Goal: Task Accomplishment & Management: Complete application form

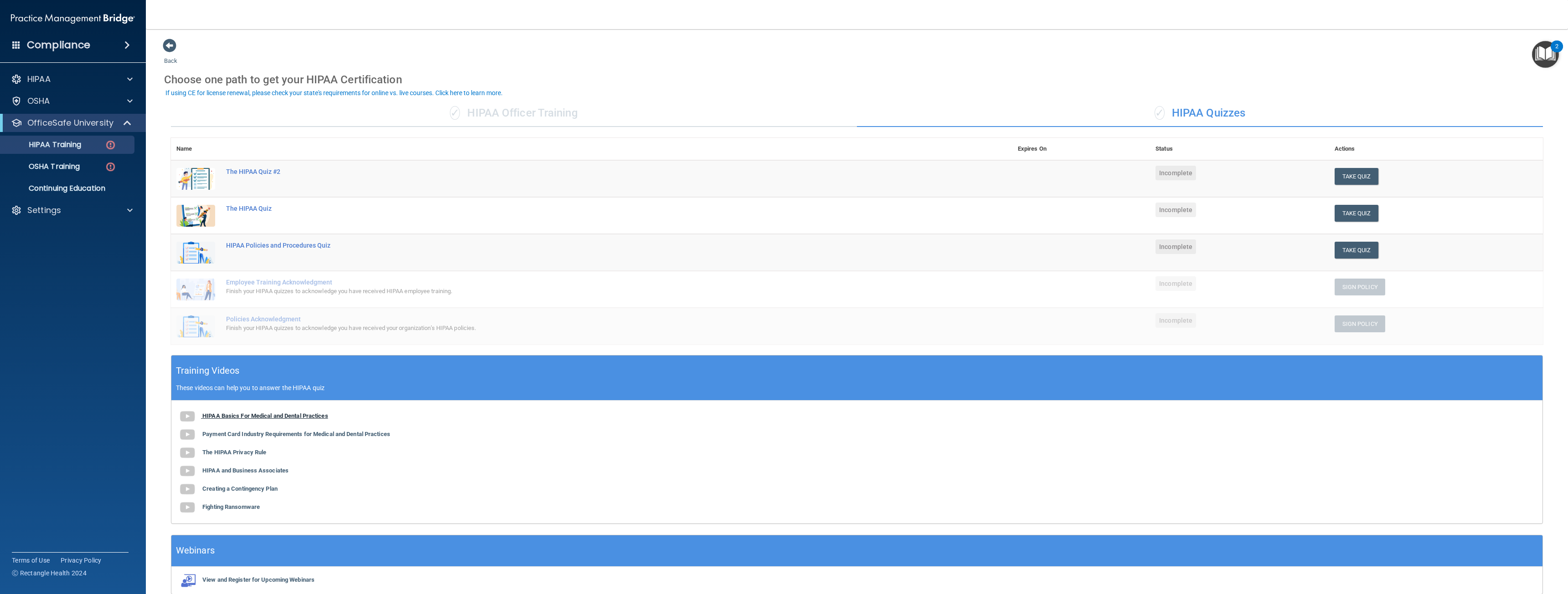
click at [283, 419] on b "HIPAA Basics For Medical and Dental Practices" at bounding box center [265, 416] width 125 height 7
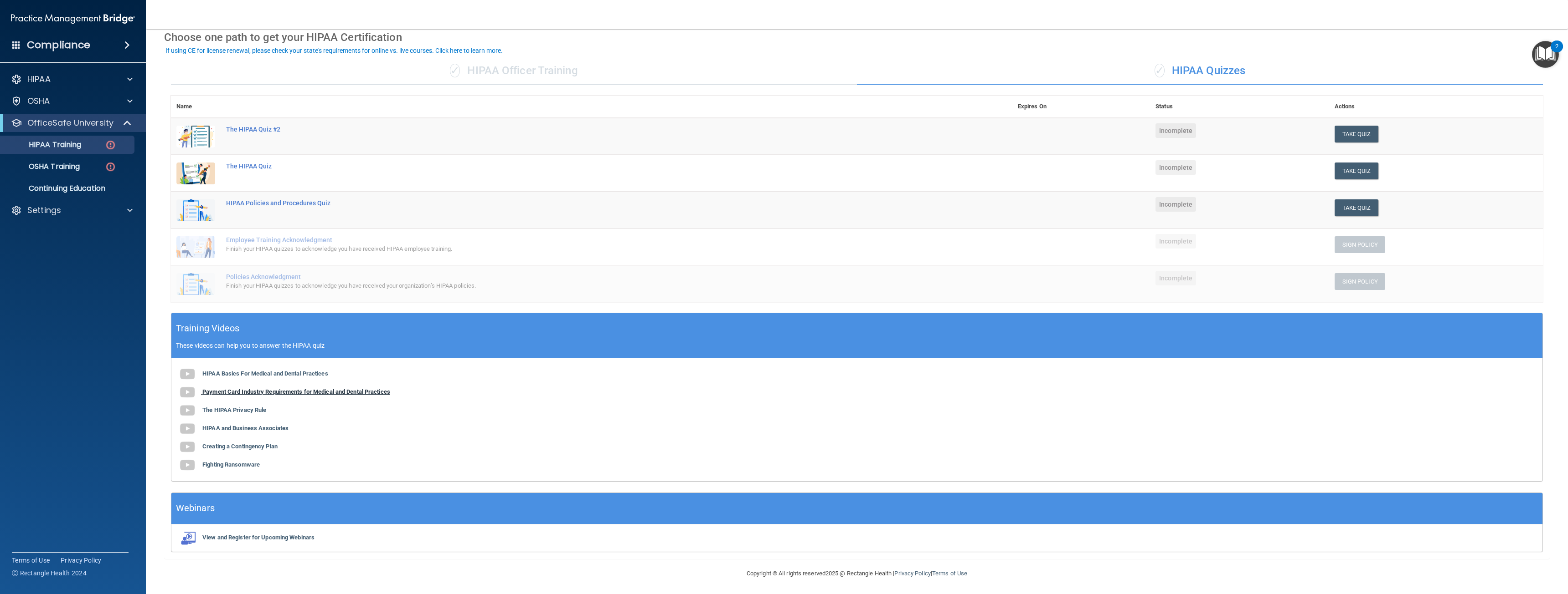
scroll to position [44, 0]
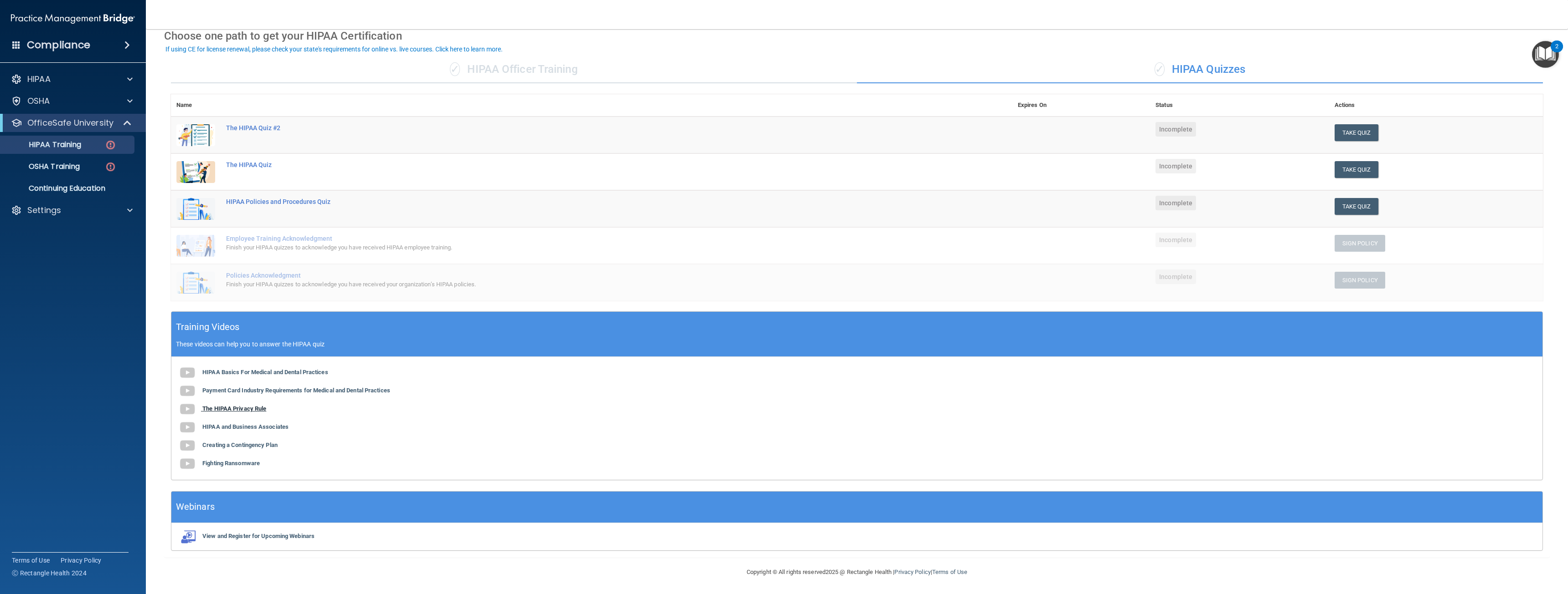
click at [234, 408] on b "The HIPAA Privacy Rule" at bounding box center [234, 408] width 64 height 7
click at [252, 427] on b "HIPAA and Business Associates" at bounding box center [246, 427] width 86 height 7
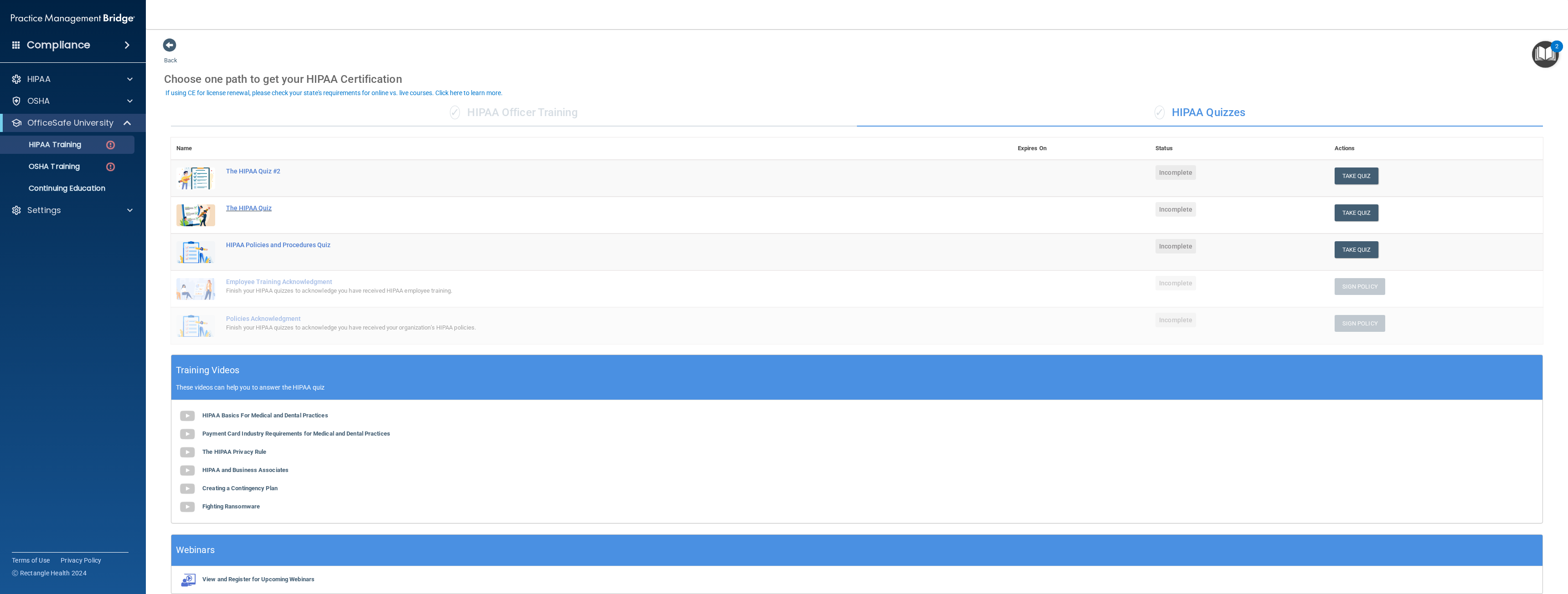
scroll to position [0, 0]
click at [1342, 213] on button "Take Quiz" at bounding box center [1355, 212] width 44 height 17
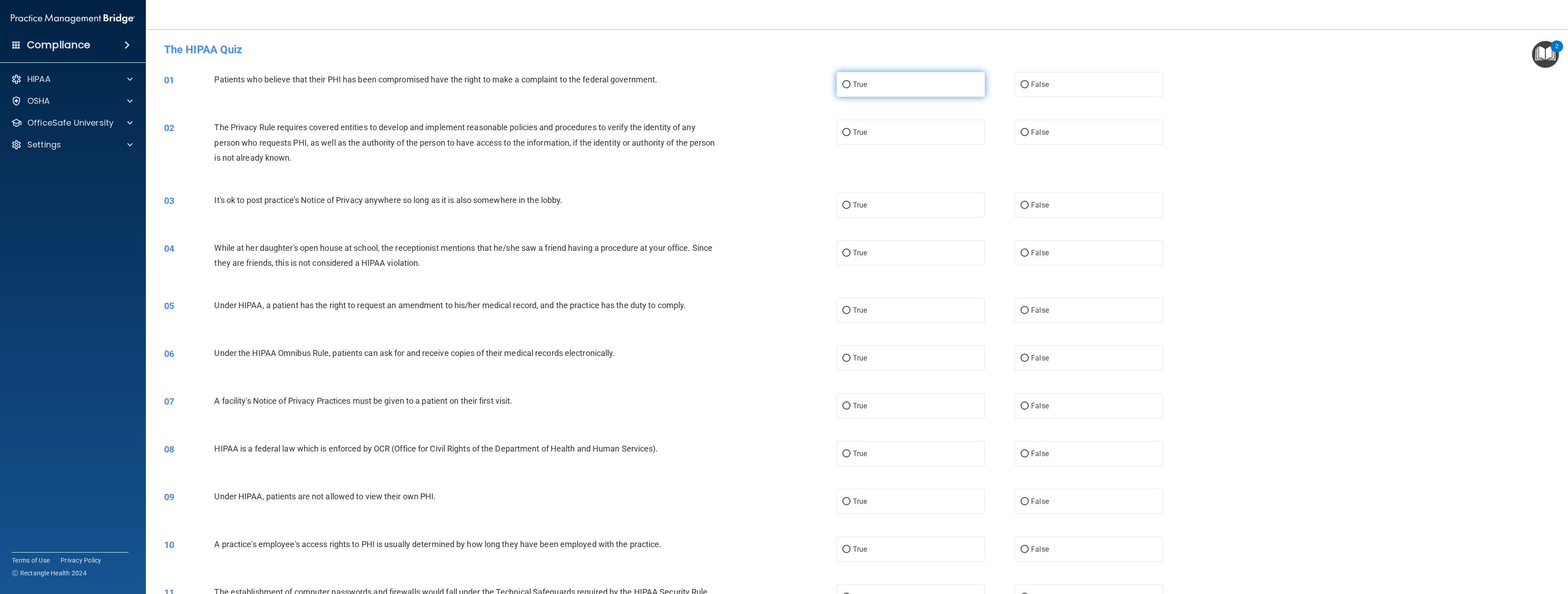
click at [844, 85] on input "True" at bounding box center [846, 84] width 8 height 7
radio input "true"
click at [1021, 206] on input "False" at bounding box center [1024, 206] width 8 height 7
radio input "true"
click at [1025, 255] on label "False" at bounding box center [1089, 253] width 149 height 25
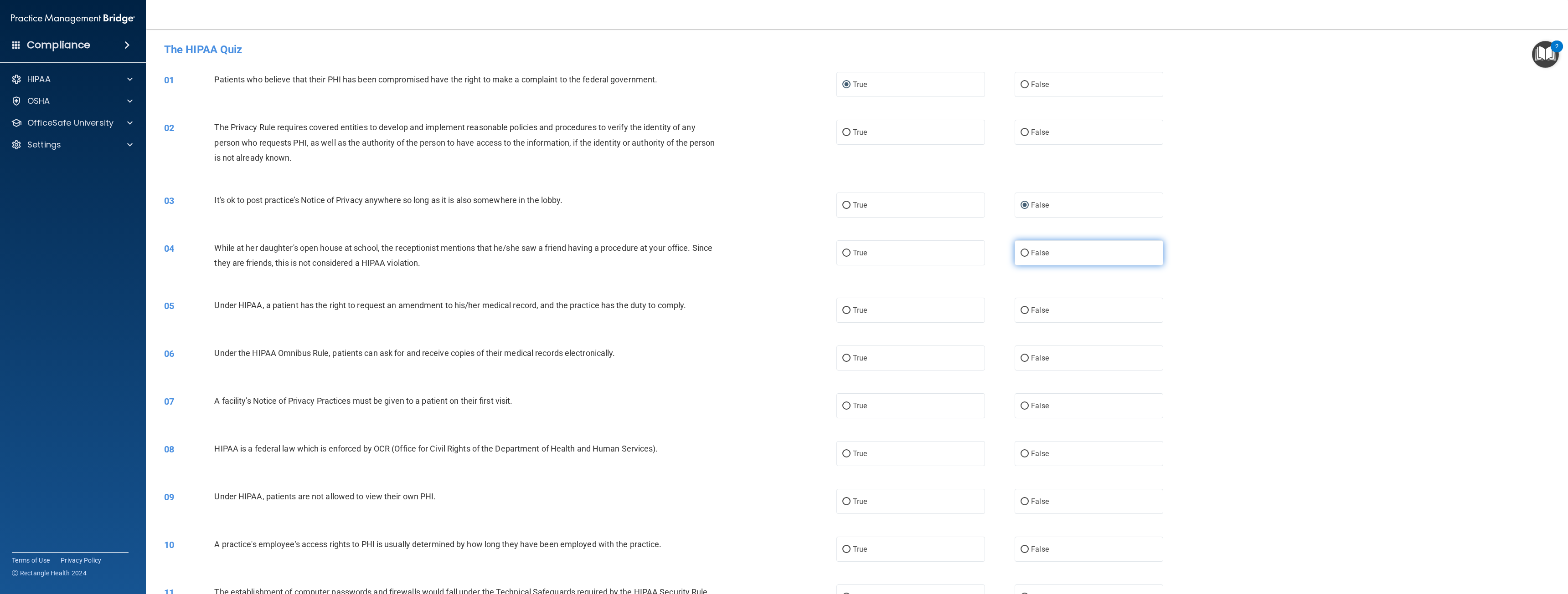
click at [1025, 255] on input "False" at bounding box center [1024, 252] width 8 height 7
radio input "true"
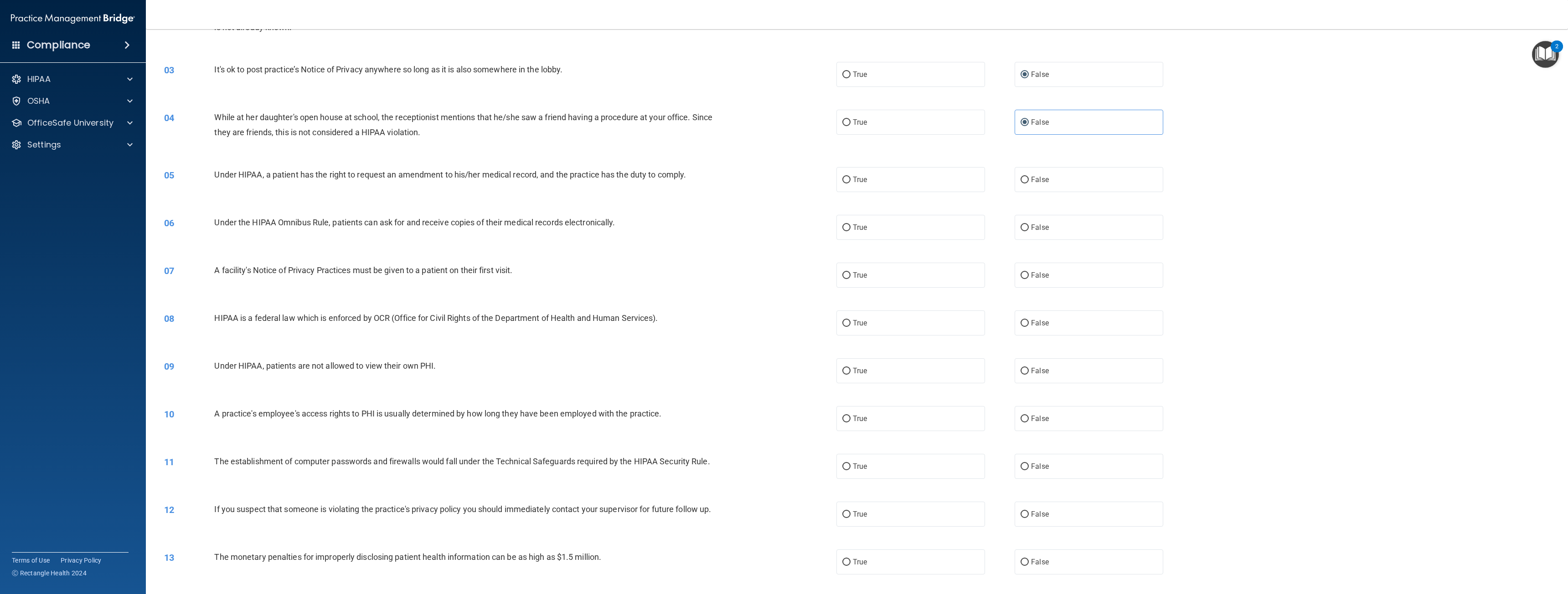
scroll to position [137, 0]
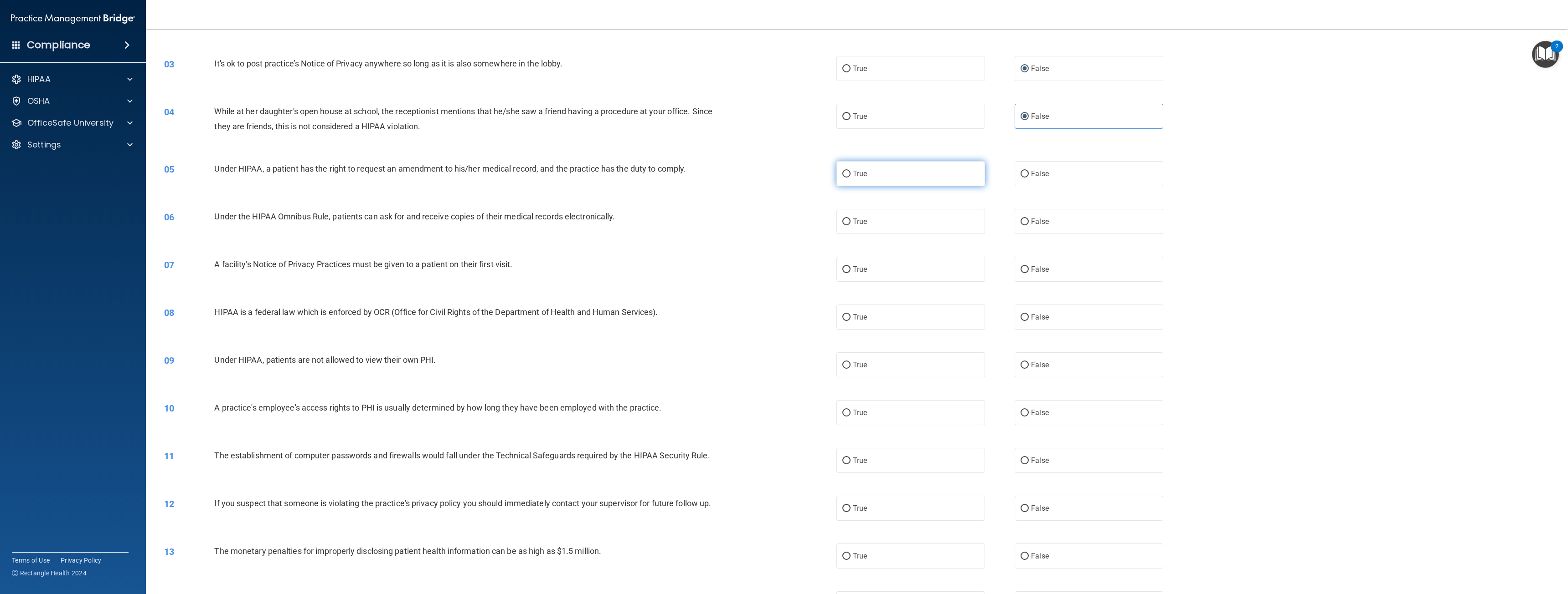
click at [842, 171] on input "True" at bounding box center [846, 173] width 8 height 7
radio input "true"
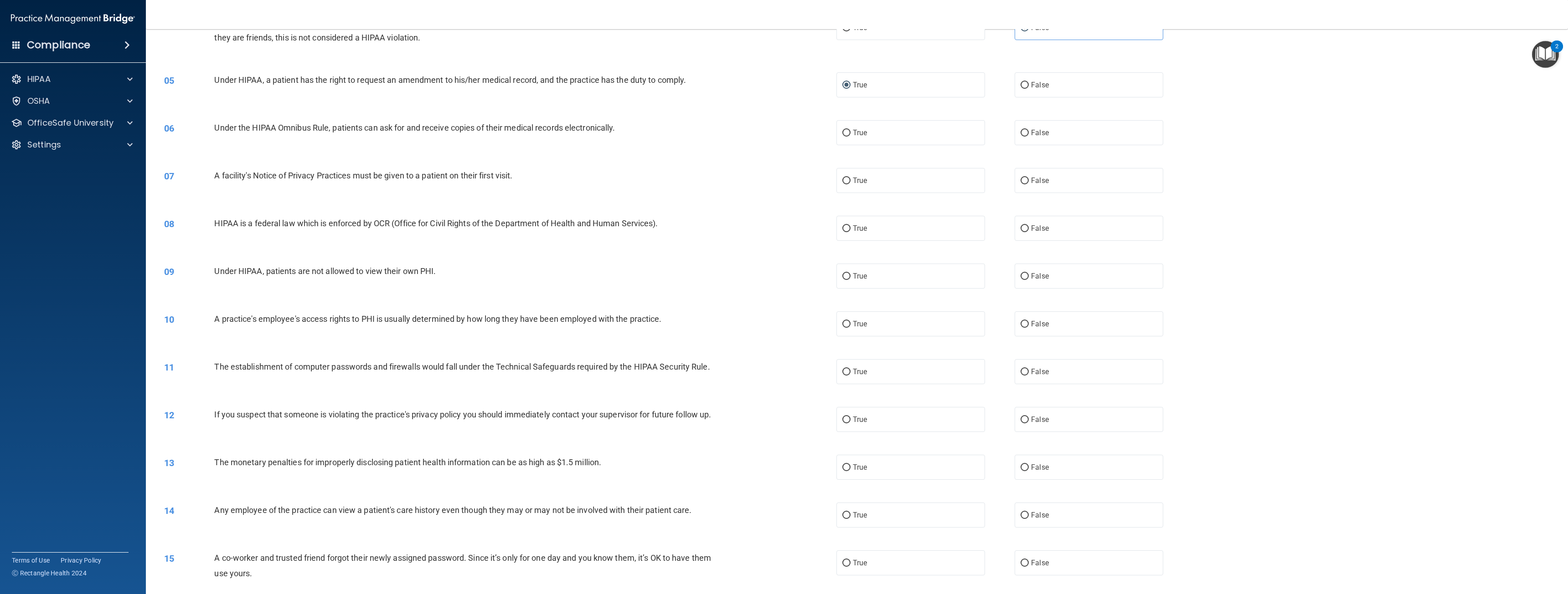
scroll to position [228, 0]
click at [1022, 130] on input "False" at bounding box center [1024, 130] width 8 height 7
radio input "true"
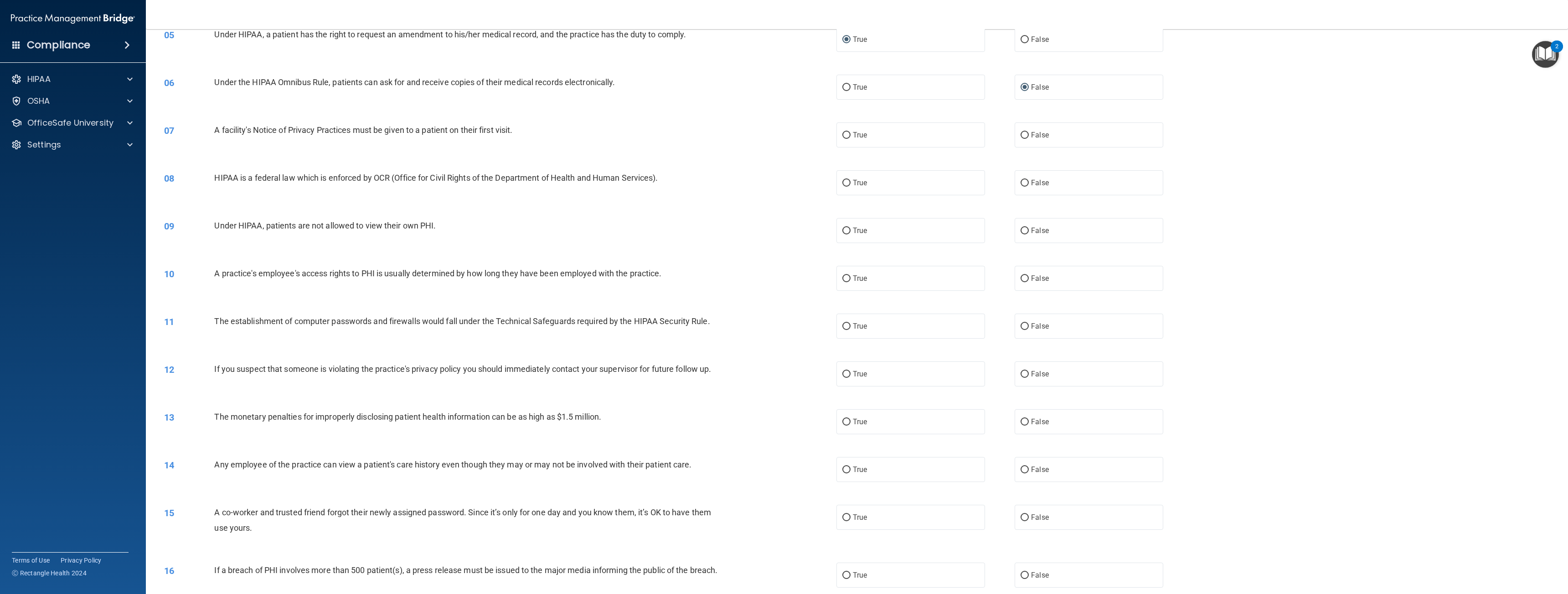
scroll to position [273, 0]
click at [844, 180] on input "True" at bounding box center [846, 180] width 8 height 7
radio input "true"
click at [1025, 228] on label "False" at bounding box center [1089, 229] width 149 height 25
click at [1025, 228] on input "False" at bounding box center [1024, 228] width 8 height 7
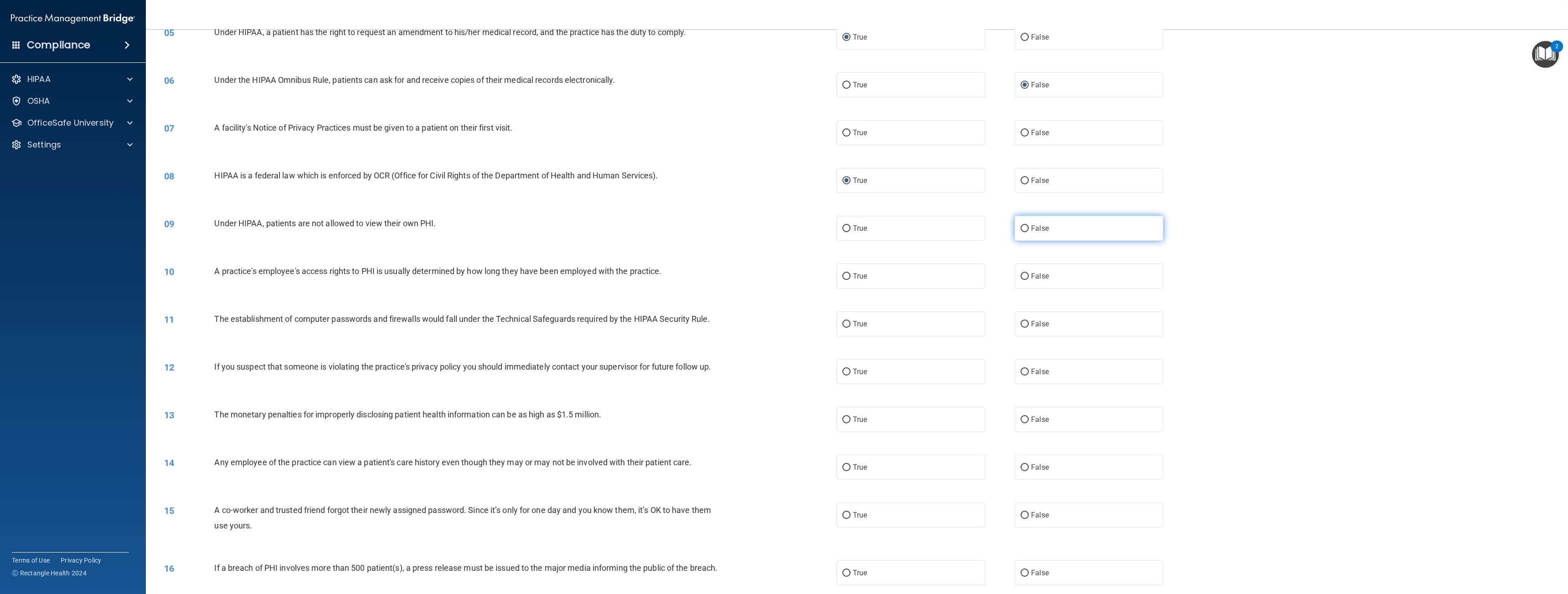
radio input "true"
click at [1043, 276] on span "False" at bounding box center [1040, 276] width 18 height 9
click at [1028, 276] on input "False" at bounding box center [1024, 276] width 8 height 7
radio input "true"
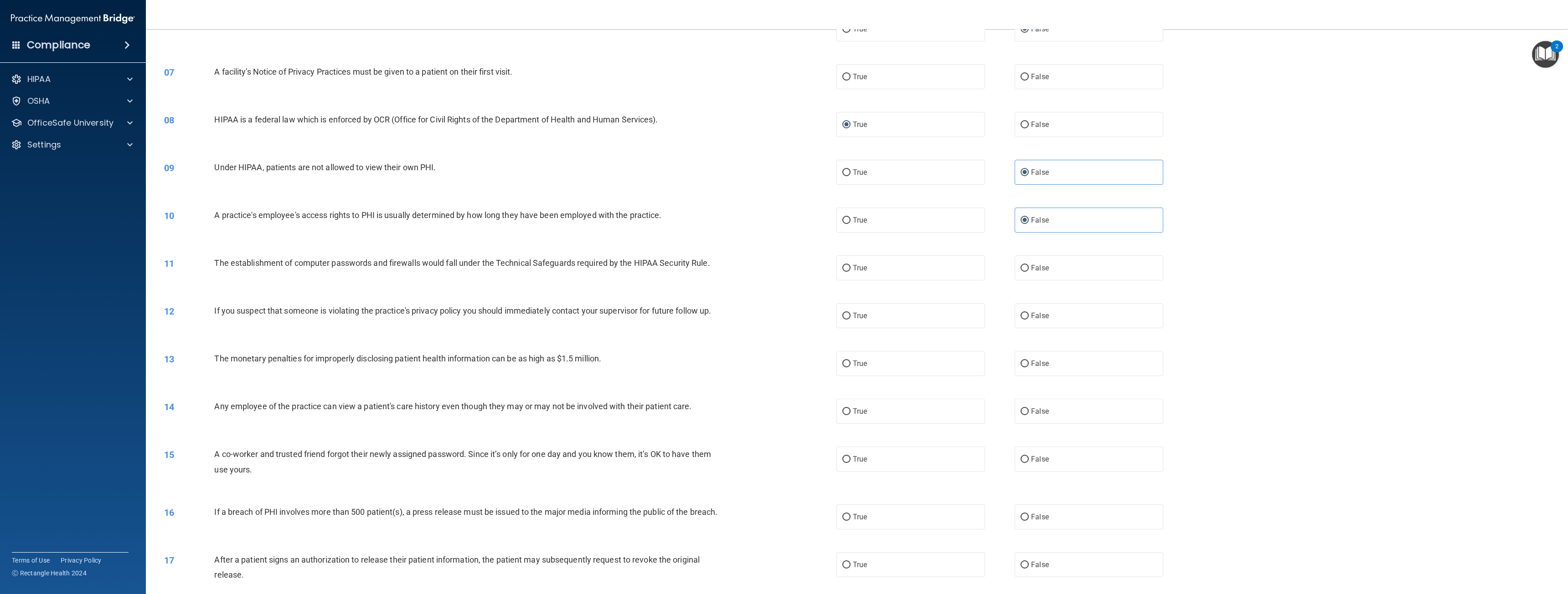
scroll to position [364, 0]
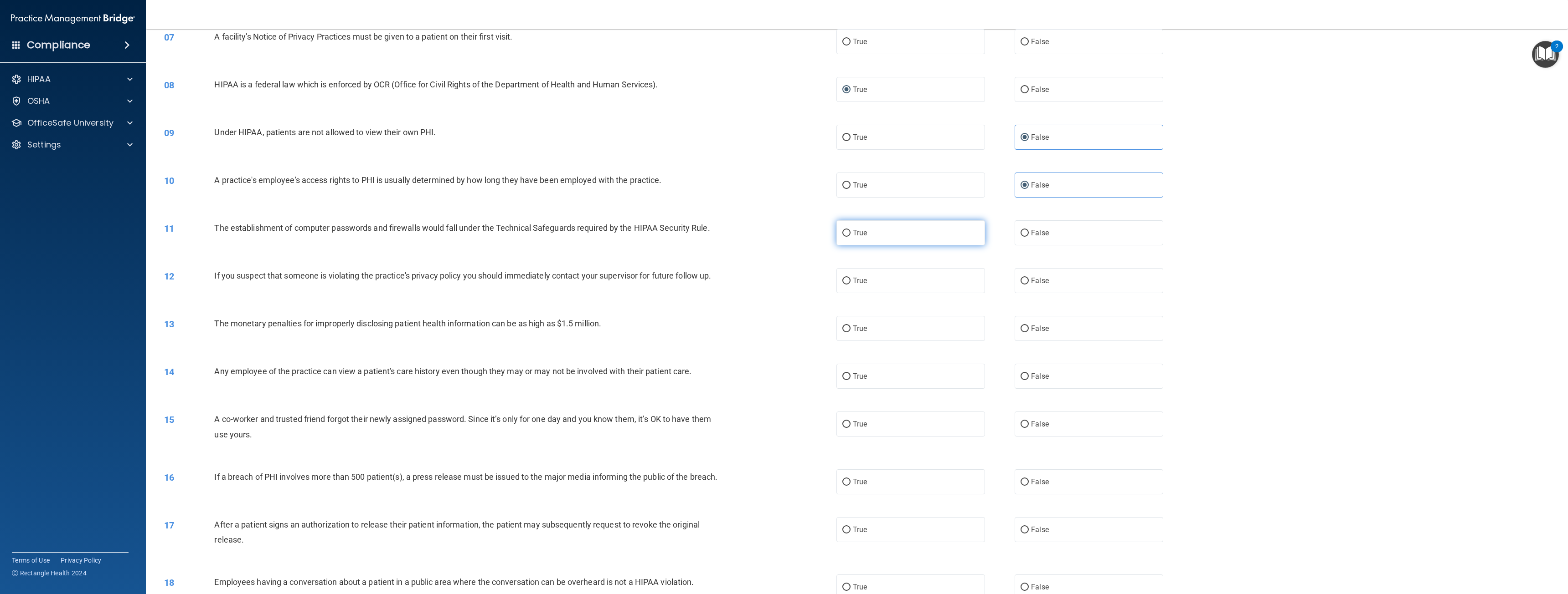
click at [842, 233] on input "True" at bounding box center [846, 233] width 8 height 7
radio input "true"
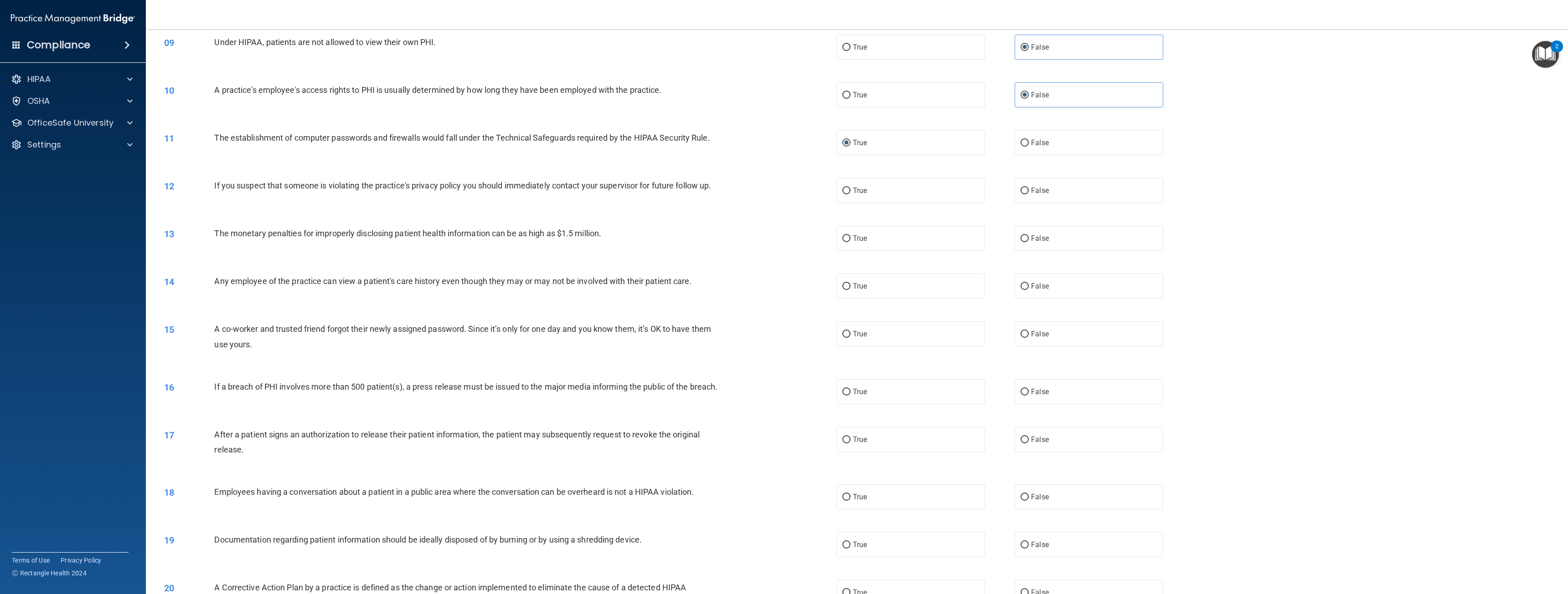
scroll to position [455, 0]
click at [843, 188] on input "True" at bounding box center [846, 190] width 8 height 7
radio input "true"
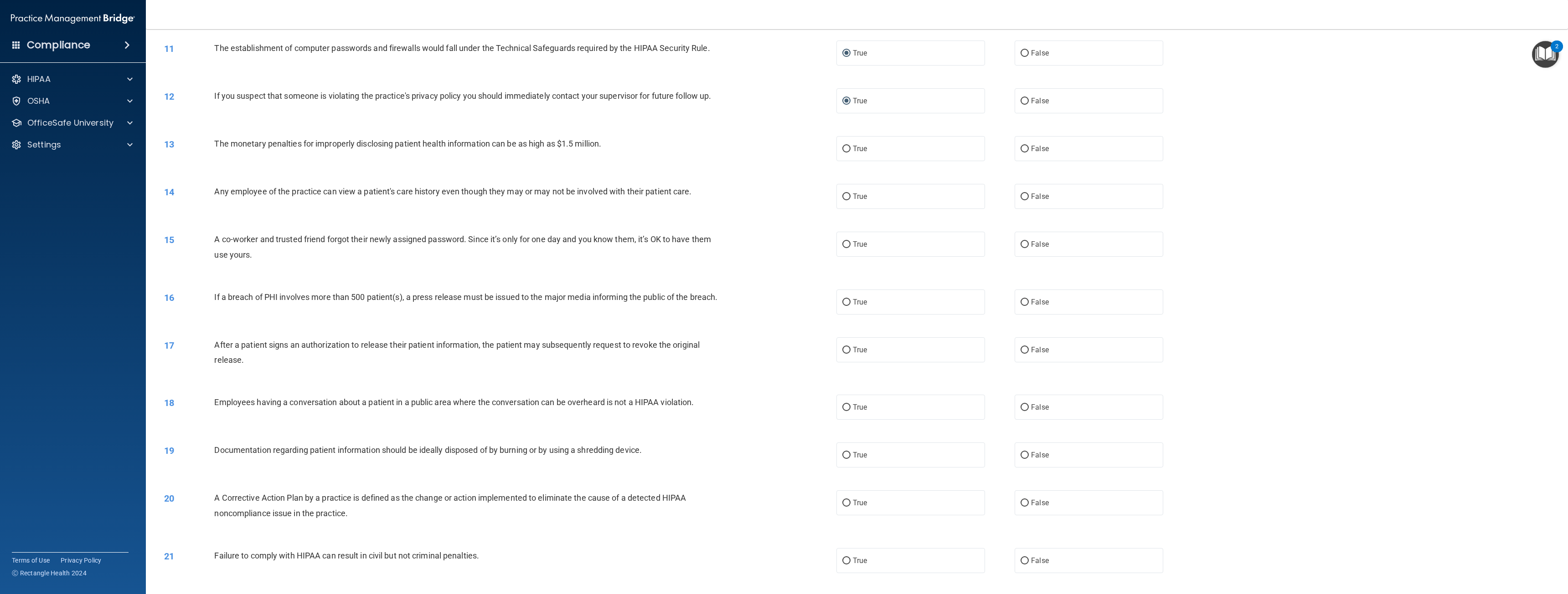
scroll to position [546, 0]
click at [837, 147] on label "True" at bounding box center [911, 147] width 149 height 25
click at [842, 147] on input "True" at bounding box center [846, 147] width 8 height 7
radio input "true"
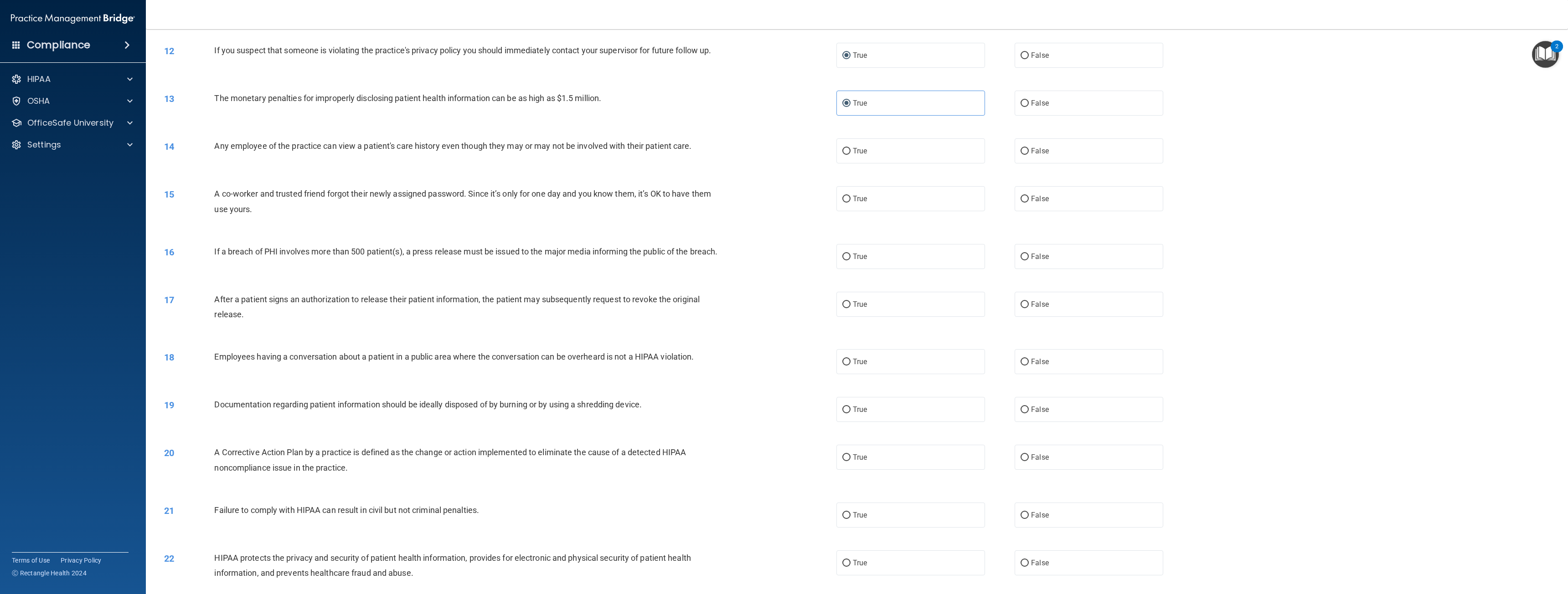
scroll to position [592, 0]
click at [842, 150] on input "True" at bounding box center [846, 149] width 8 height 7
radio input "true"
click at [1021, 194] on input "False" at bounding box center [1024, 197] width 8 height 7
radio input "true"
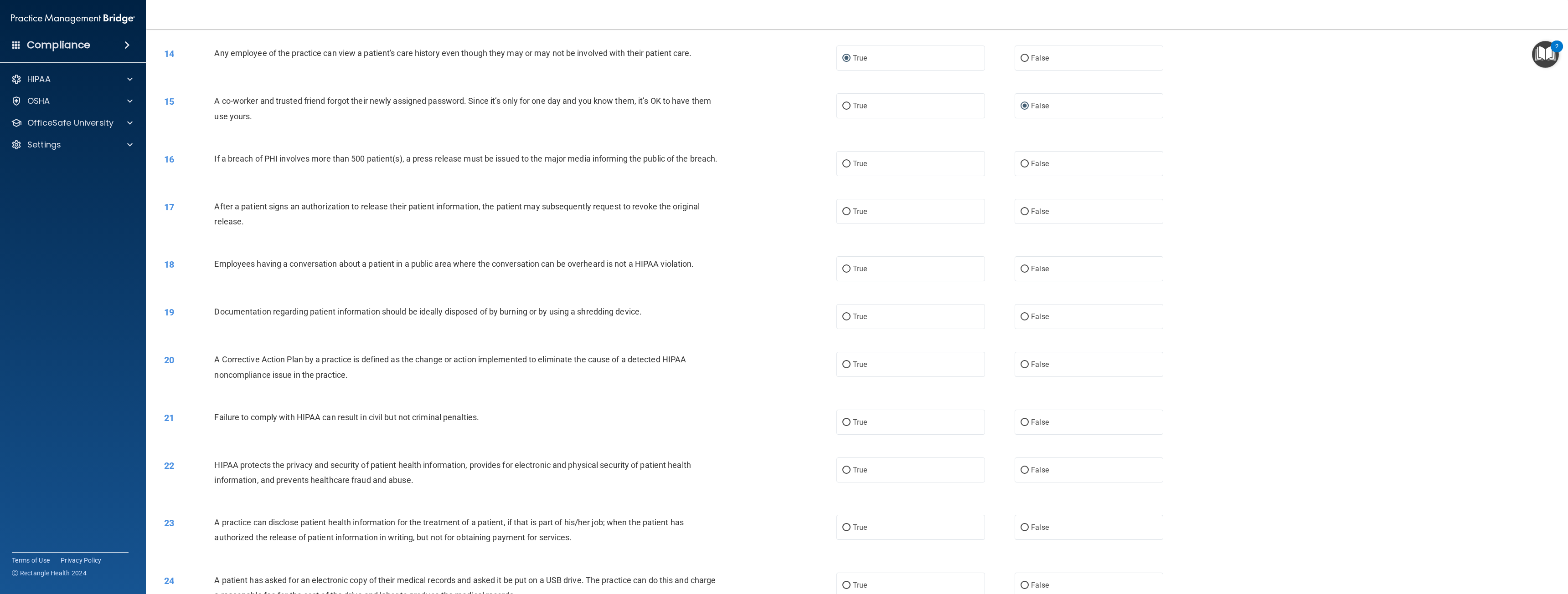
scroll to position [683, 0]
click at [1022, 163] on input "False" at bounding box center [1024, 163] width 8 height 7
radio input "true"
click at [1034, 212] on label "False" at bounding box center [1089, 211] width 149 height 25
click at [1028, 212] on input "False" at bounding box center [1024, 211] width 8 height 7
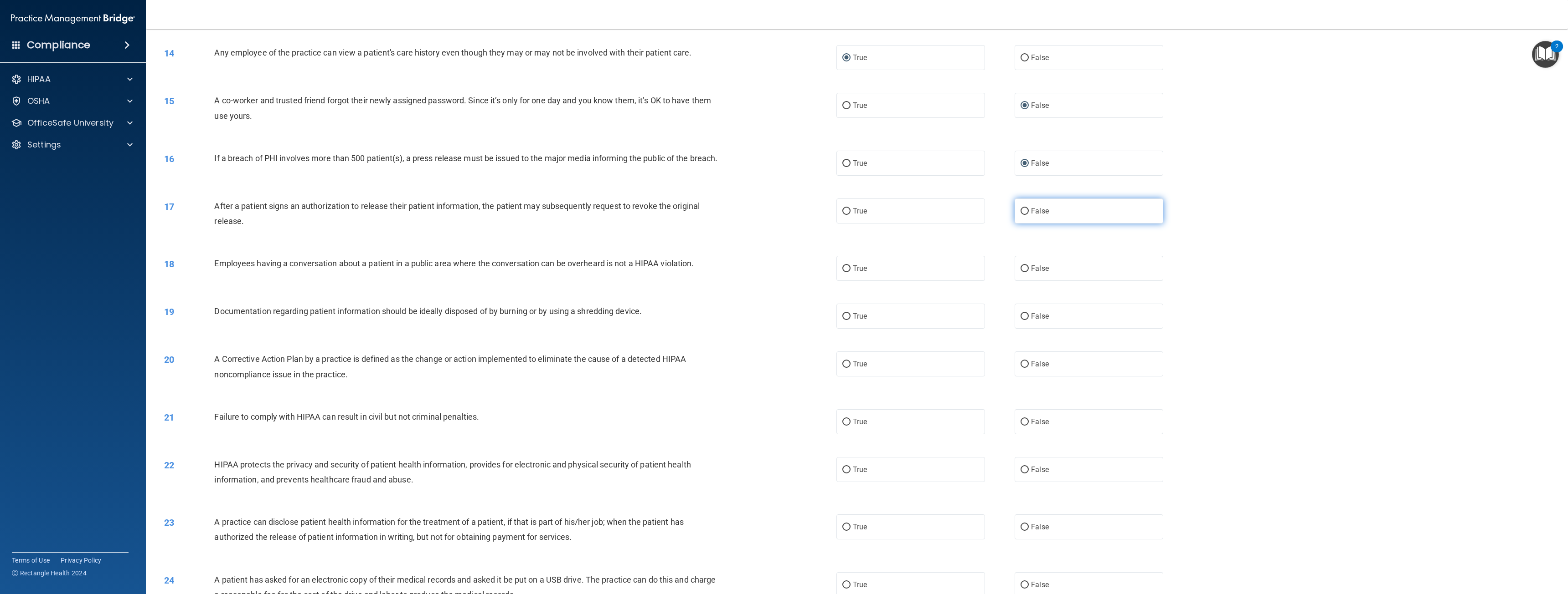
radio input "true"
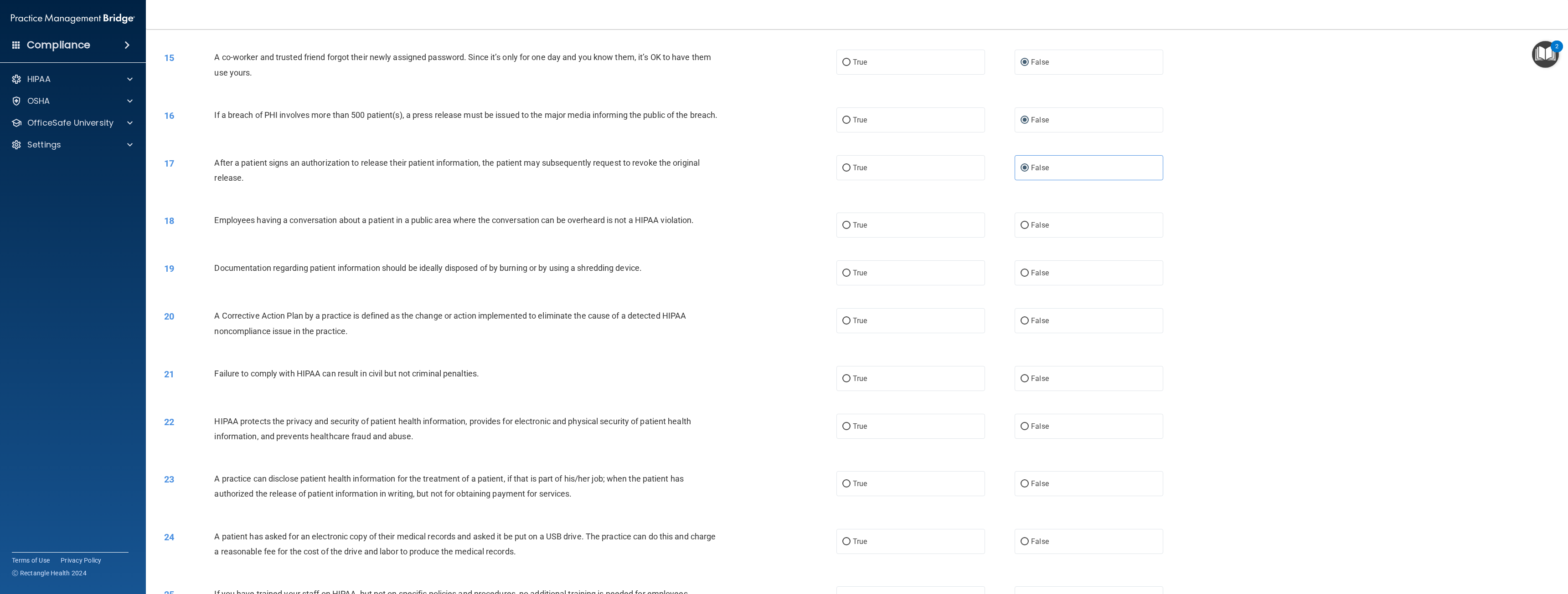
scroll to position [729, 0]
click at [1024, 230] on label "False" at bounding box center [1089, 223] width 149 height 25
click at [1024, 227] on input "False" at bounding box center [1024, 223] width 8 height 7
radio input "true"
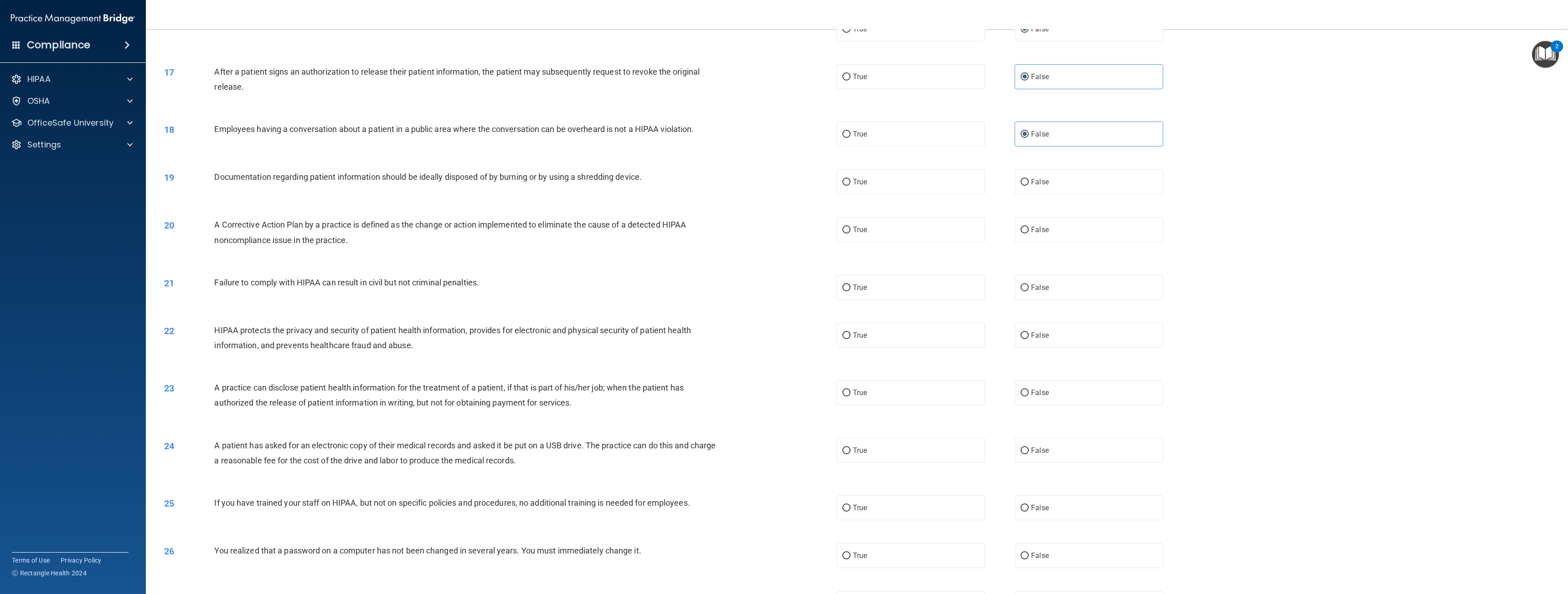
scroll to position [820, 0]
click at [844, 184] on input "True" at bounding box center [846, 180] width 8 height 7
radio input "true"
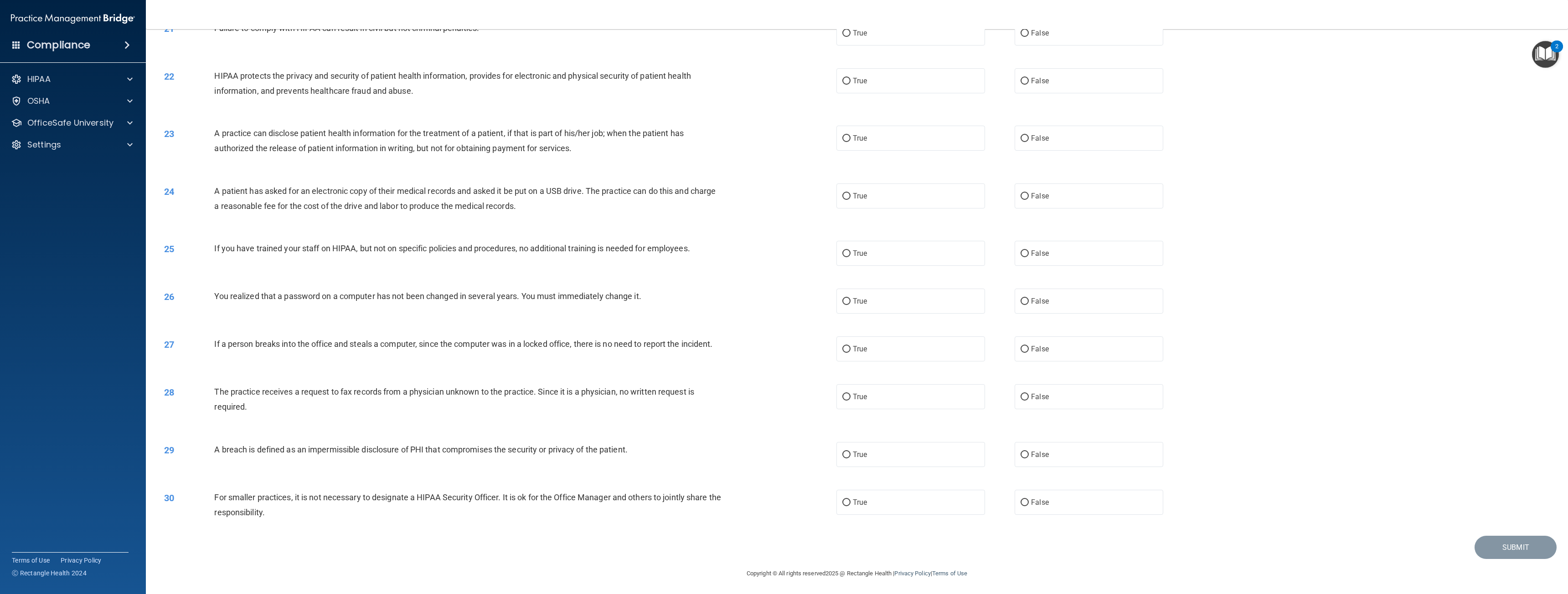
scroll to position [1083, 0]
click at [1023, 502] on input "False" at bounding box center [1024, 501] width 8 height 7
radio input "true"
click at [845, 457] on input "True" at bounding box center [846, 453] width 8 height 7
radio input "true"
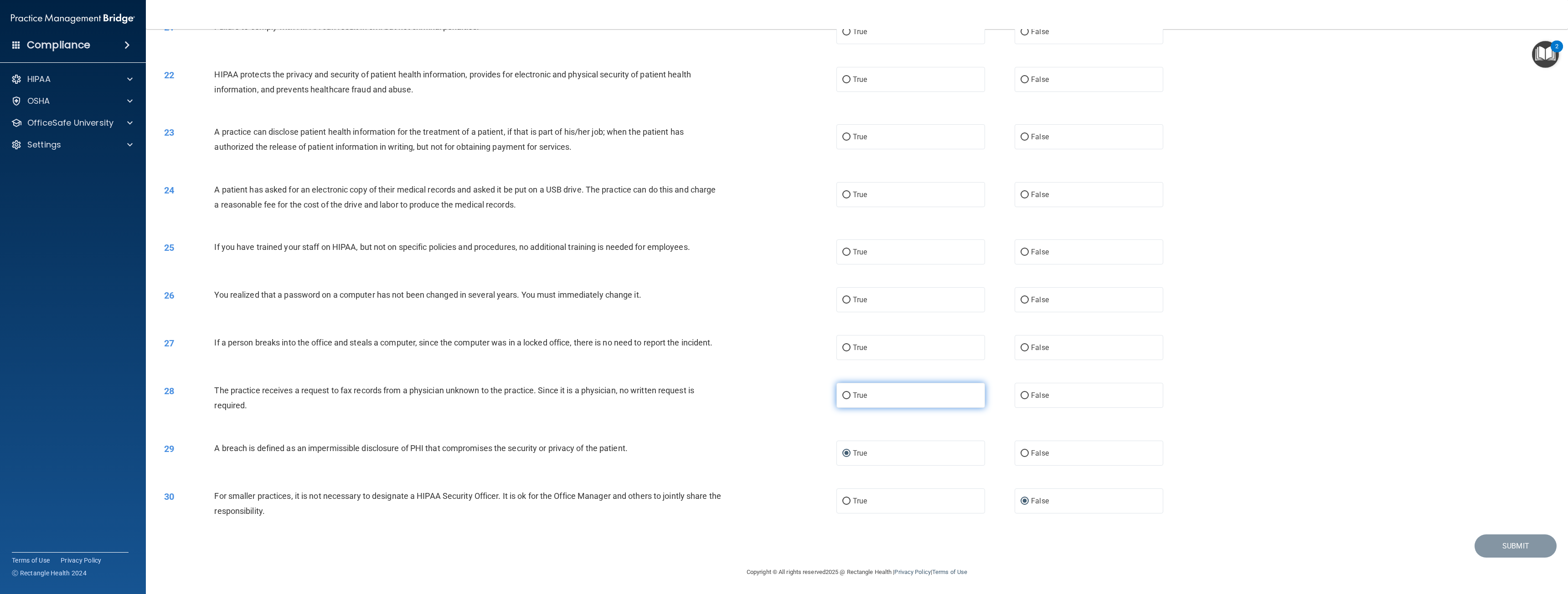
click at [869, 404] on label "True" at bounding box center [911, 395] width 149 height 25
click at [850, 399] on input "True" at bounding box center [846, 395] width 8 height 7
radio input "true"
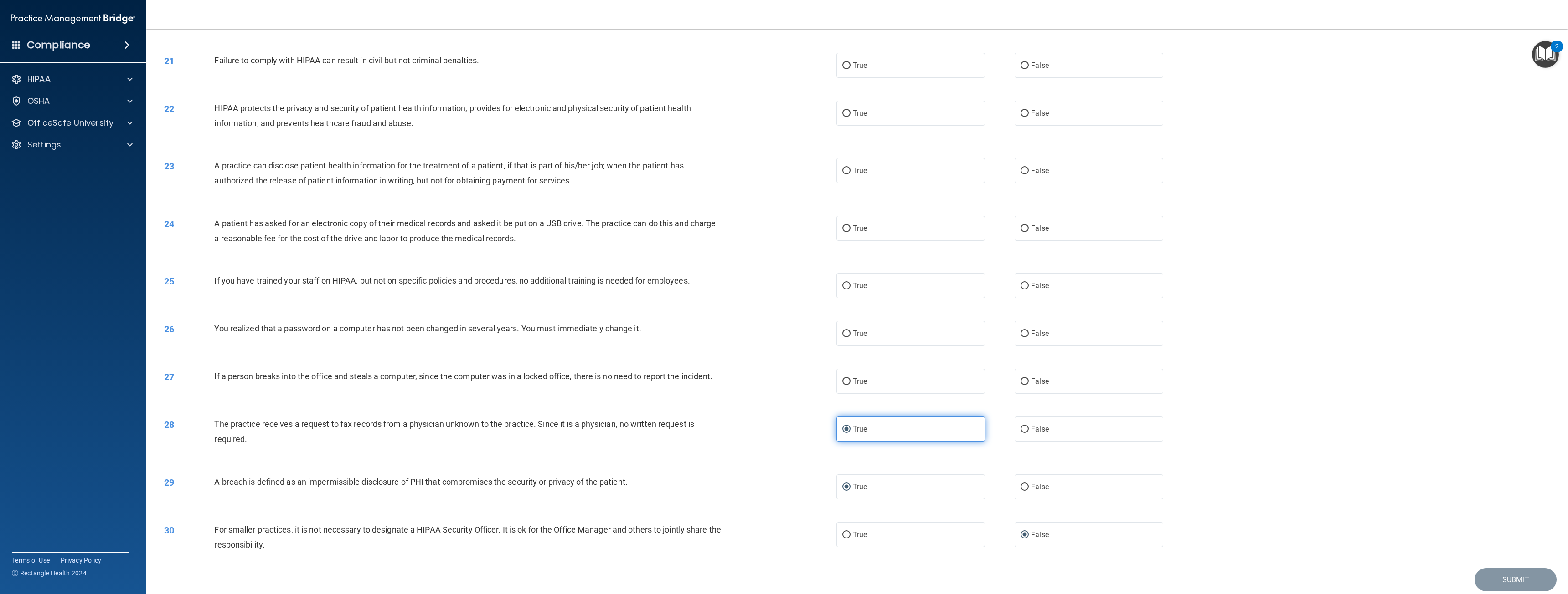
scroll to position [1037, 0]
click at [1023, 388] on input "False" at bounding box center [1024, 384] width 8 height 7
radio input "true"
click at [882, 348] on label "True" at bounding box center [911, 336] width 149 height 25
click at [850, 340] on input "True" at bounding box center [846, 336] width 8 height 7
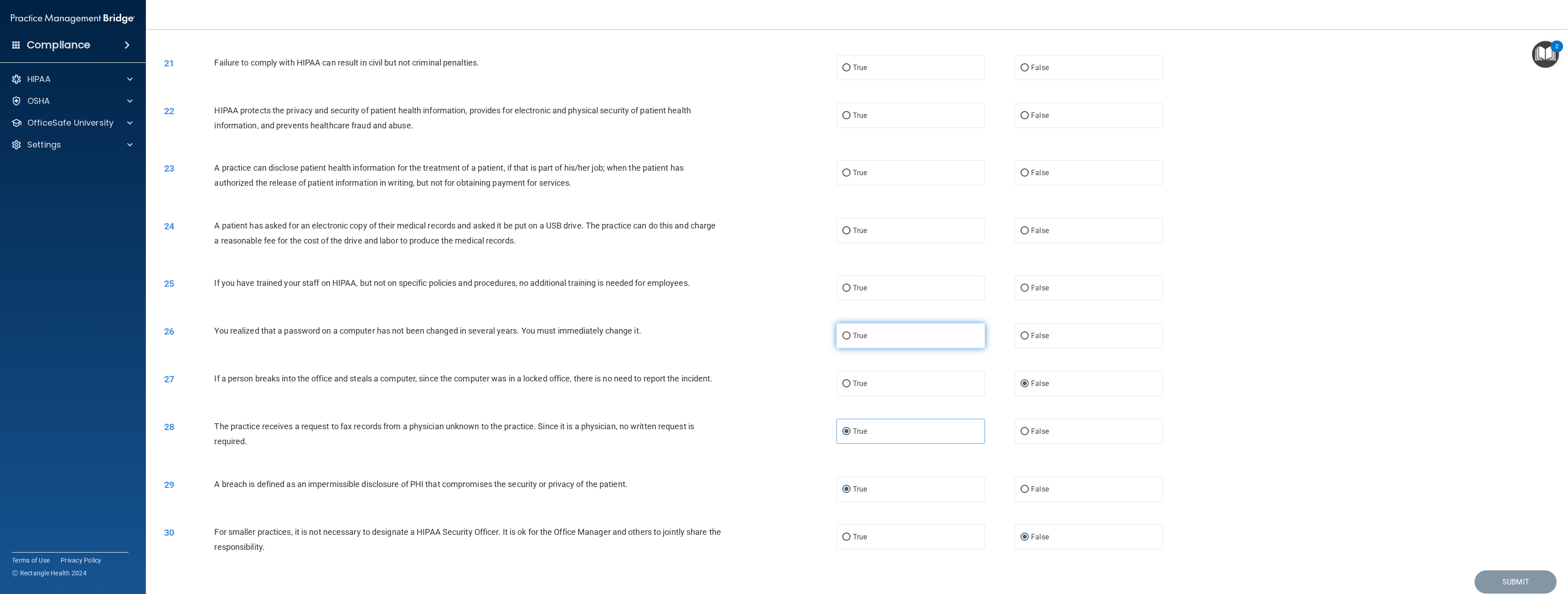
radio input "true"
click at [1024, 297] on label "False" at bounding box center [1089, 289] width 149 height 25
click at [1024, 292] on input "False" at bounding box center [1024, 288] width 8 height 7
radio input "true"
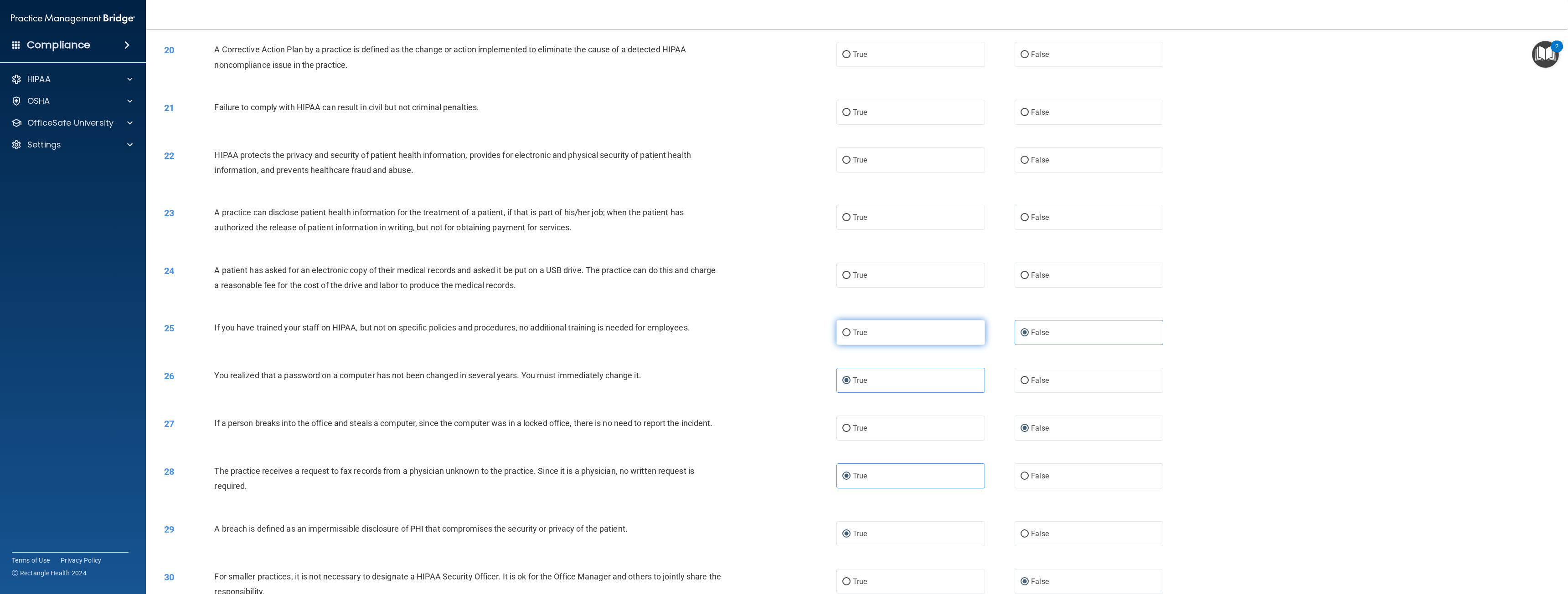
scroll to position [991, 0]
click at [1024, 280] on input "False" at bounding box center [1024, 276] width 8 height 7
radio input "true"
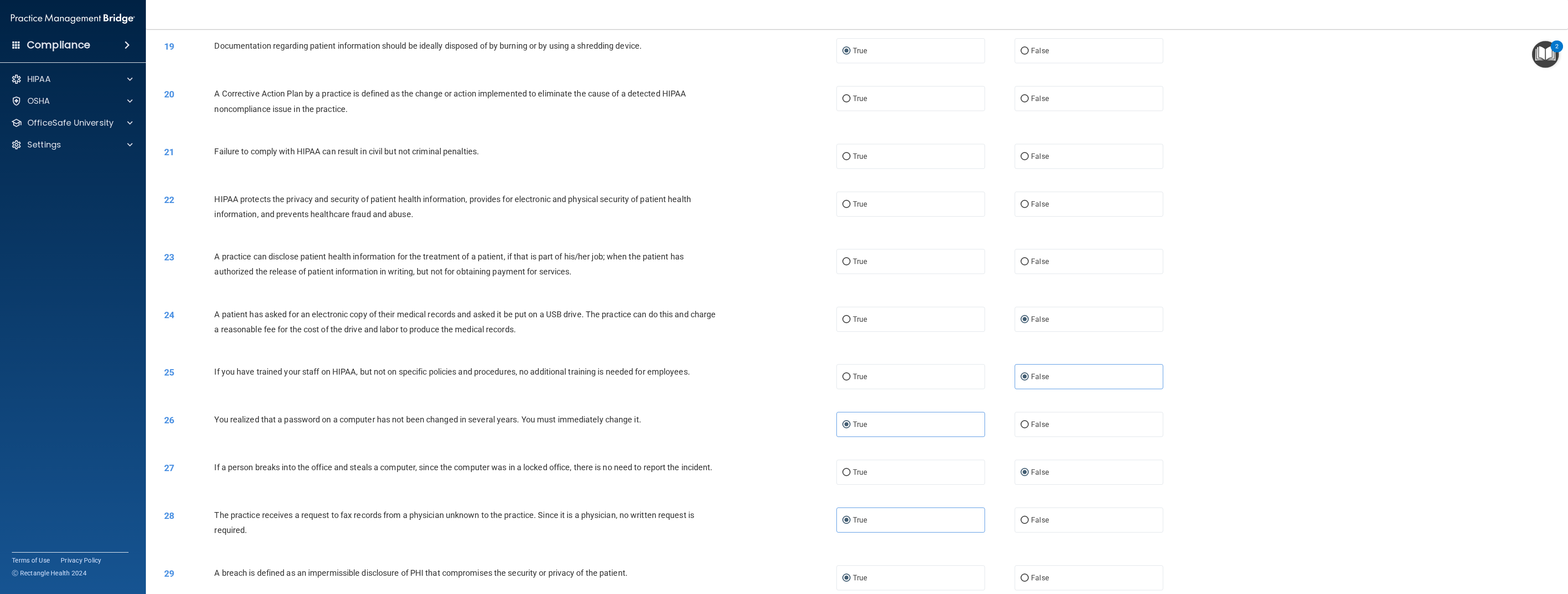
scroll to position [946, 0]
click at [1021, 268] on input "False" at bounding box center [1024, 264] width 8 height 7
radio input "true"
click at [1015, 214] on label "False" at bounding box center [1089, 206] width 149 height 25
click at [1021, 210] on input "False" at bounding box center [1024, 206] width 8 height 7
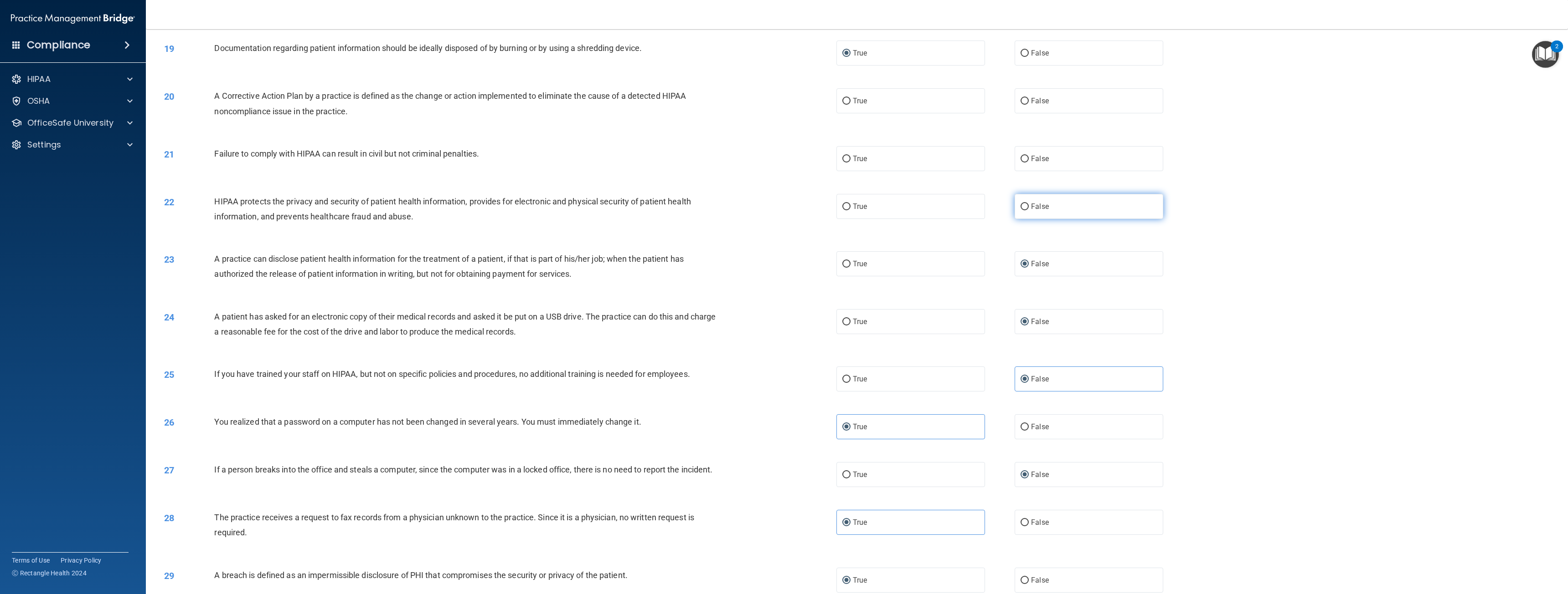
radio input "true"
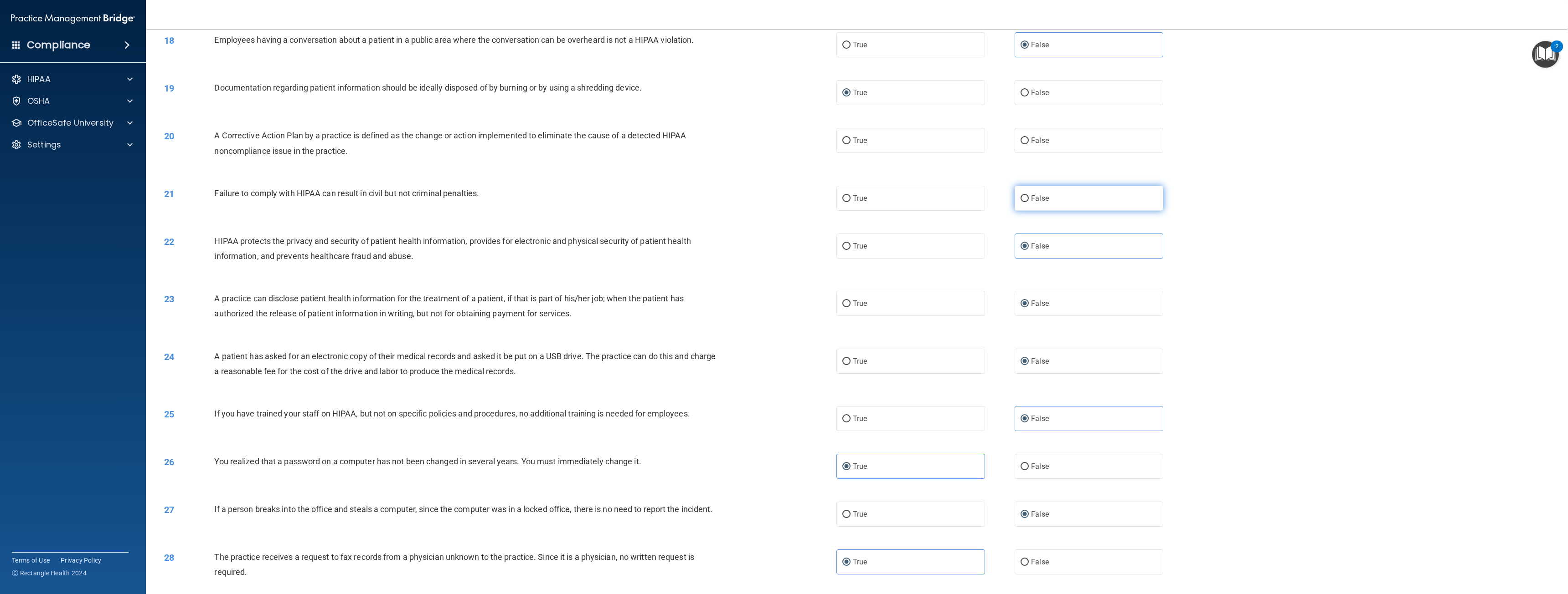
scroll to position [900, 0]
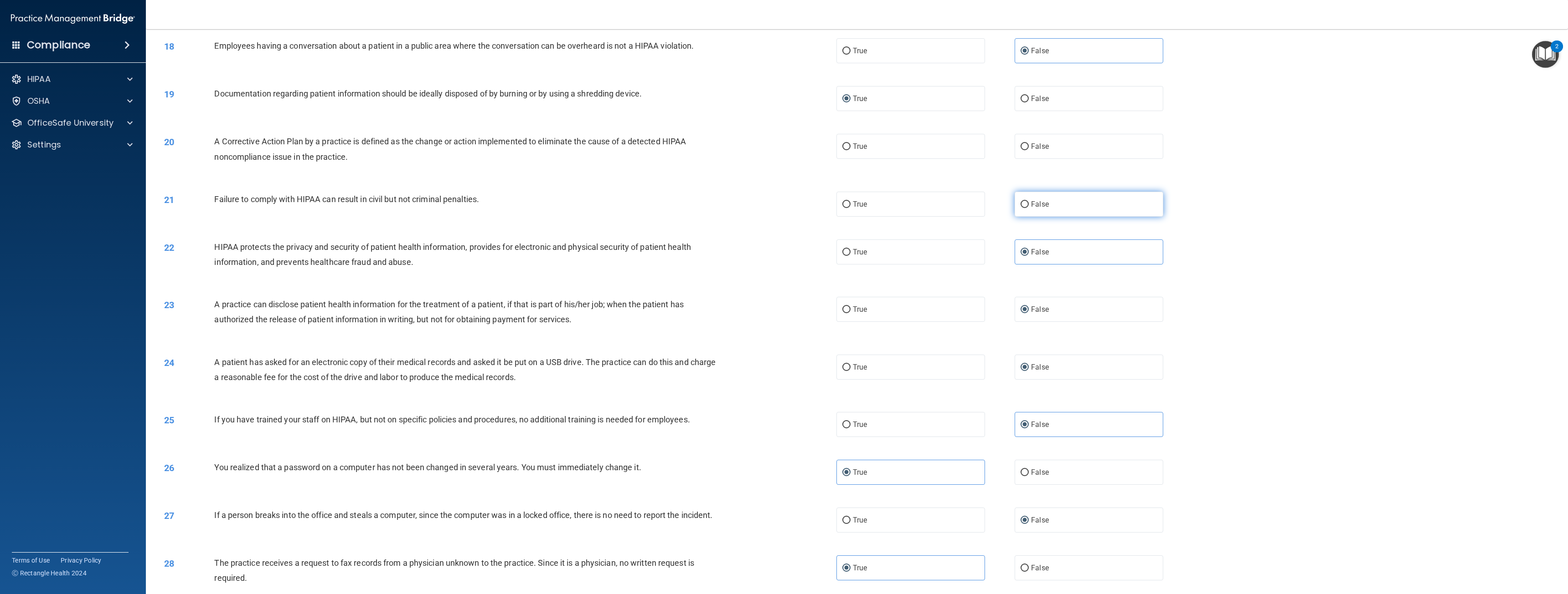
click at [1025, 209] on label "False" at bounding box center [1089, 205] width 149 height 25
click at [1025, 208] on input "False" at bounding box center [1024, 205] width 8 height 7
radio input "true"
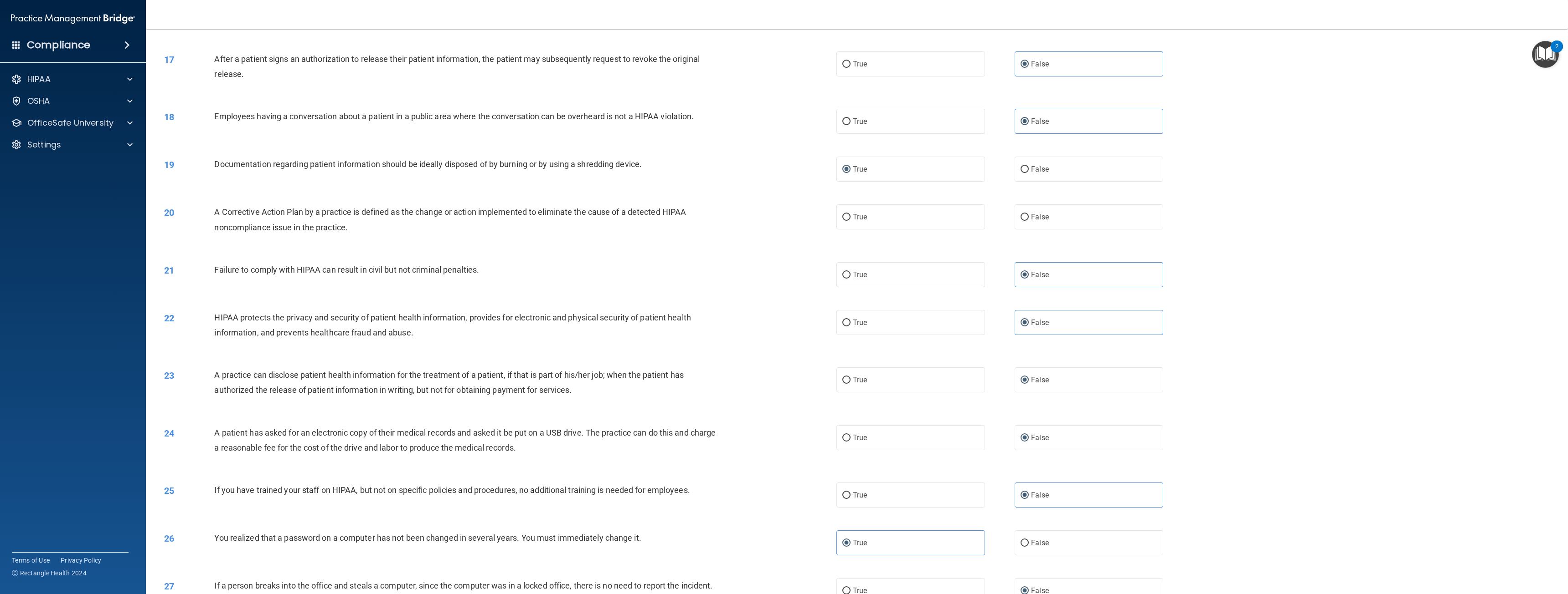
scroll to position [809, 0]
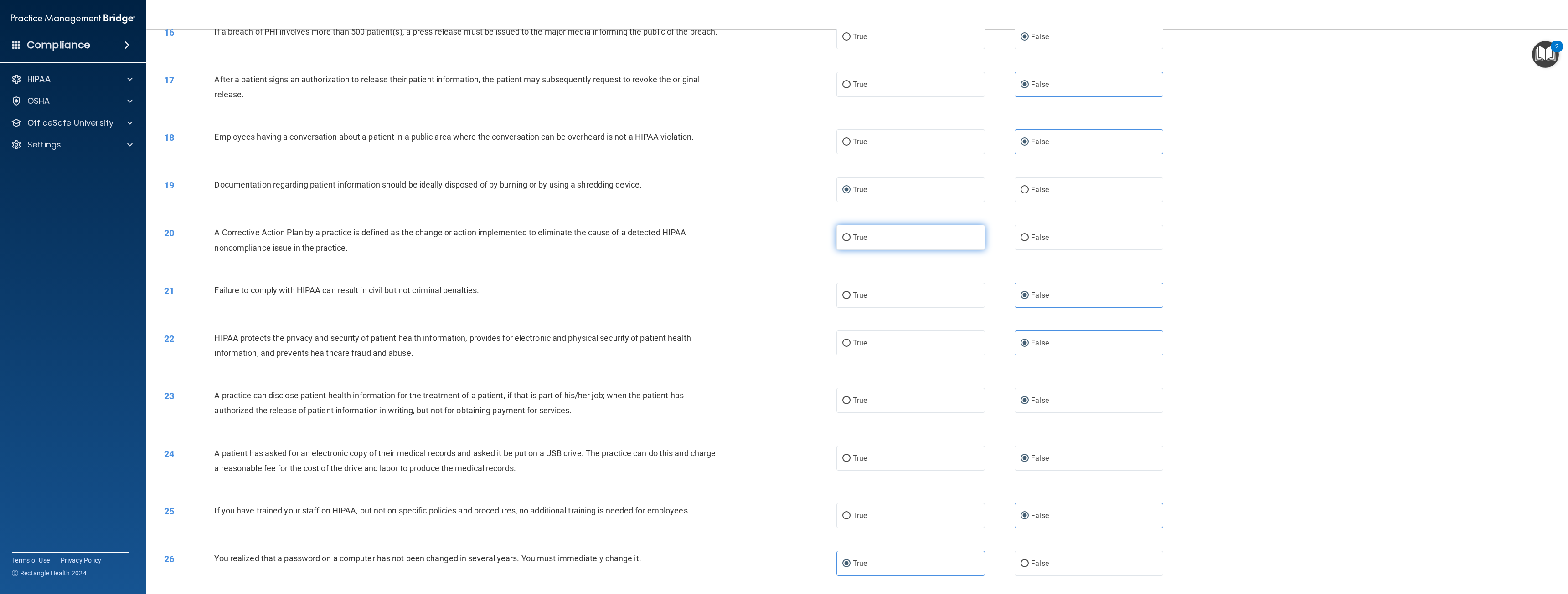
click at [844, 242] on input "True" at bounding box center [846, 238] width 8 height 7
radio input "true"
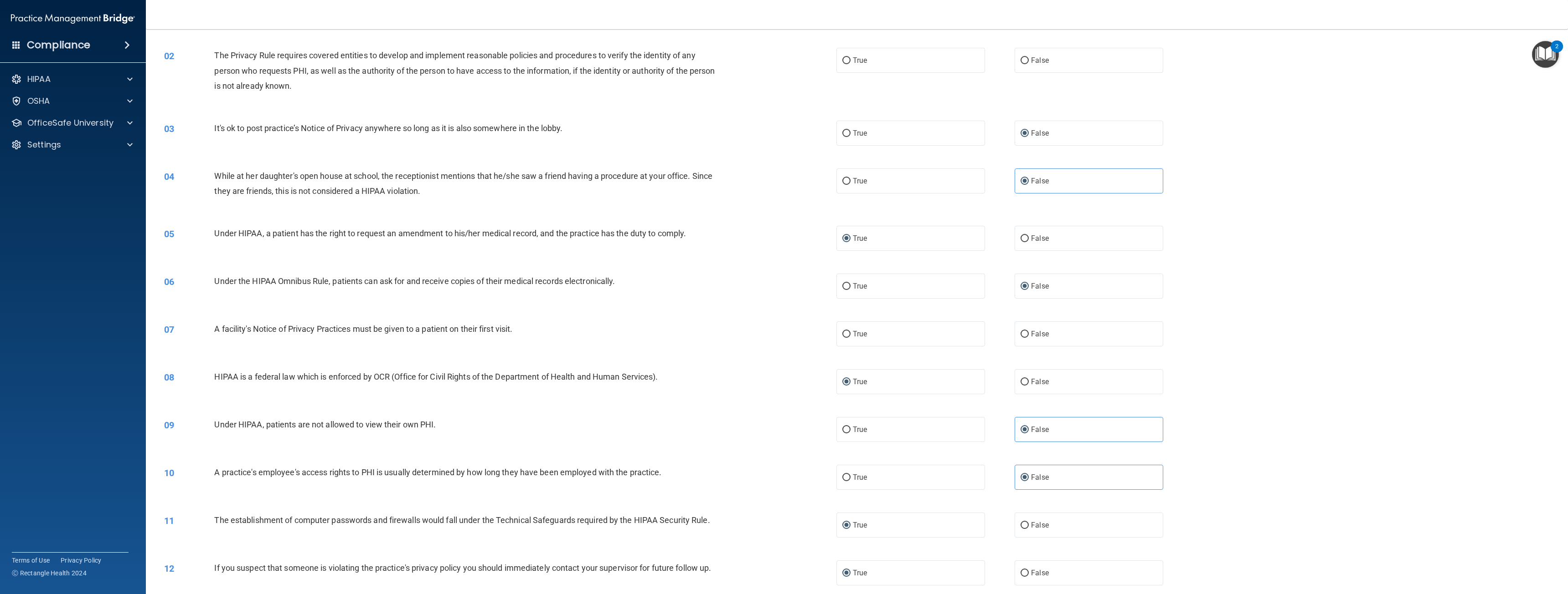
scroll to position [0, 0]
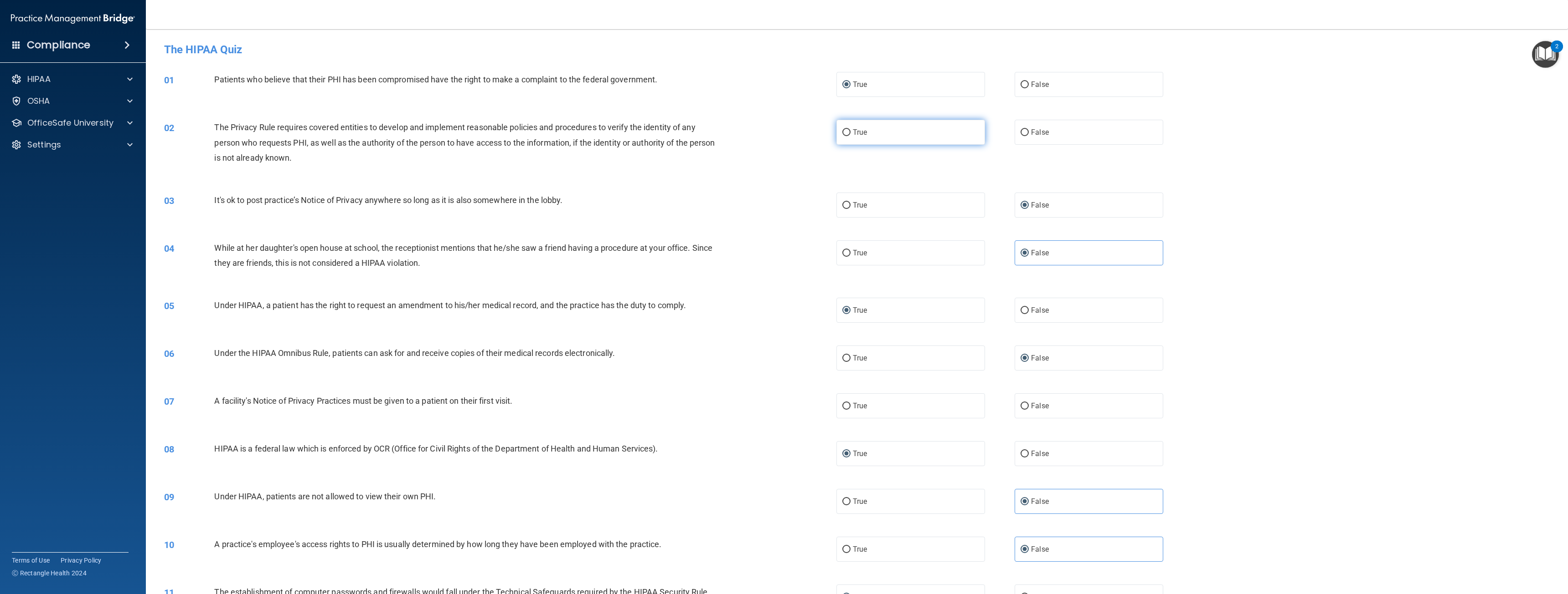
click at [845, 131] on input "True" at bounding box center [846, 132] width 8 height 7
radio input "true"
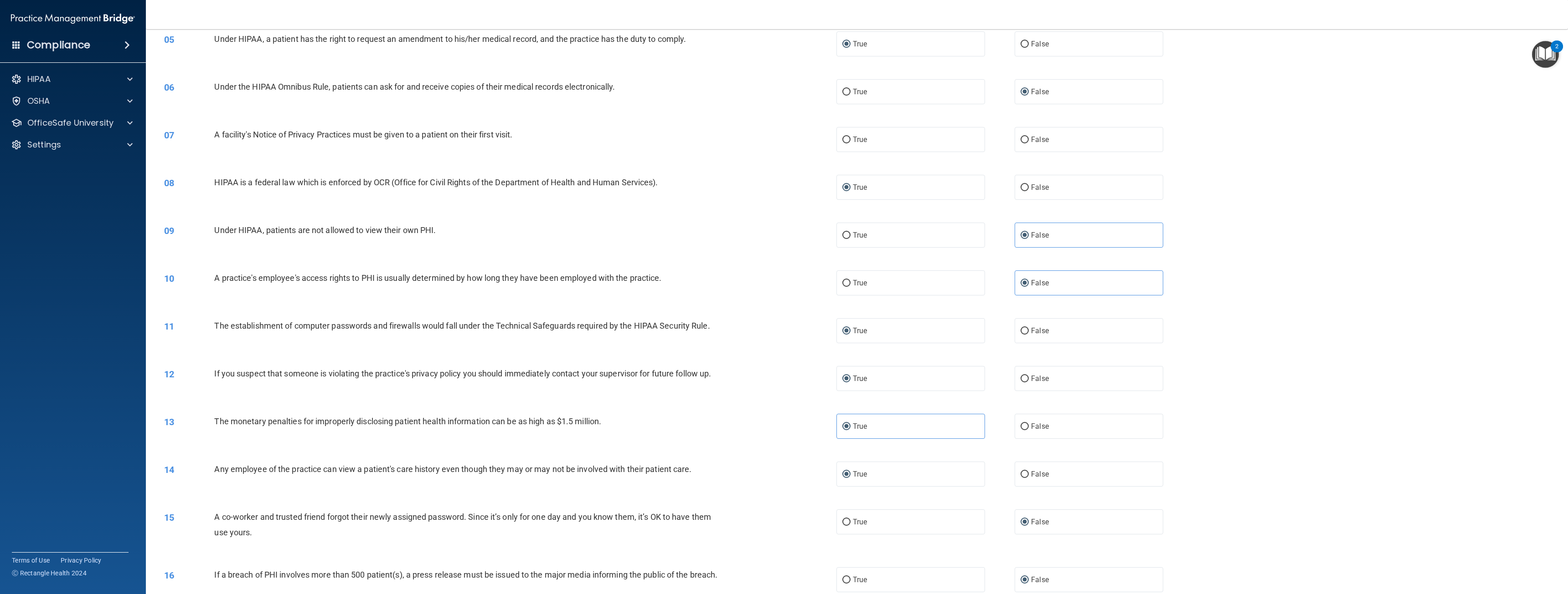
scroll to position [273, 0]
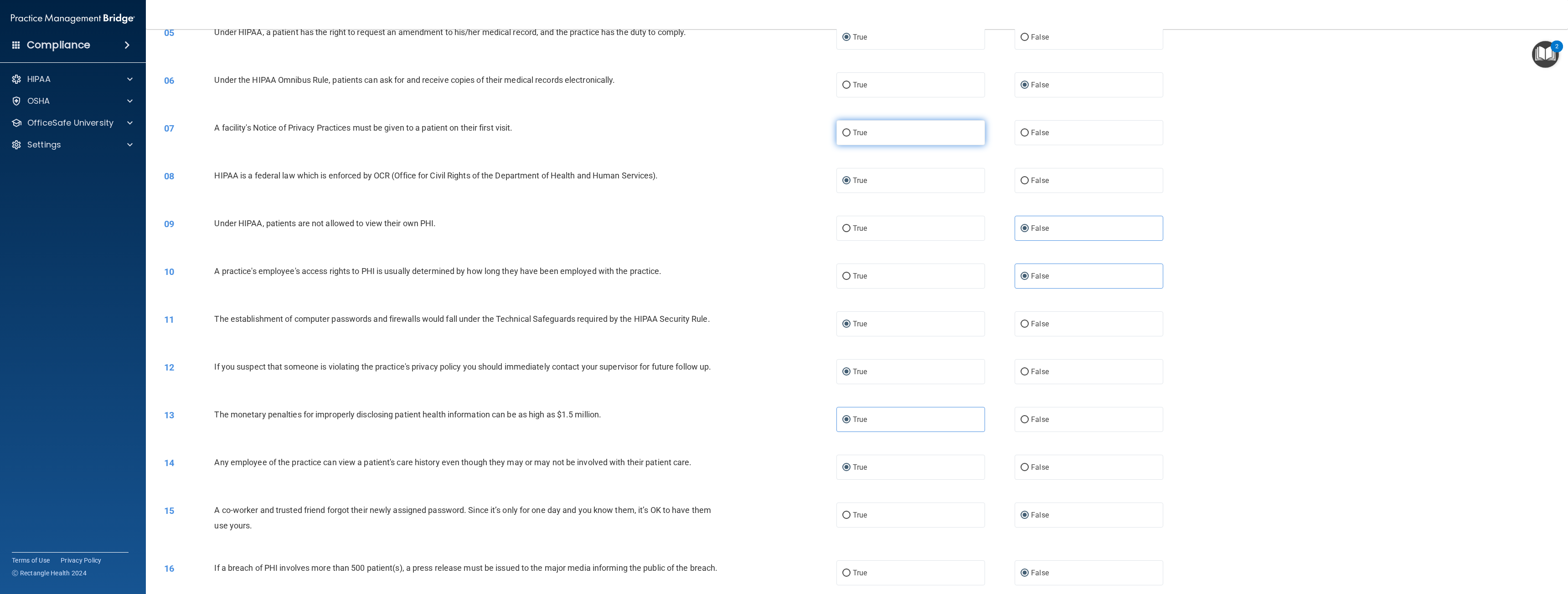
click at [842, 130] on input "True" at bounding box center [846, 133] width 8 height 7
radio input "true"
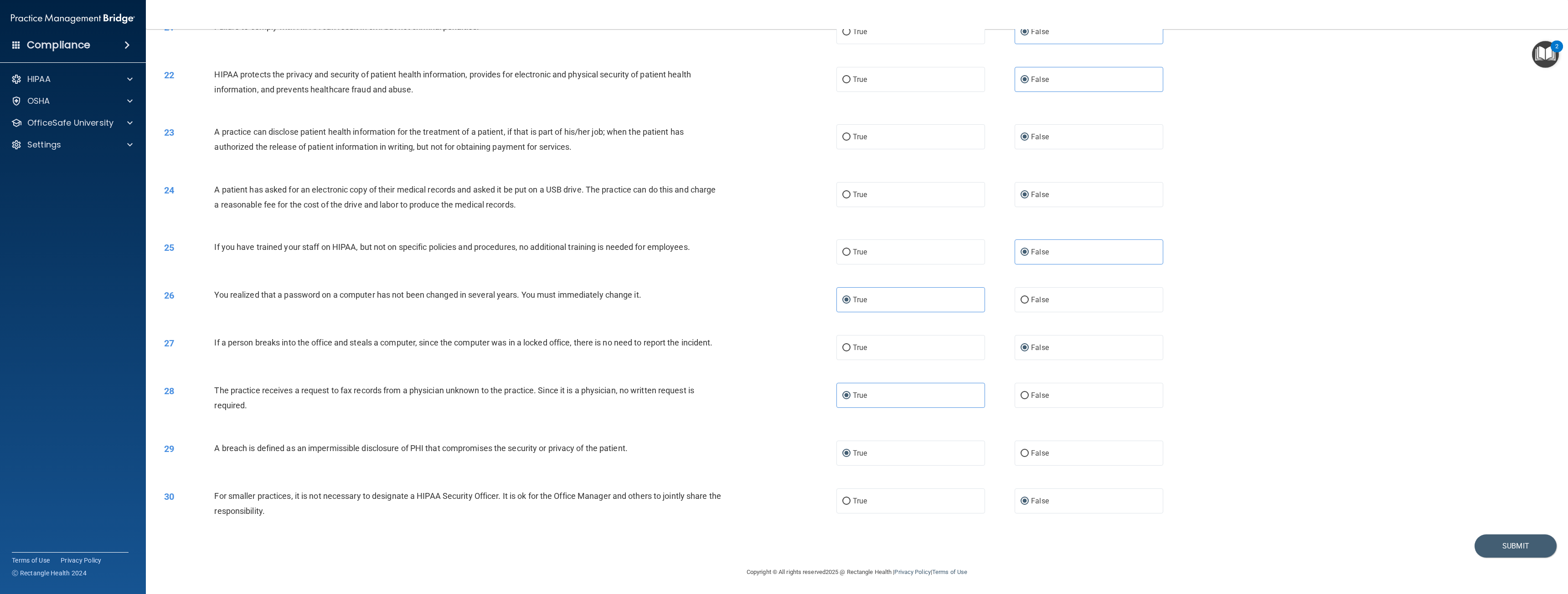
scroll to position [1083, 0]
click at [1501, 545] on button "Submit" at bounding box center [1515, 546] width 82 height 23
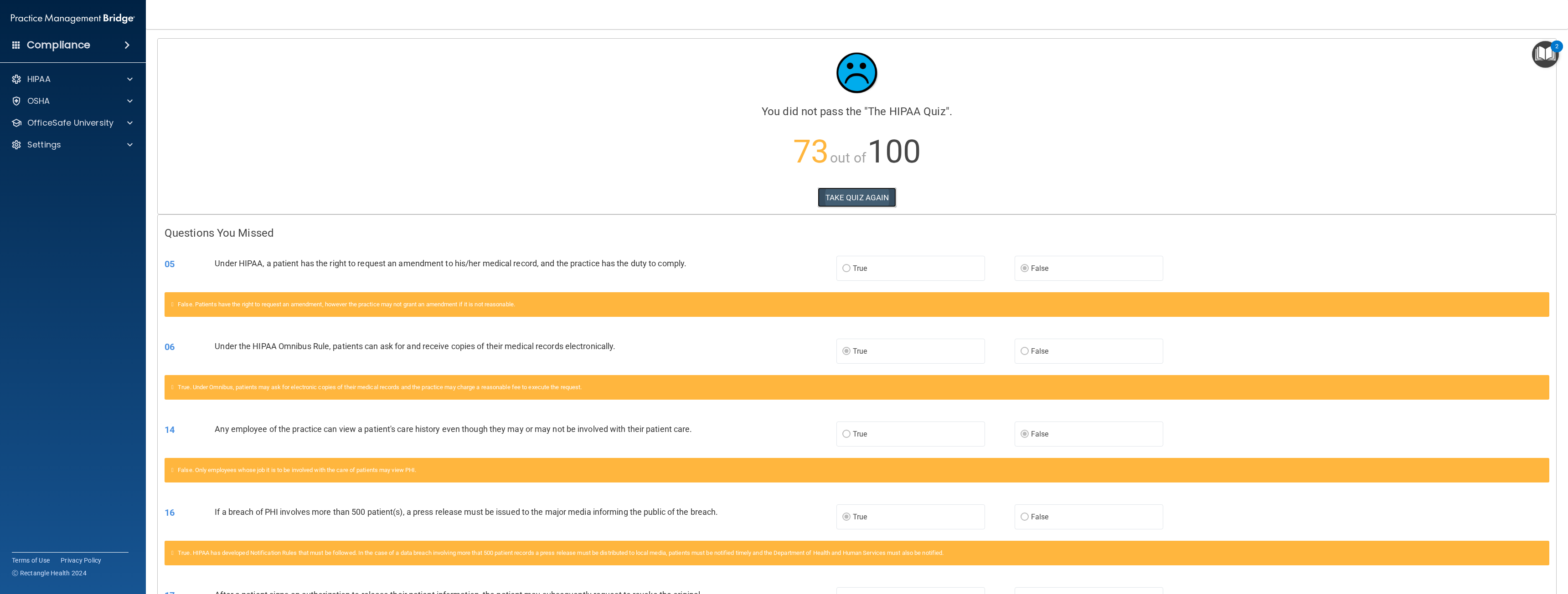
click at [869, 196] on button "TAKE QUIZ AGAIN" at bounding box center [857, 198] width 79 height 20
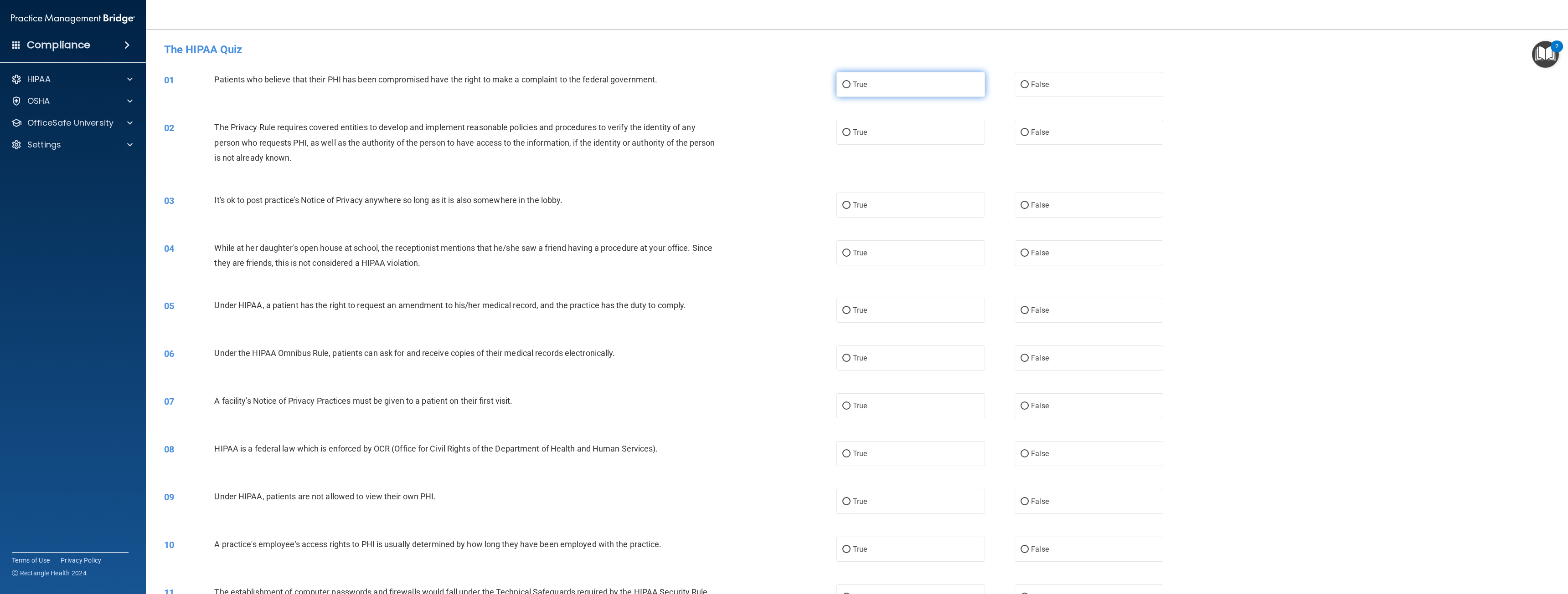
click at [845, 84] on input "True" at bounding box center [846, 84] width 8 height 7
radio input "true"
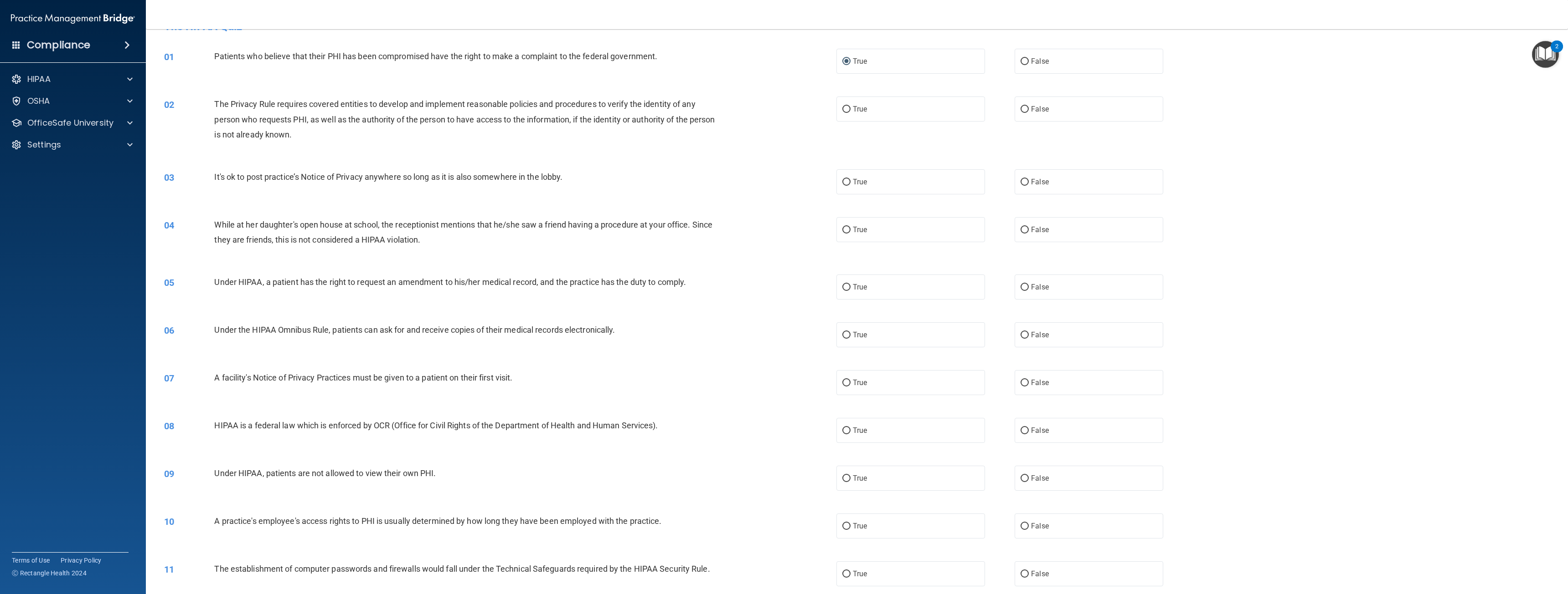
scroll to position [46, 0]
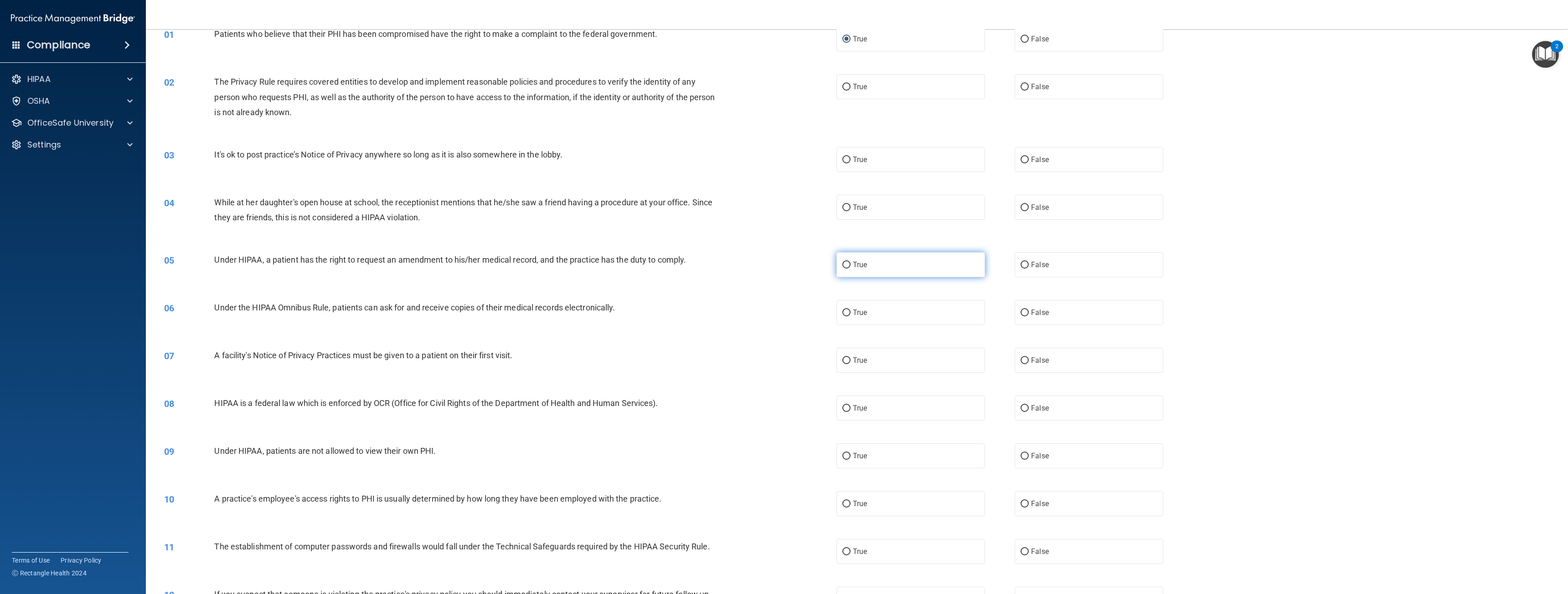
click at [842, 266] on input "True" at bounding box center [846, 265] width 8 height 7
radio input "true"
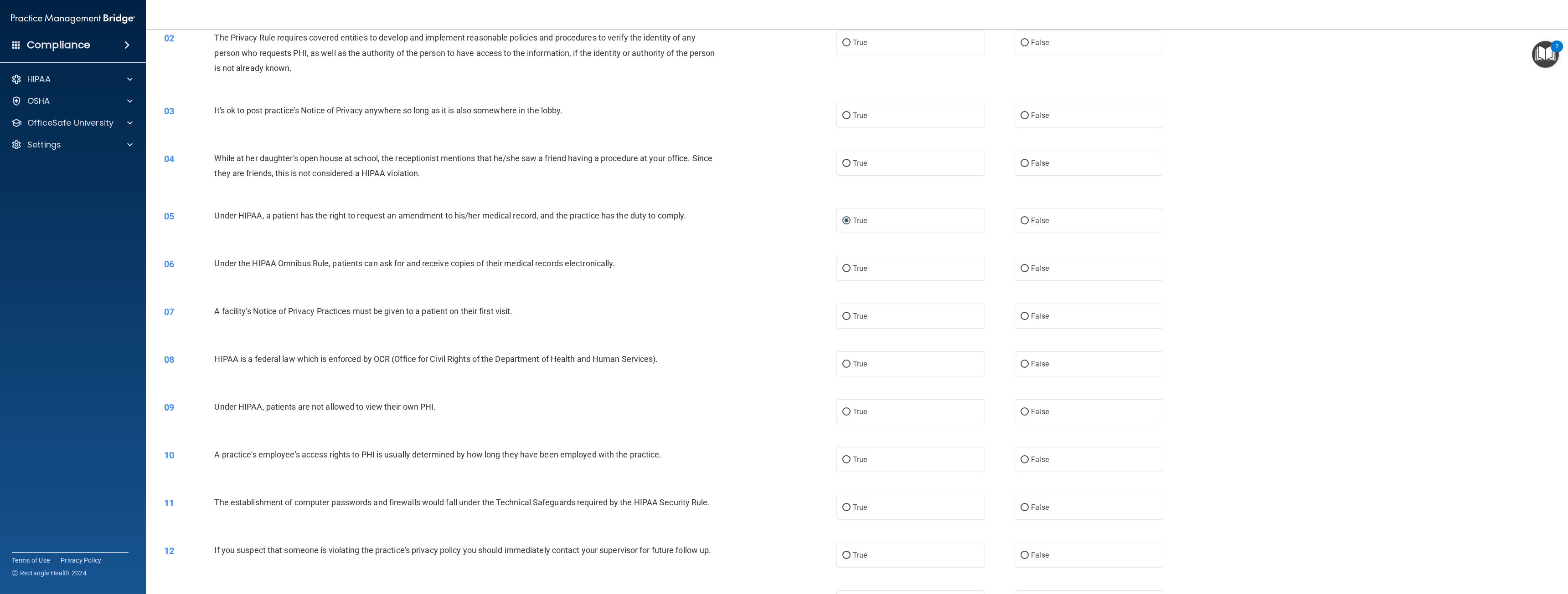
scroll to position [91, 0]
click at [856, 267] on span "True" at bounding box center [860, 266] width 14 height 9
click at [850, 267] on input "True" at bounding box center [846, 267] width 8 height 7
radio input "true"
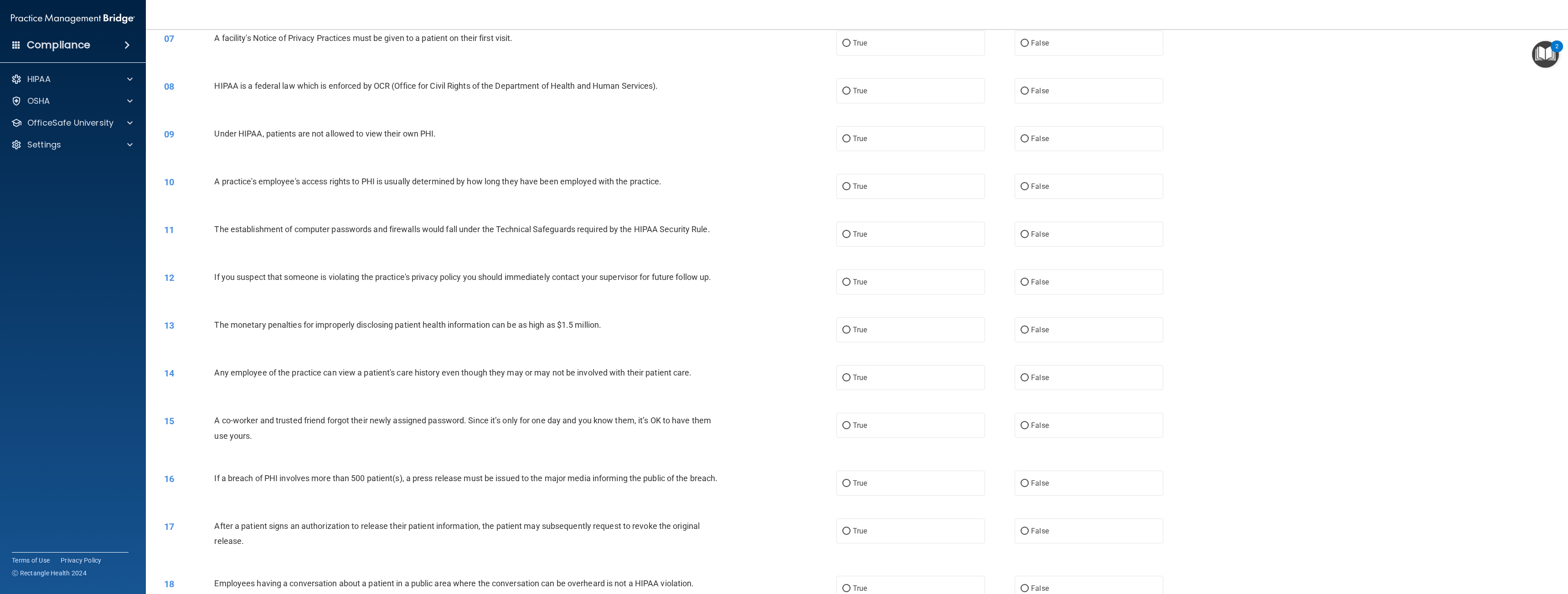
scroll to position [364, 0]
click at [1024, 377] on input "False" at bounding box center [1024, 377] width 8 height 7
radio input "true"
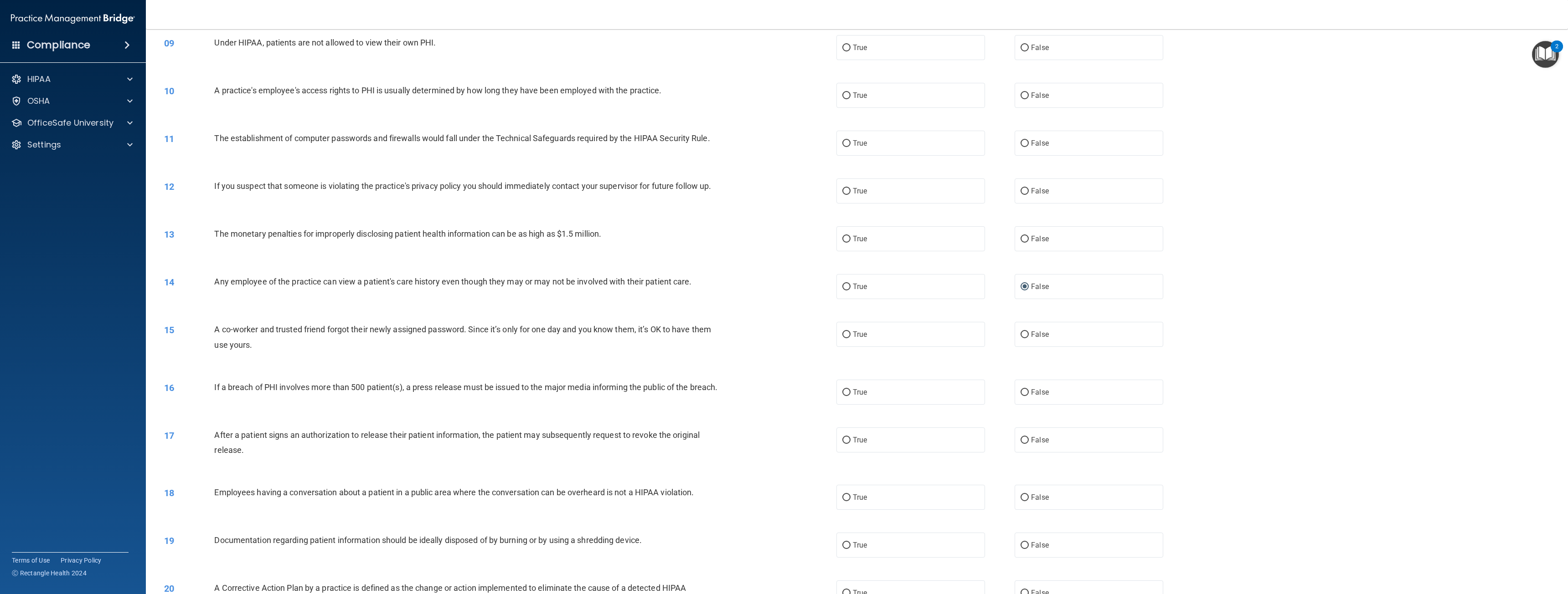
scroll to position [455, 0]
click at [1031, 331] on span "False" at bounding box center [1040, 333] width 18 height 9
click at [1028, 331] on input "False" at bounding box center [1024, 333] width 8 height 7
radio input "true"
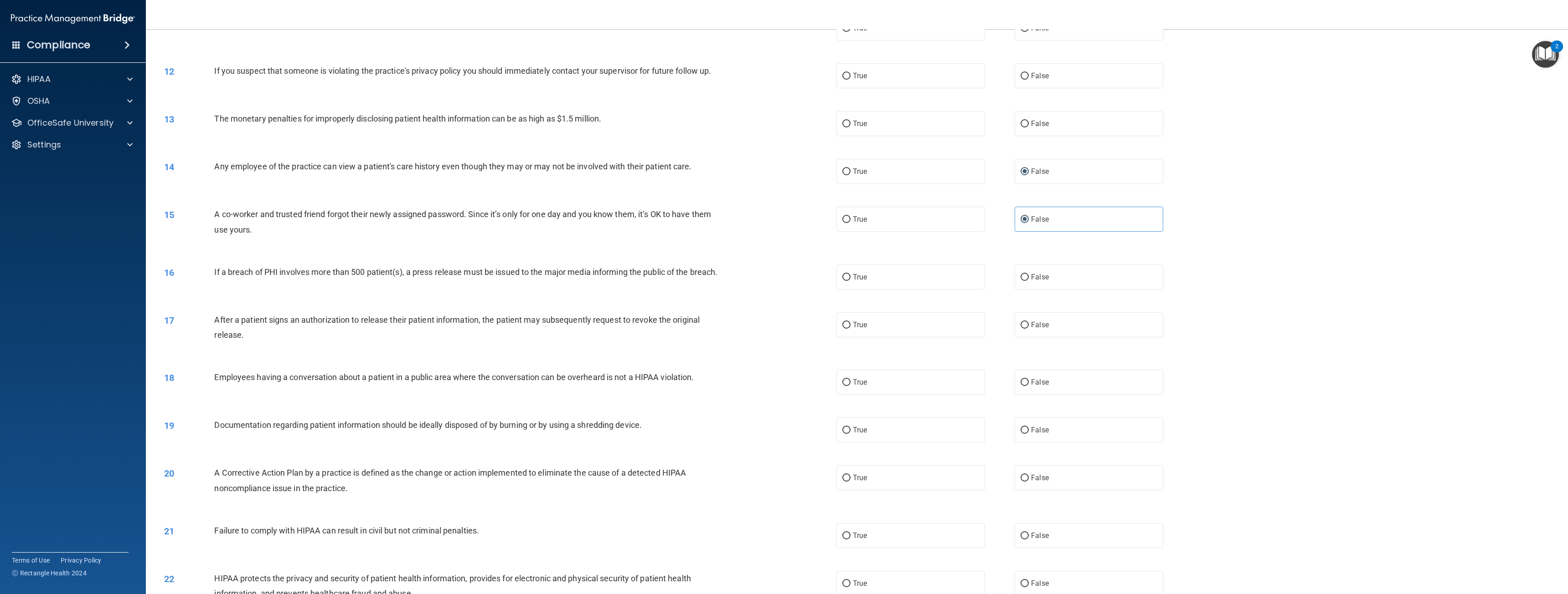
scroll to position [592, 0]
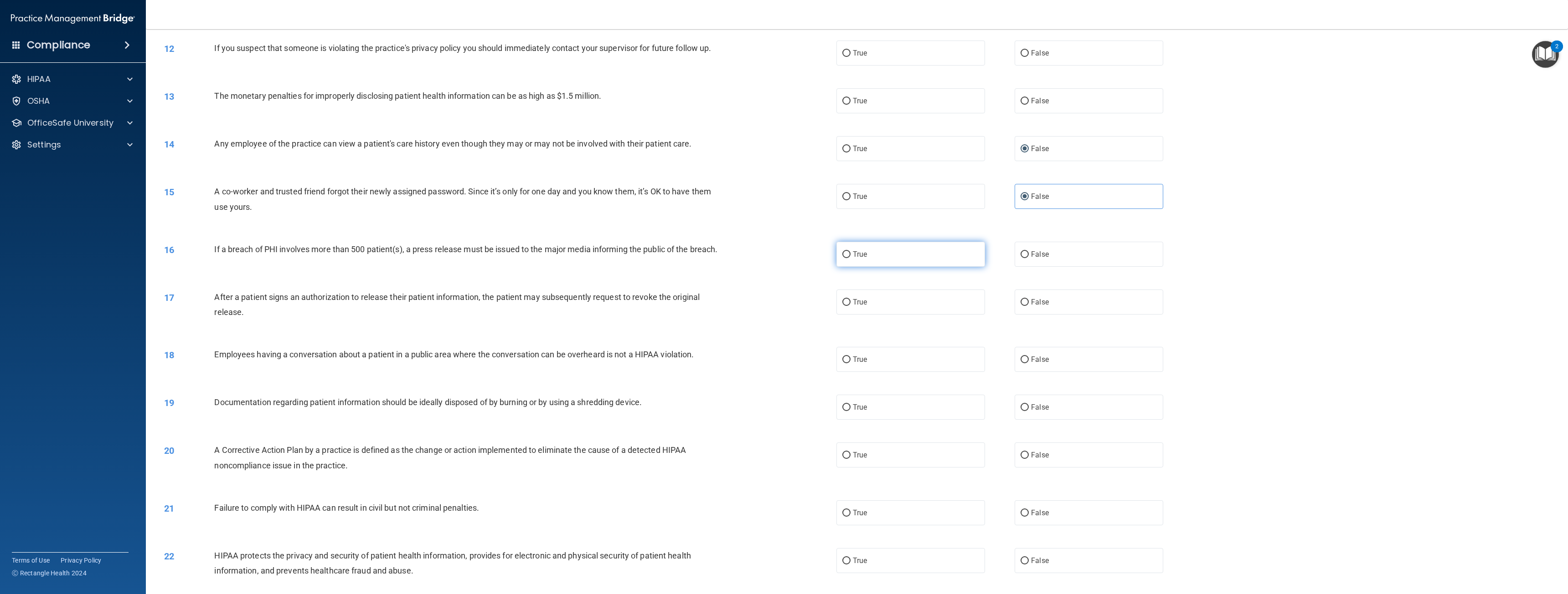
click at [847, 251] on label "True" at bounding box center [911, 254] width 149 height 25
click at [847, 251] on input "True" at bounding box center [846, 254] width 8 height 7
radio input "true"
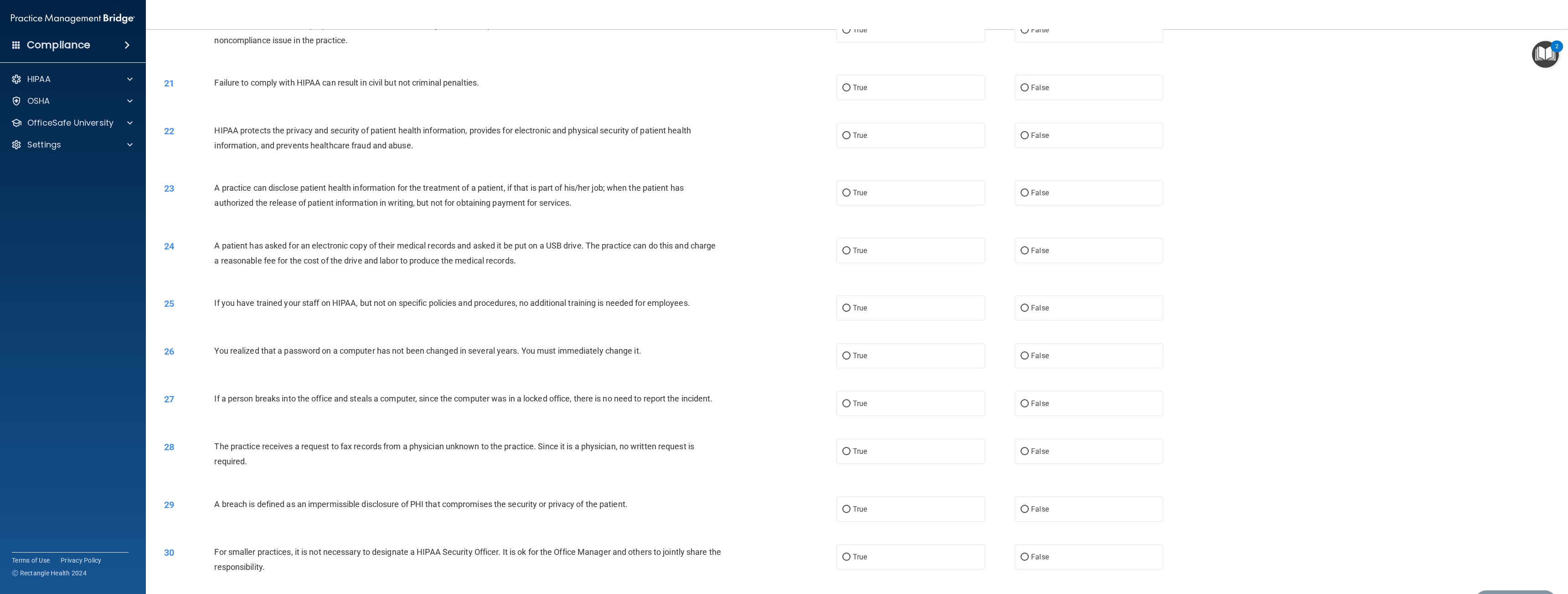
scroll to position [1083, 0]
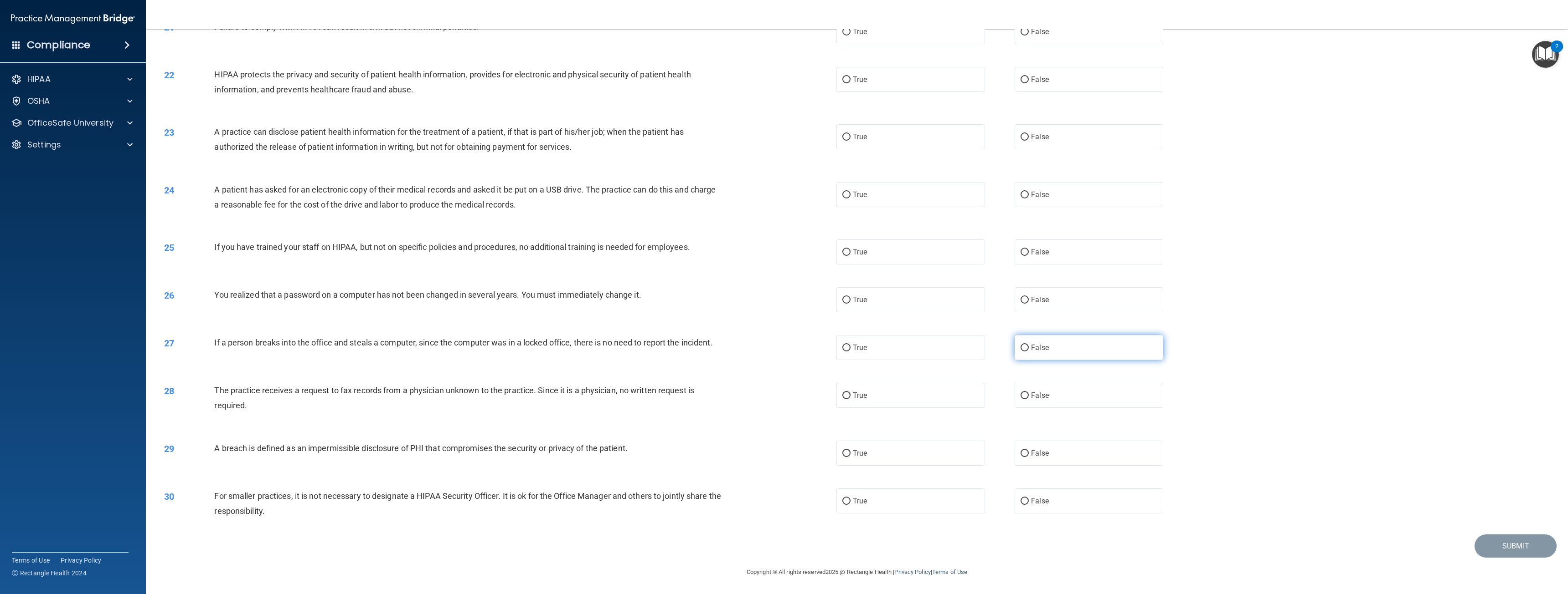
click at [1021, 345] on input "False" at bounding box center [1024, 347] width 8 height 7
radio input "true"
click at [1015, 395] on label "False" at bounding box center [1089, 395] width 149 height 25
click at [1021, 395] on input "False" at bounding box center [1024, 395] width 8 height 7
radio input "true"
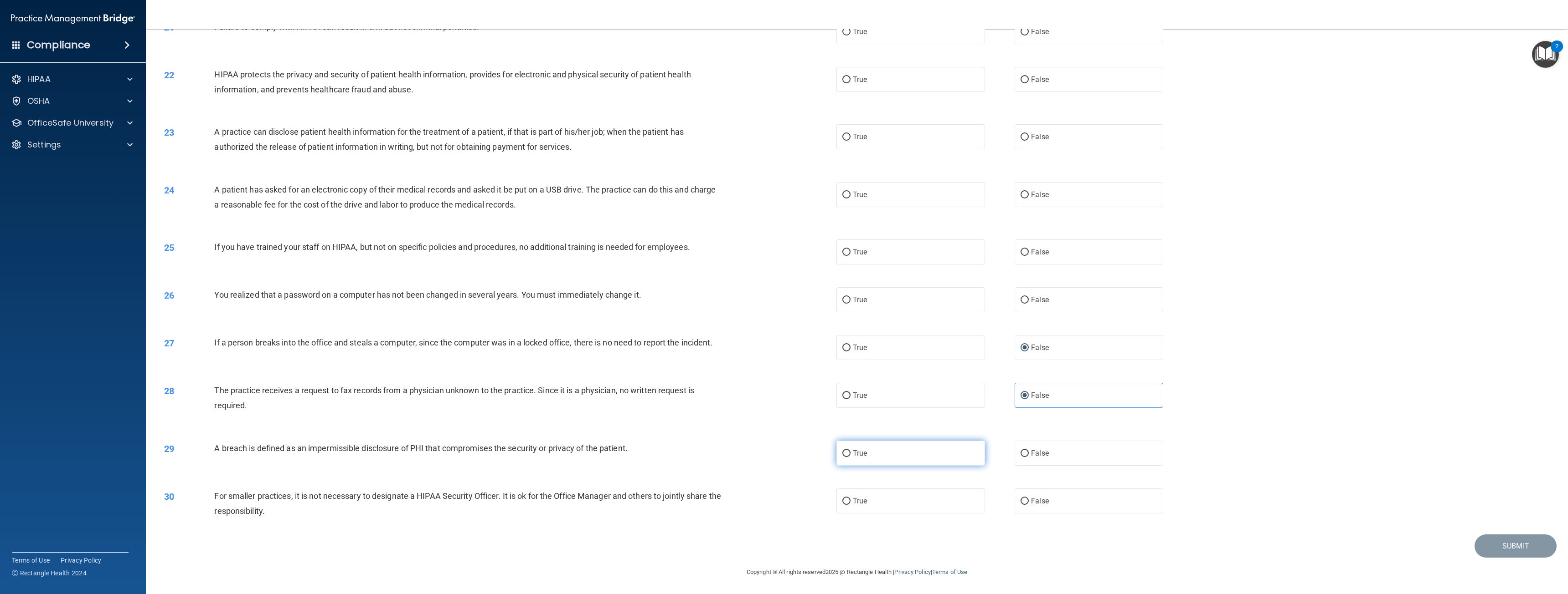
click at [844, 458] on label "True" at bounding box center [911, 453] width 149 height 25
click at [844, 457] on input "True" at bounding box center [846, 453] width 8 height 7
radio input "true"
click at [1032, 496] on label "False" at bounding box center [1089, 501] width 149 height 25
click at [1028, 498] on input "False" at bounding box center [1024, 501] width 8 height 7
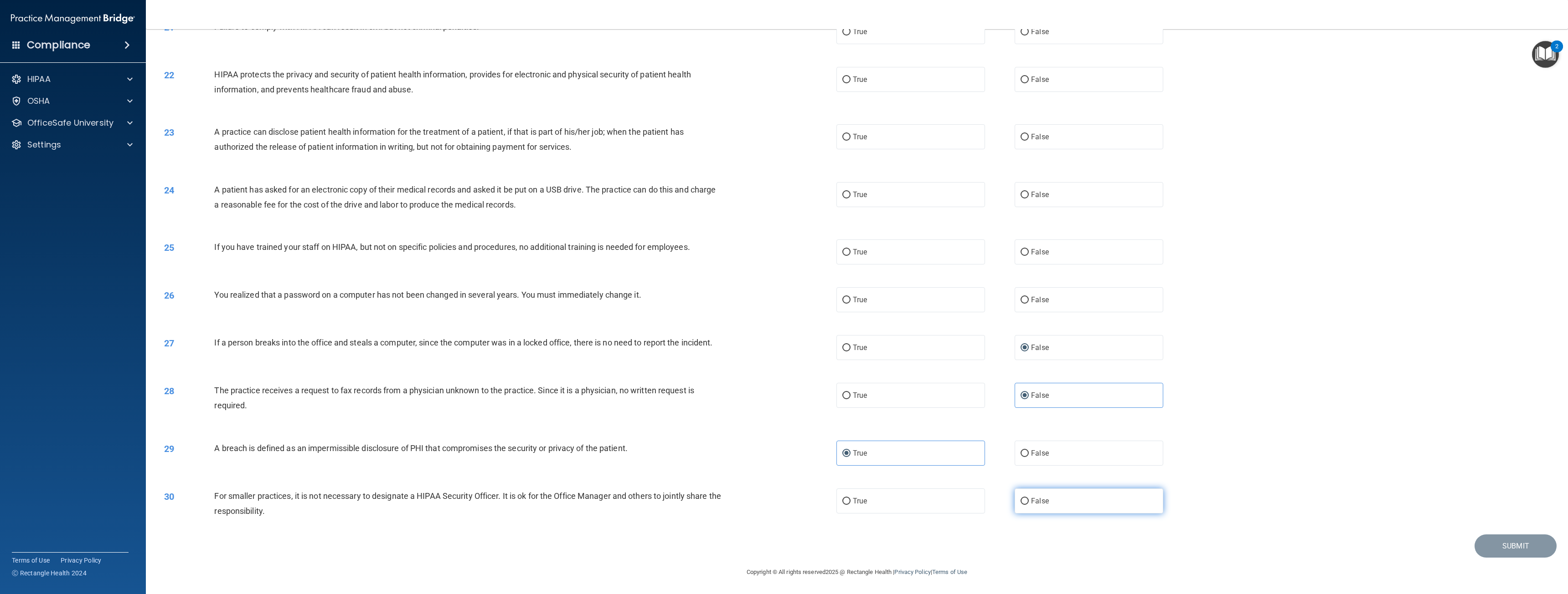
radio input "true"
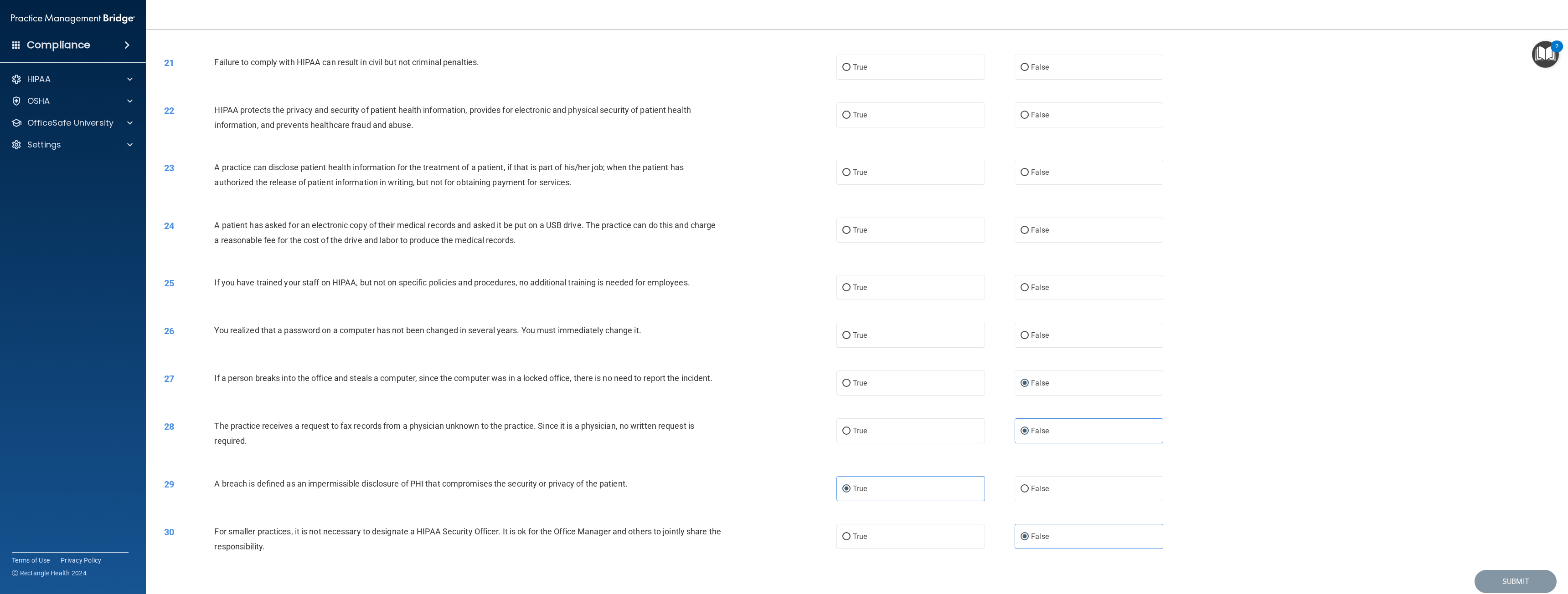
scroll to position [1037, 0]
click at [864, 344] on label "True" at bounding box center [911, 336] width 149 height 25
click at [850, 340] on input "True" at bounding box center [846, 336] width 8 height 7
radio input "true"
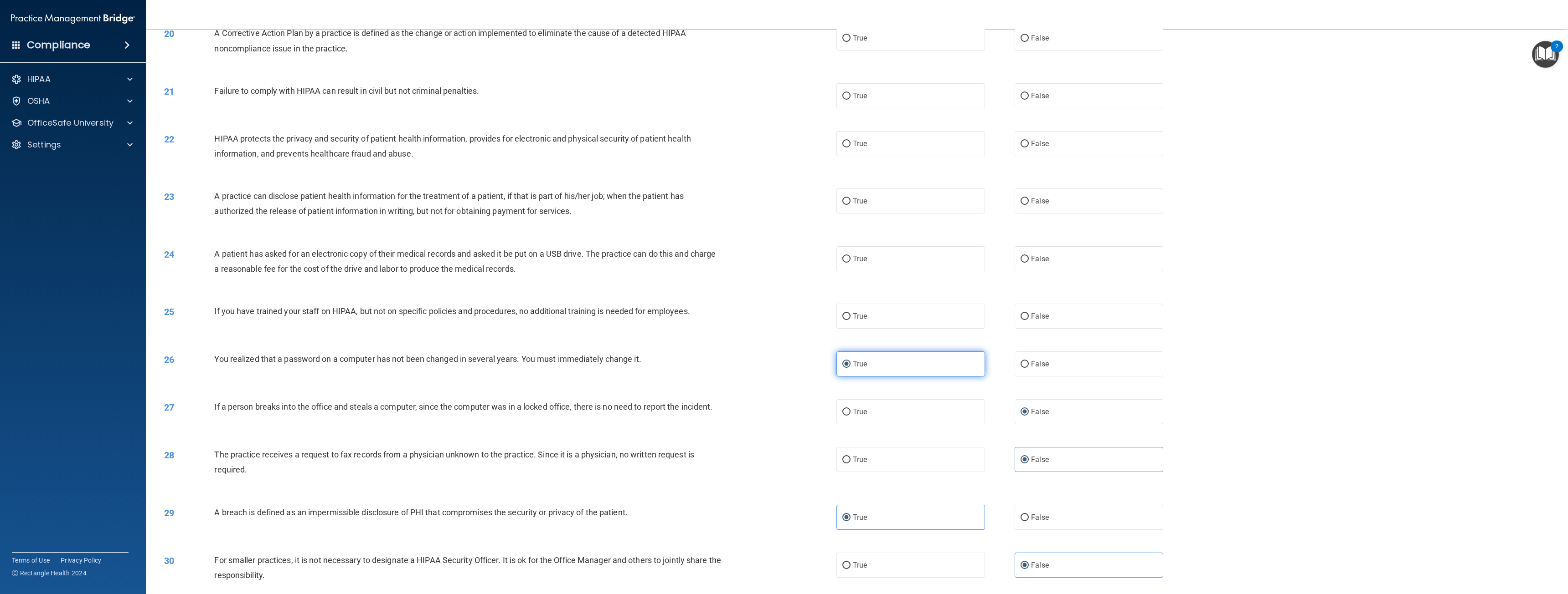
scroll to position [991, 0]
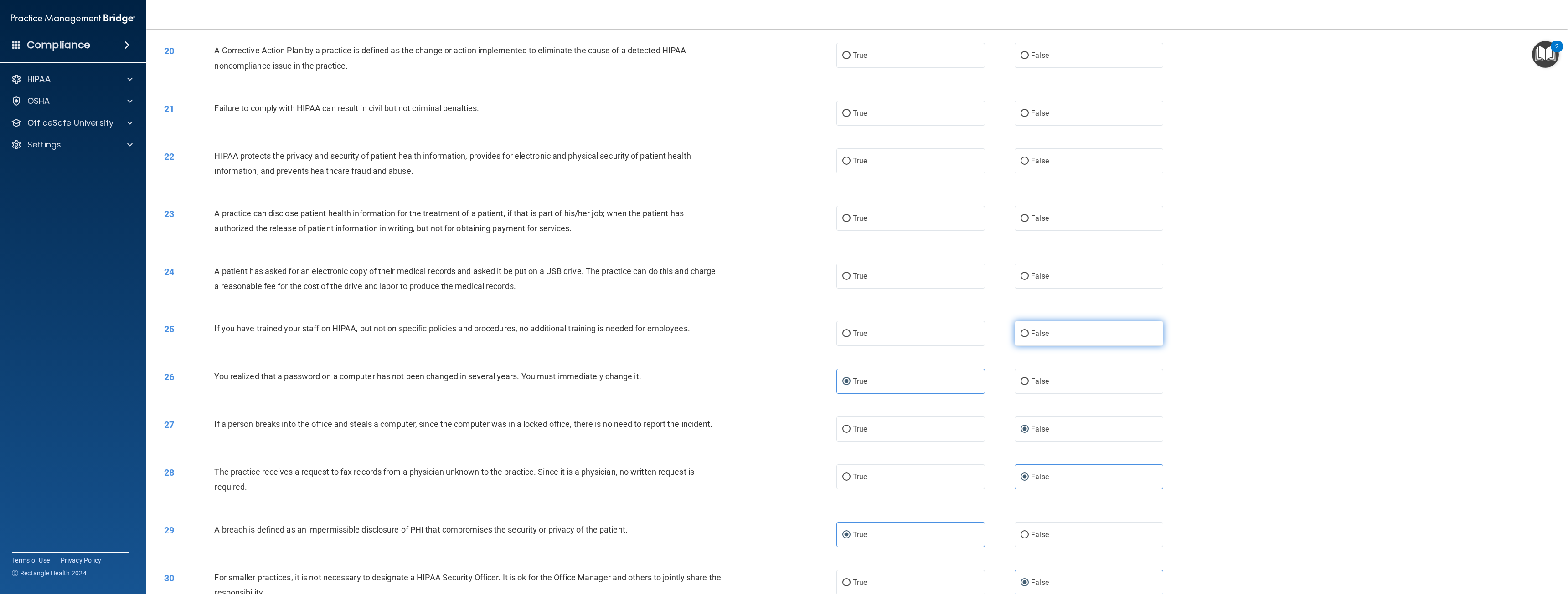
click at [1025, 343] on label "False" at bounding box center [1089, 334] width 149 height 25
click at [1025, 338] on input "False" at bounding box center [1024, 334] width 8 height 7
radio input "true"
click at [902, 289] on label "True" at bounding box center [911, 276] width 149 height 25
click at [850, 280] on input "True" at bounding box center [846, 276] width 8 height 7
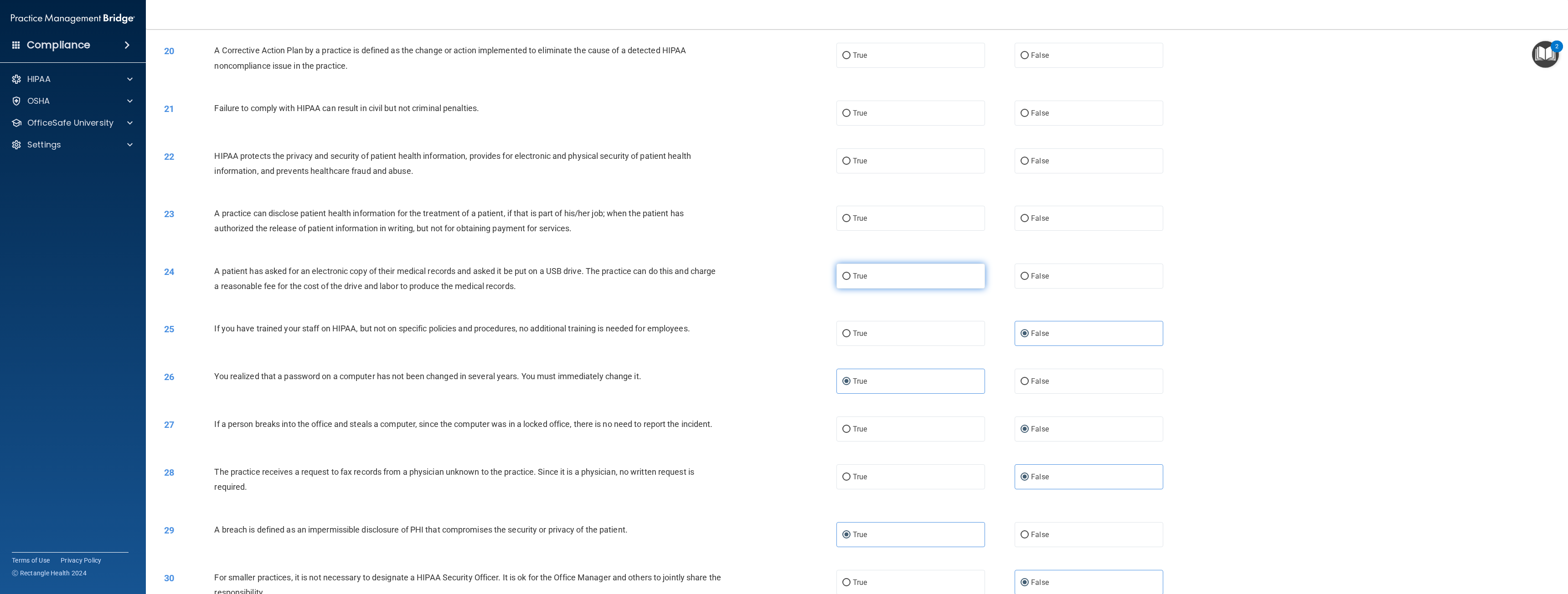
radio input "true"
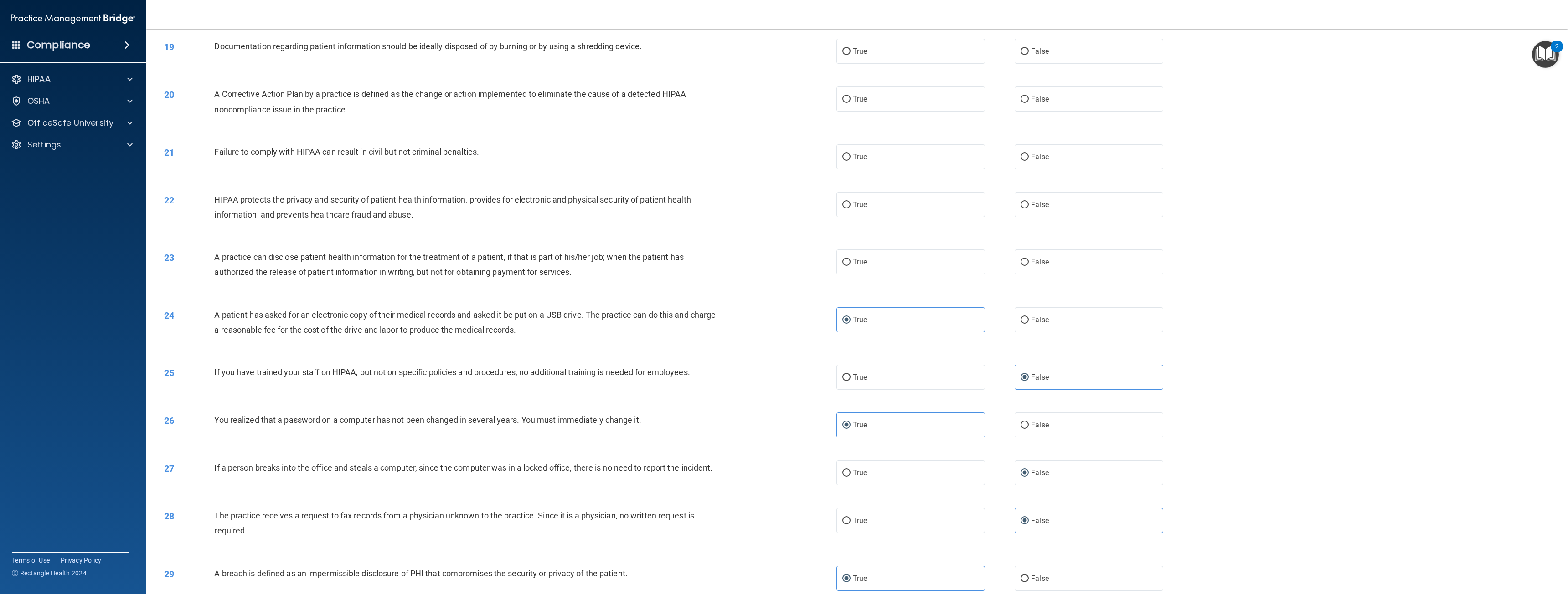
scroll to position [946, 0]
click at [1022, 162] on input "False" at bounding box center [1024, 159] width 8 height 7
radio input "true"
click at [853, 105] on span "True" at bounding box center [860, 101] width 14 height 9
click at [850, 105] on input "True" at bounding box center [846, 101] width 8 height 7
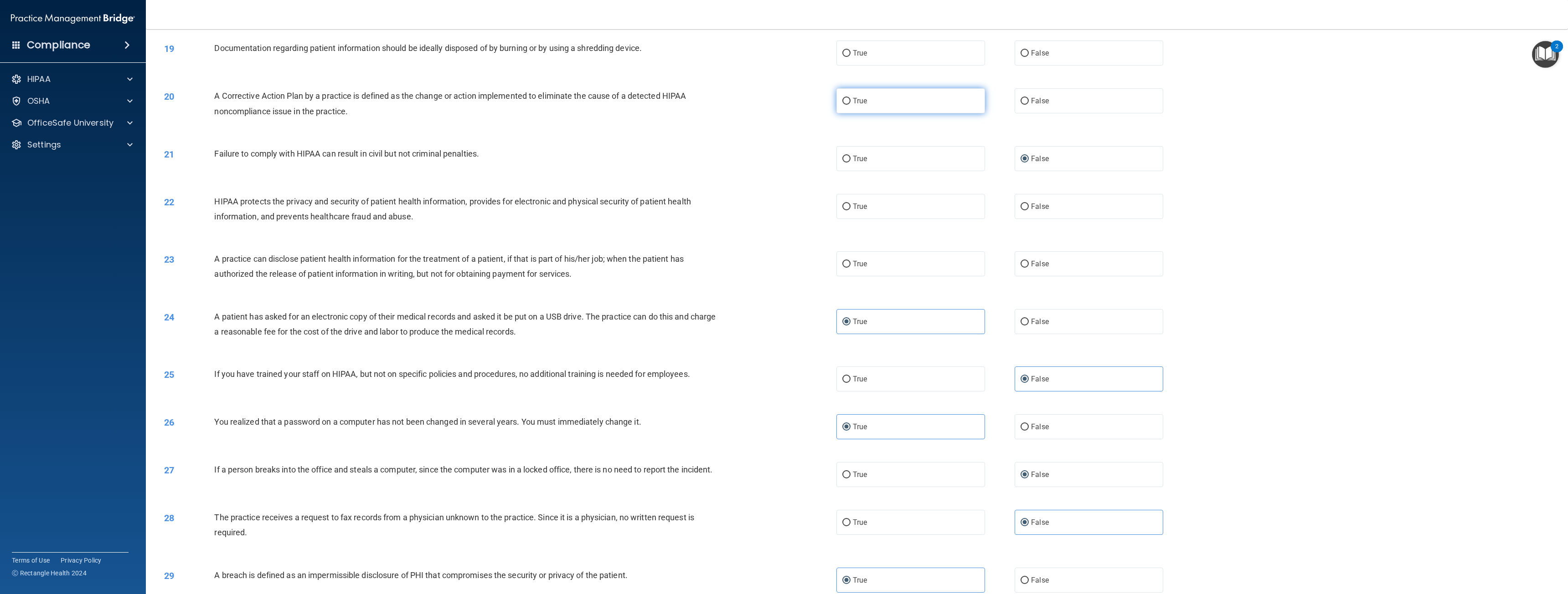
radio input "true"
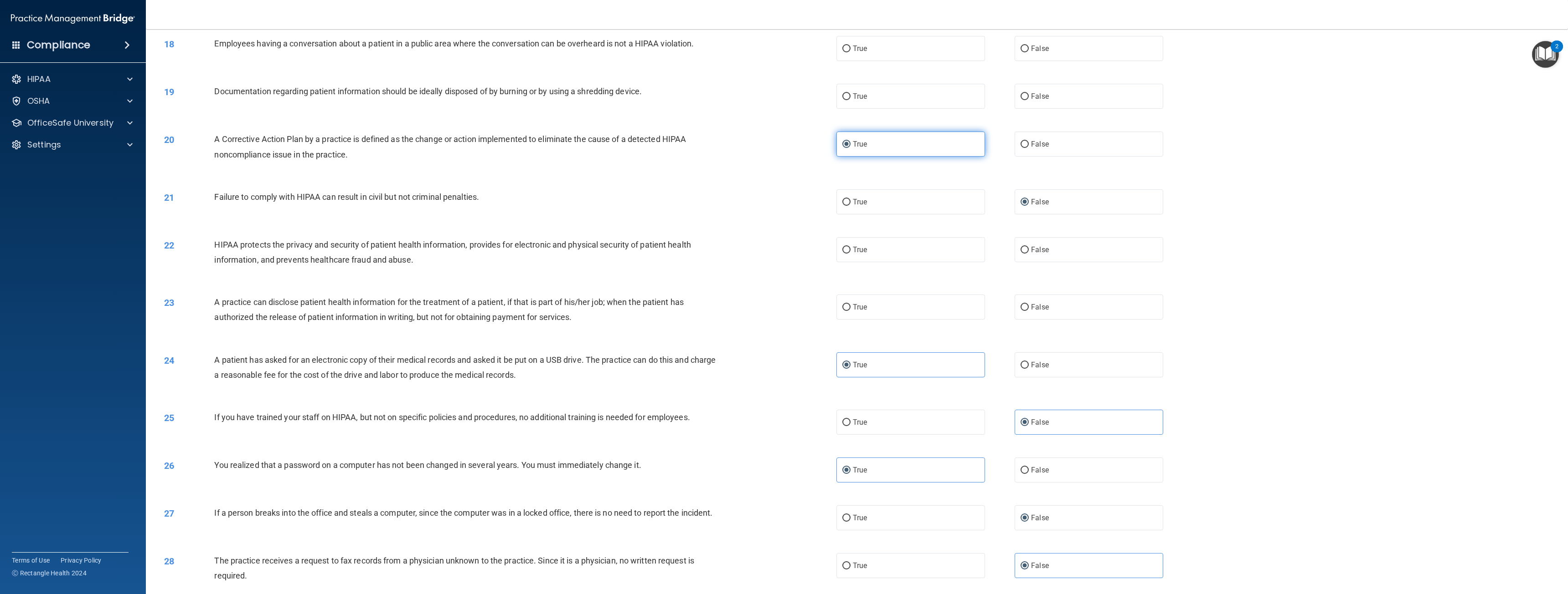
scroll to position [900, 0]
click at [1048, 59] on label "False" at bounding box center [1089, 51] width 149 height 25
click at [1028, 55] on input "False" at bounding box center [1024, 51] width 8 height 7
radio input "true"
click at [895, 109] on label "True" at bounding box center [911, 99] width 149 height 25
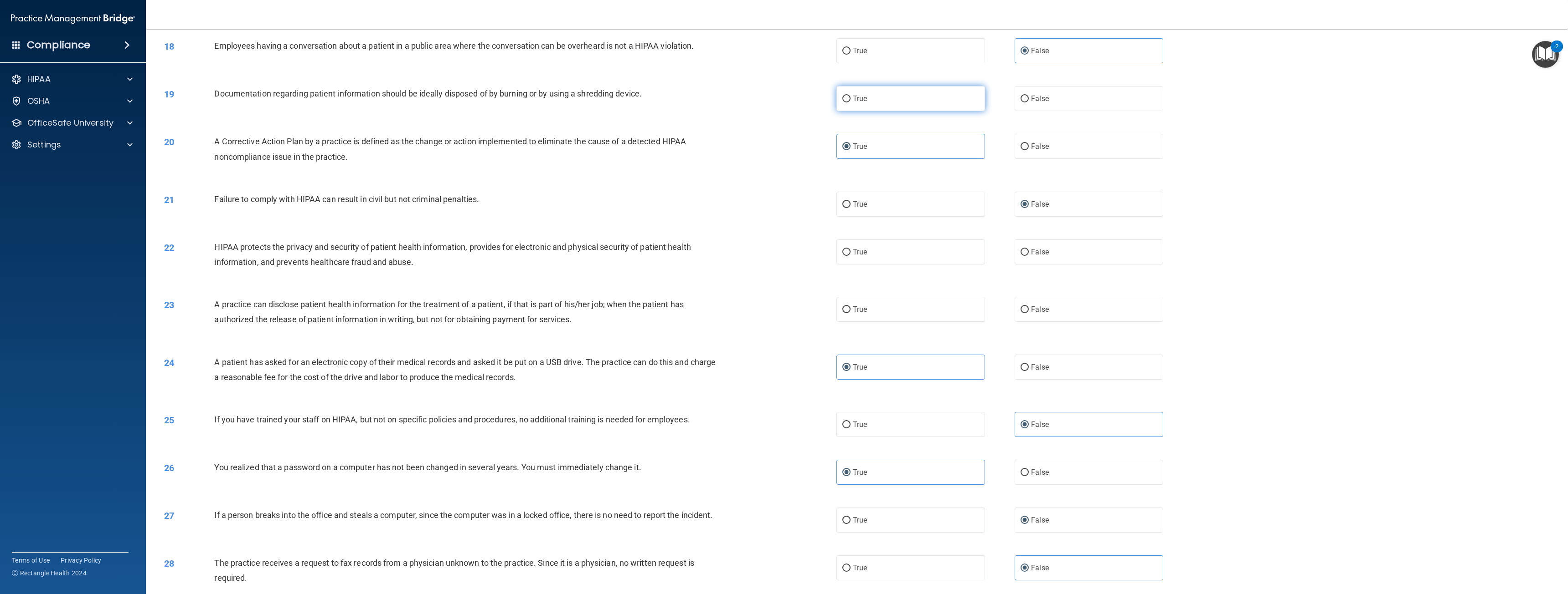
click at [850, 103] on input "True" at bounding box center [846, 99] width 8 height 7
radio input "true"
click at [853, 256] on span "True" at bounding box center [860, 251] width 14 height 9
click at [850, 256] on input "True" at bounding box center [846, 252] width 8 height 7
radio input "true"
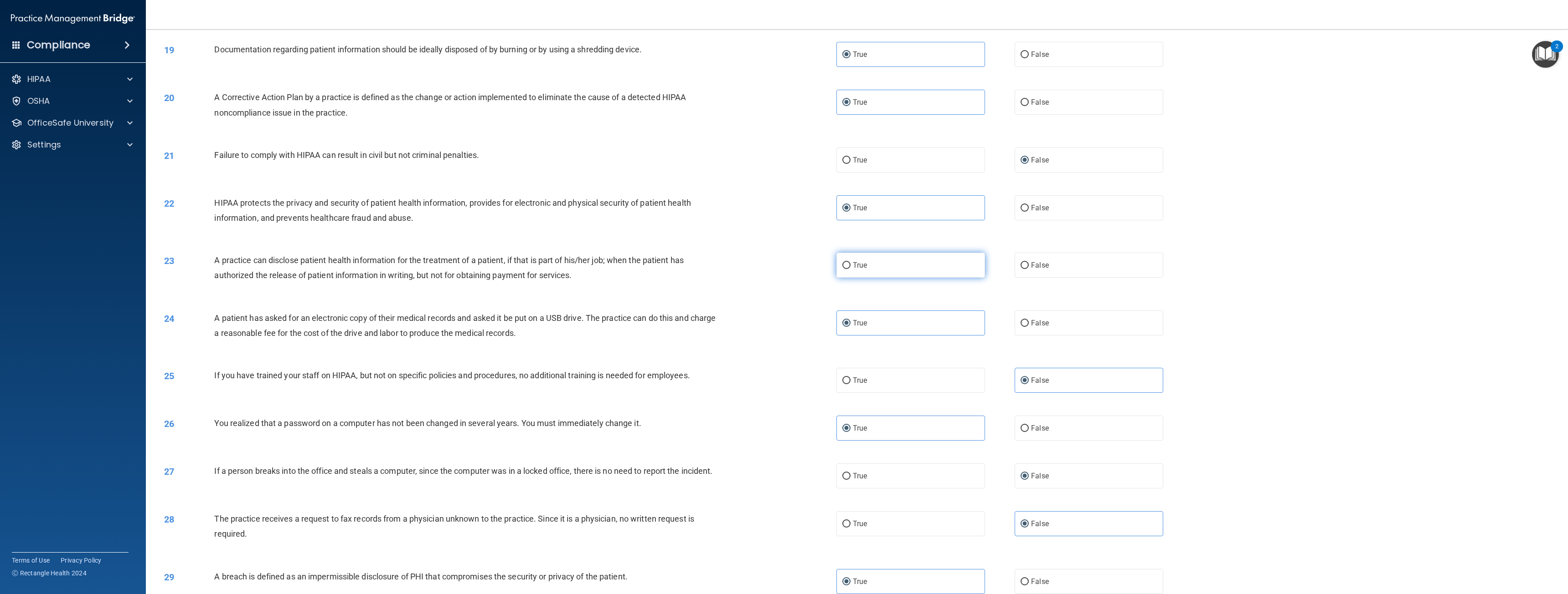
scroll to position [946, 0]
click at [863, 268] on span "True" at bounding box center [860, 263] width 14 height 9
click at [850, 268] on input "True" at bounding box center [846, 264] width 8 height 7
radio input "true"
click at [1022, 268] on input "False" at bounding box center [1024, 264] width 8 height 7
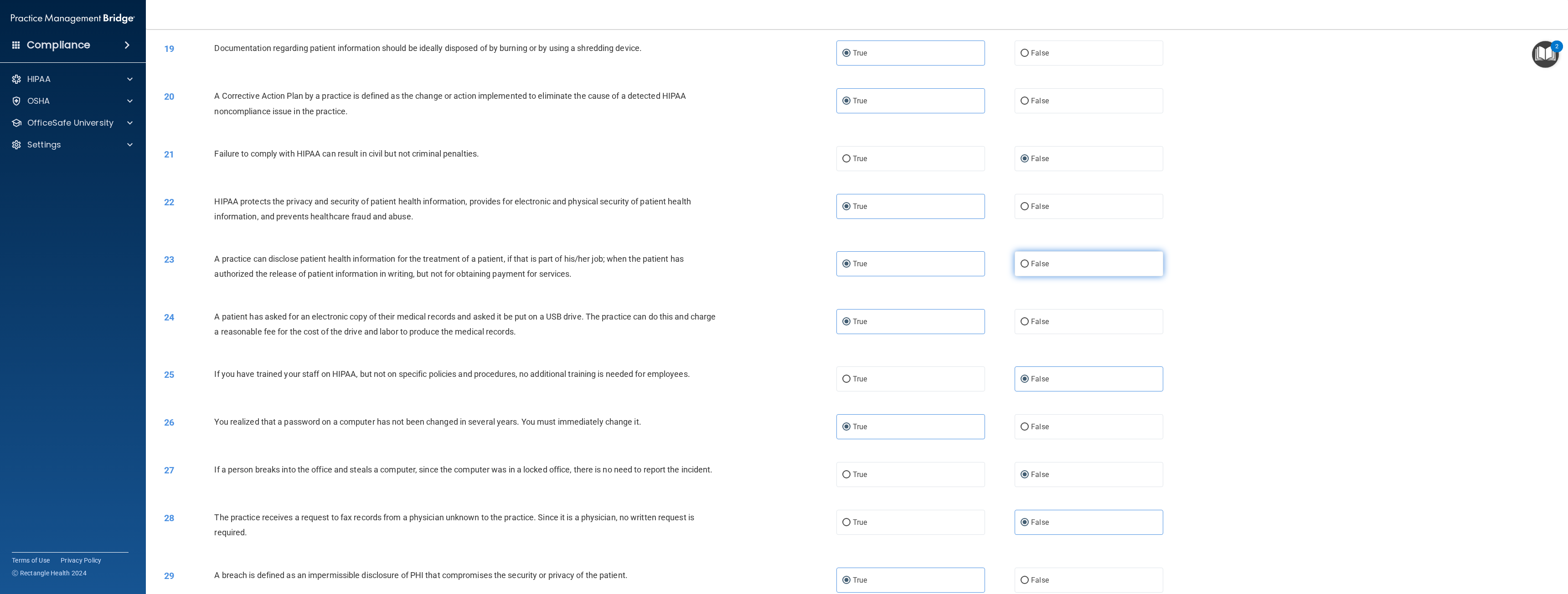
radio input "true"
radio input "false"
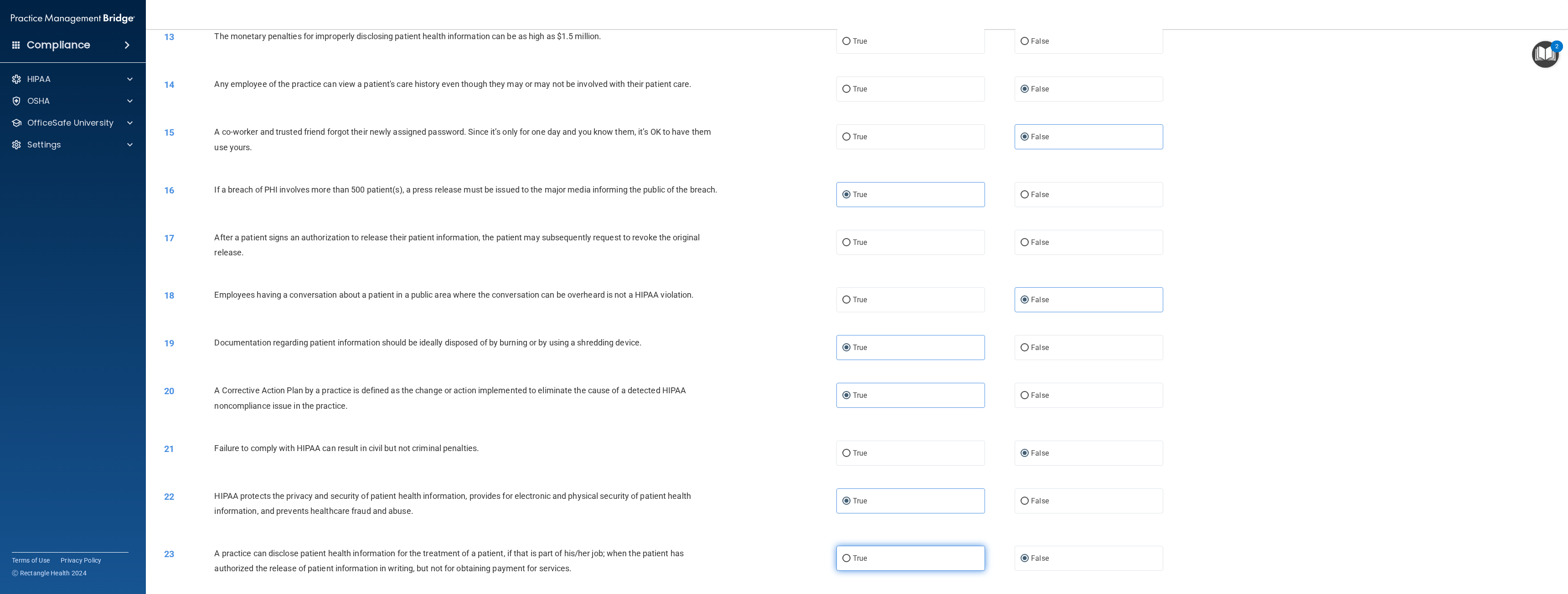
scroll to position [627, 0]
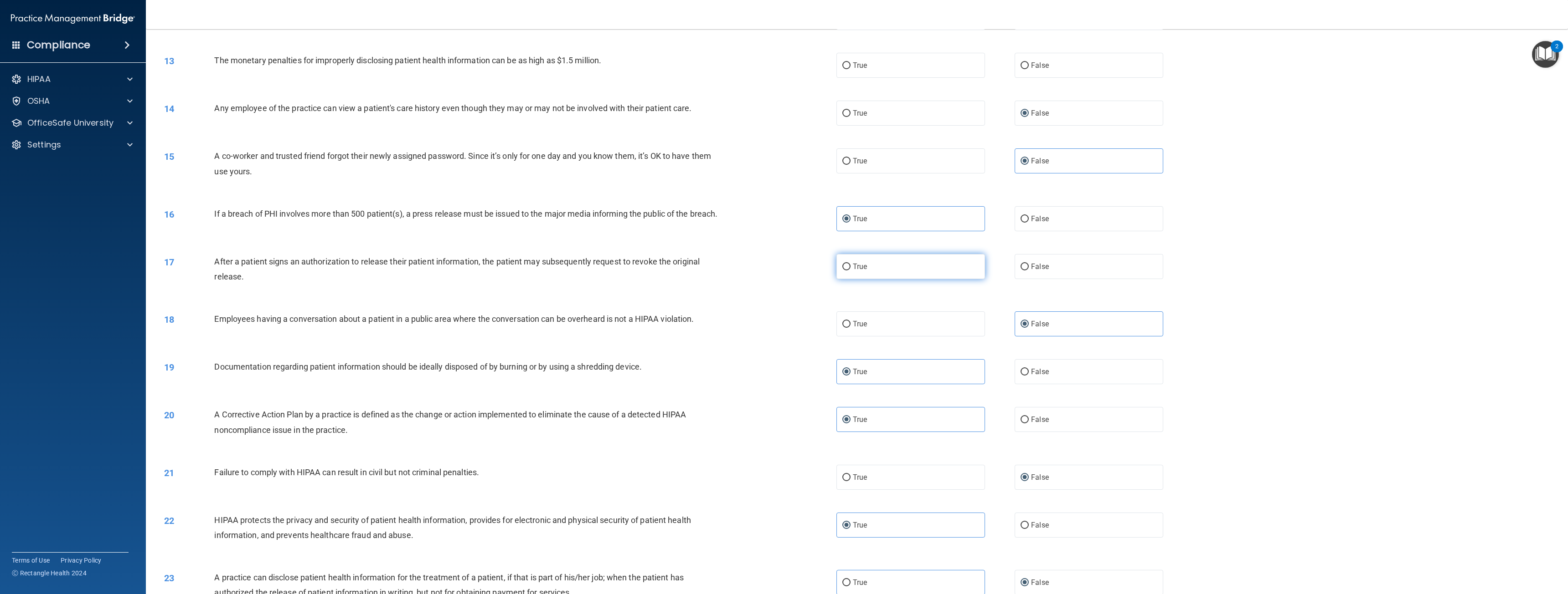
click at [847, 270] on input "True" at bounding box center [846, 266] width 8 height 7
radio input "true"
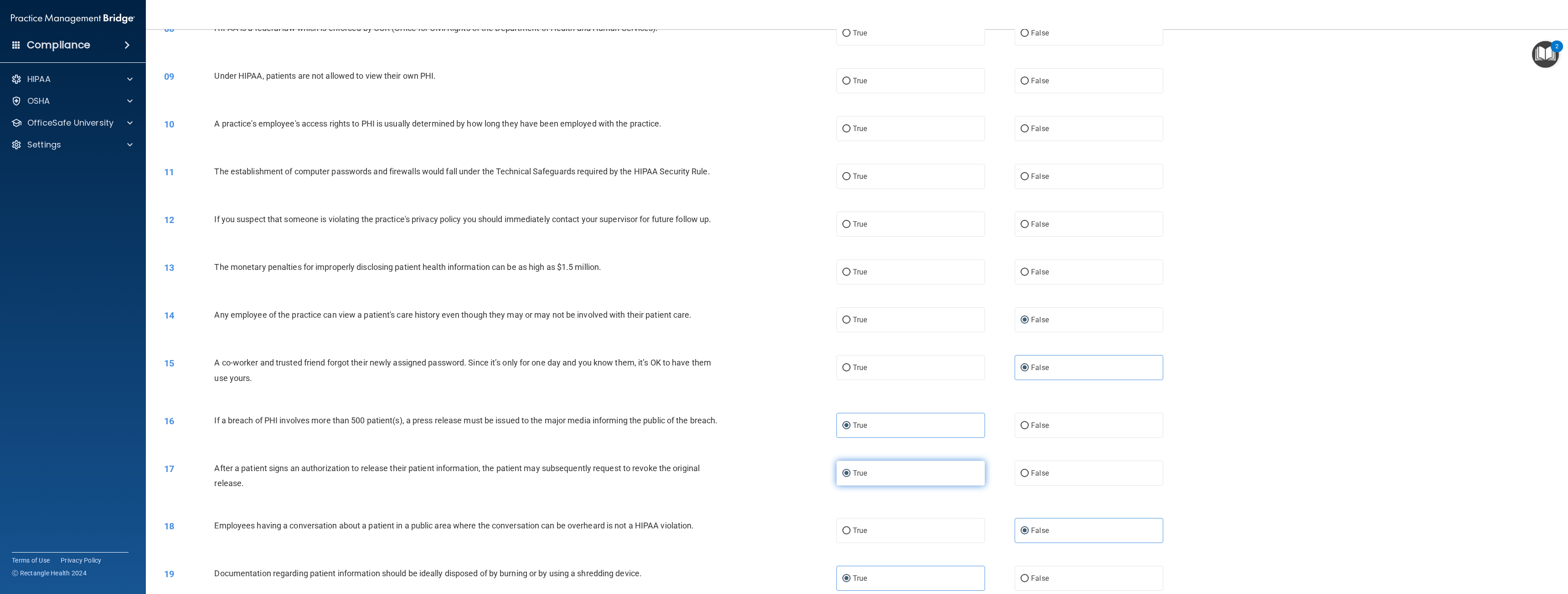
scroll to position [400, 0]
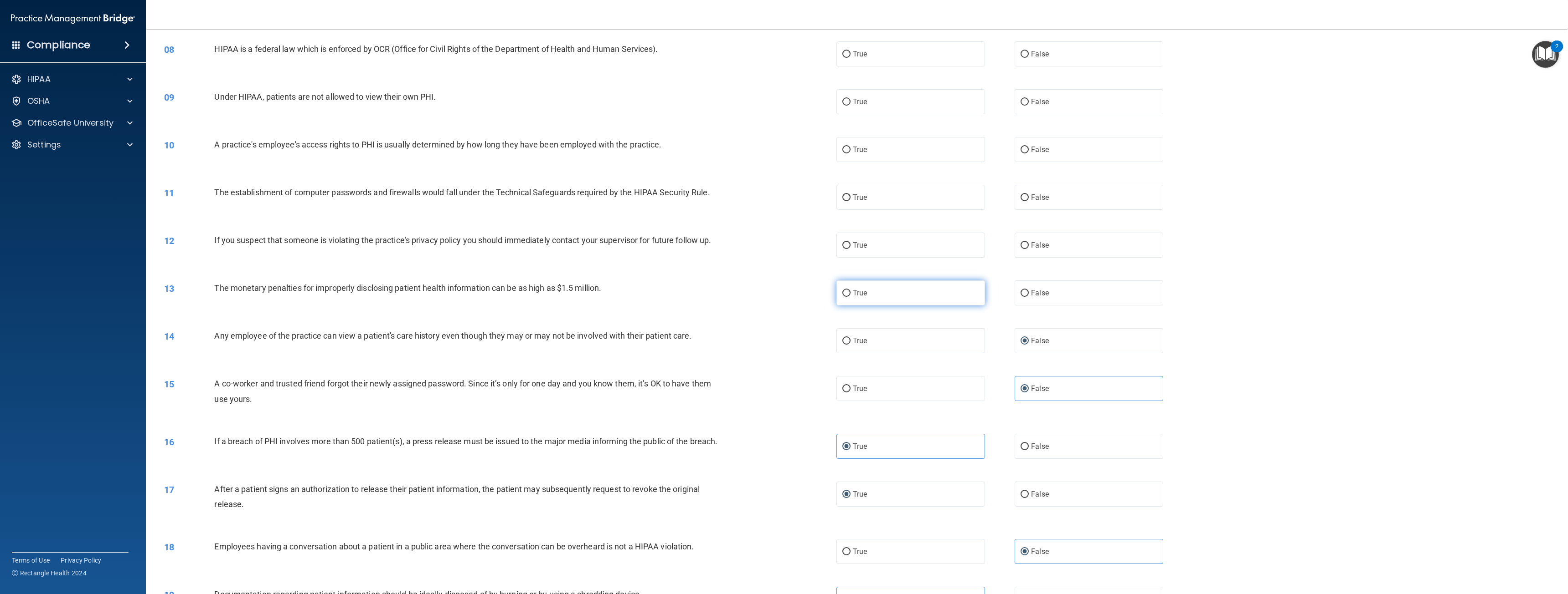
click at [849, 291] on label "True" at bounding box center [911, 294] width 149 height 25
click at [849, 291] on input "True" at bounding box center [846, 293] width 8 height 7
radio input "true"
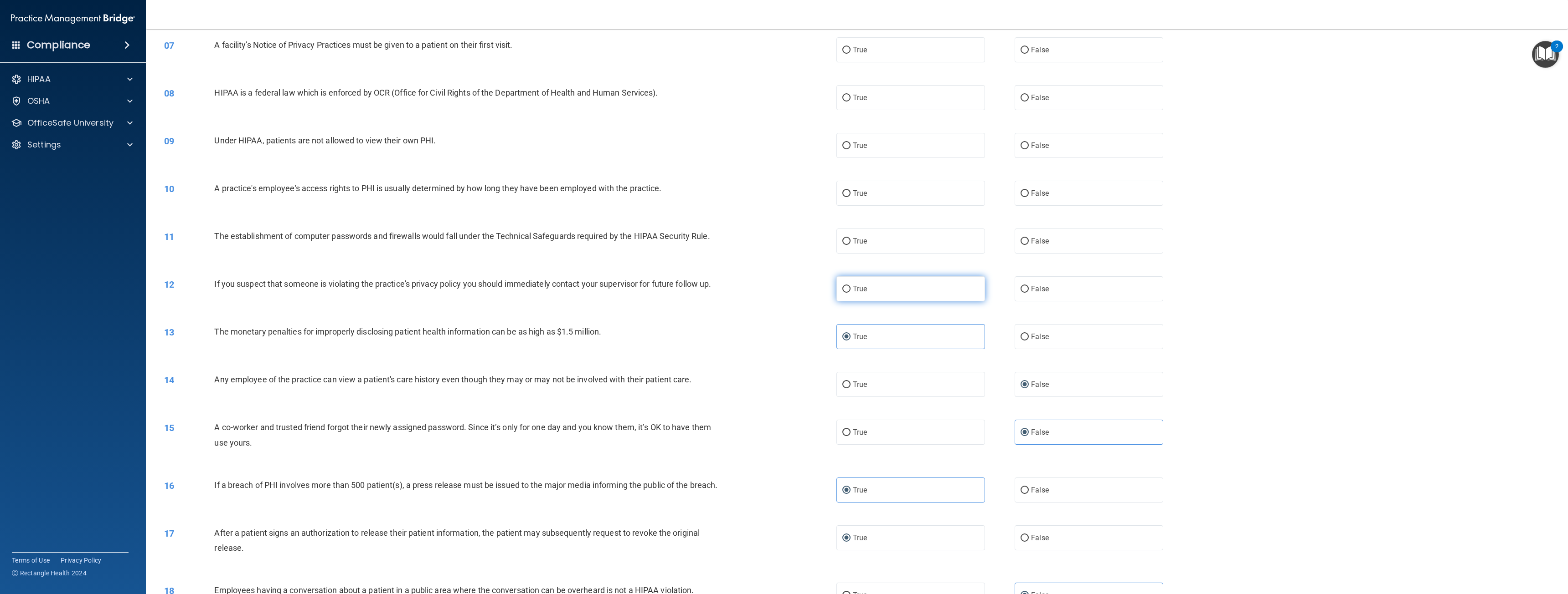
scroll to position [354, 0]
click at [1021, 148] on input "False" at bounding box center [1024, 148] width 8 height 7
radio input "true"
click at [1031, 191] on span "False" at bounding box center [1040, 195] width 18 height 9
click at [1028, 192] on input "False" at bounding box center [1024, 195] width 8 height 7
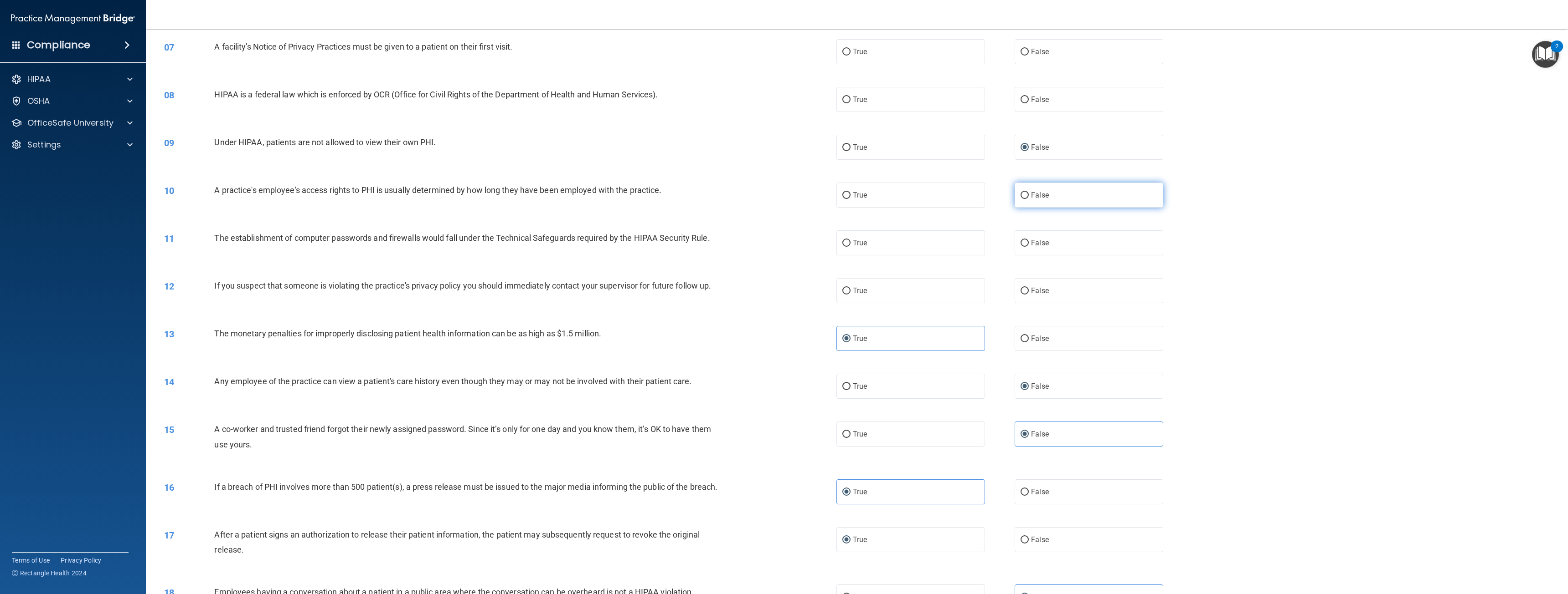
radio input "true"
click at [864, 237] on label "True" at bounding box center [911, 243] width 149 height 25
click at [850, 240] on input "True" at bounding box center [846, 243] width 8 height 7
radio input "true"
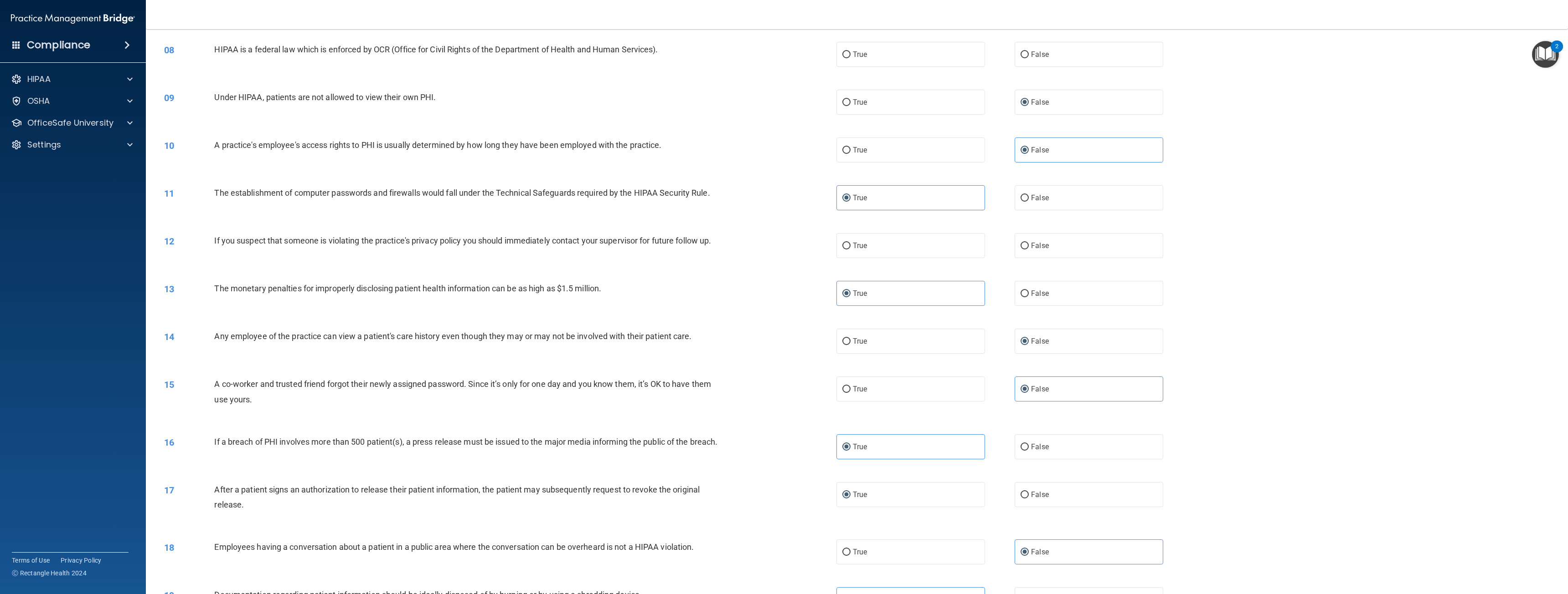
scroll to position [400, 0]
click at [863, 246] on span "True" at bounding box center [860, 245] width 14 height 9
click at [850, 246] on input "True" at bounding box center [846, 246] width 8 height 7
radio input "true"
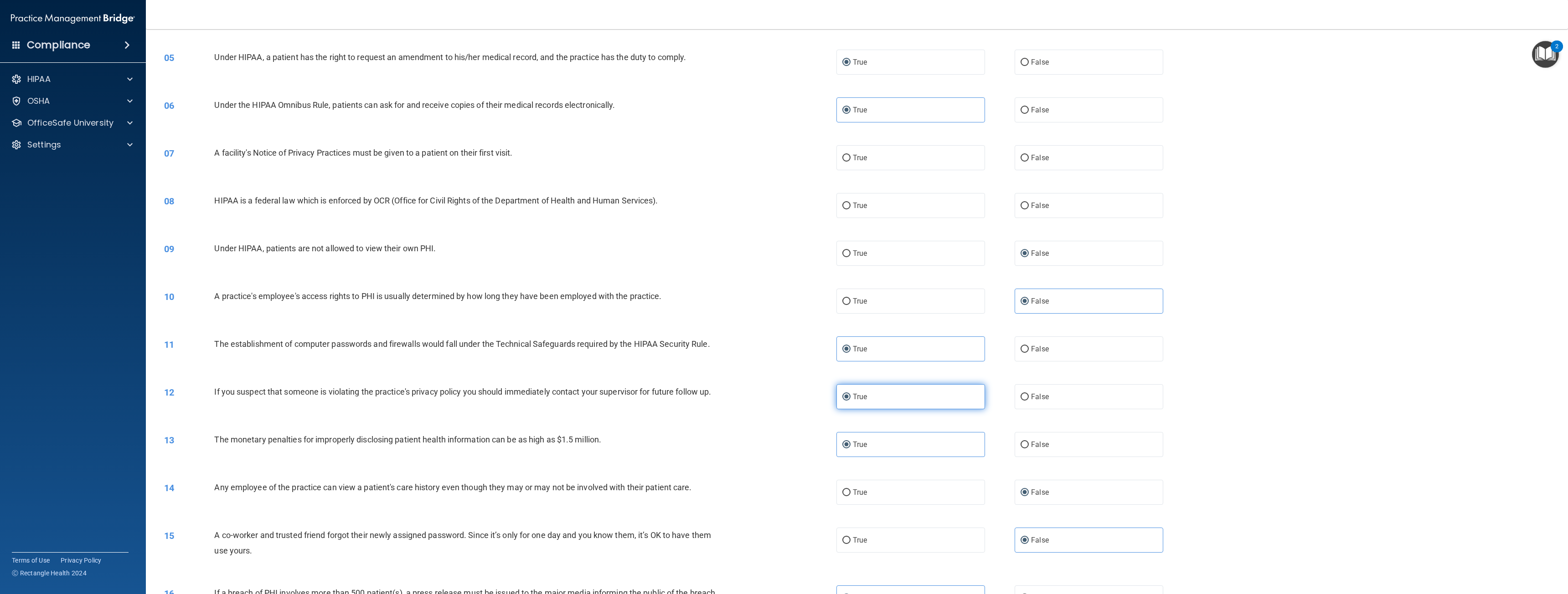
scroll to position [217, 0]
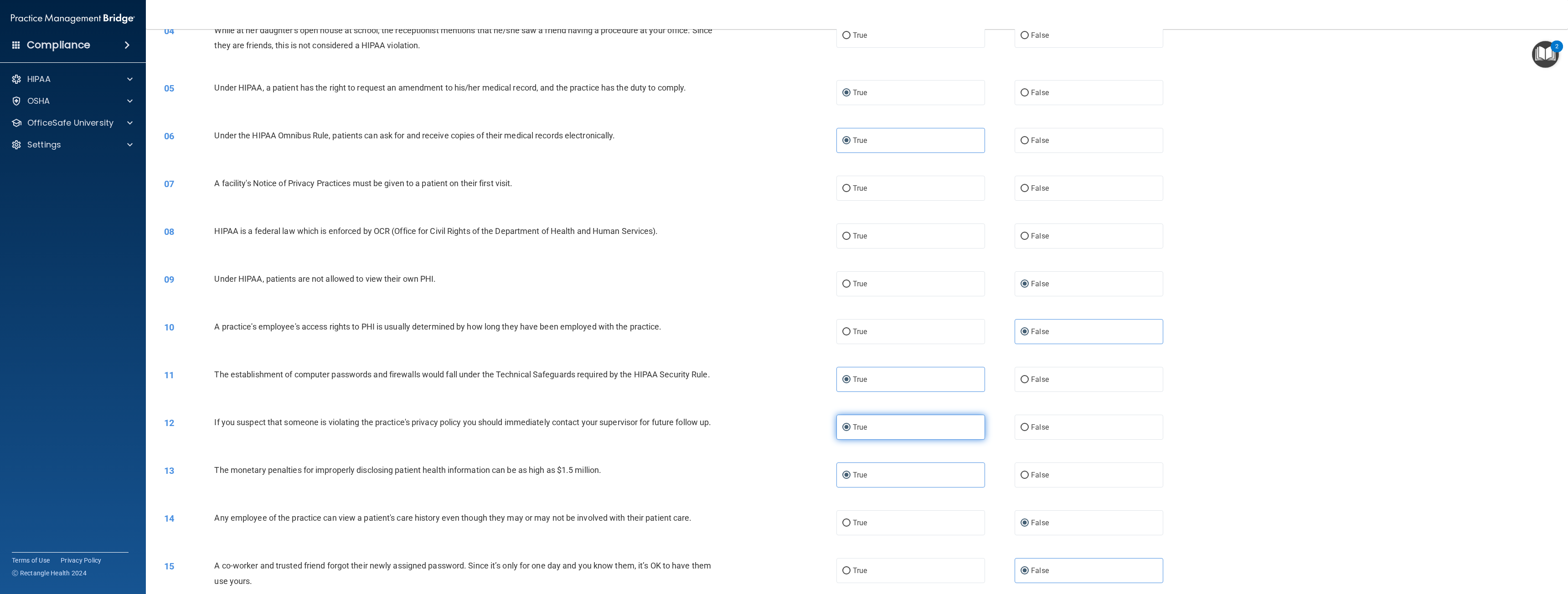
click at [863, 246] on label "True" at bounding box center [911, 236] width 149 height 25
click at [850, 240] on input "True" at bounding box center [846, 236] width 8 height 7
radio input "true"
click at [854, 194] on label "True" at bounding box center [911, 189] width 149 height 25
click at [850, 192] on input "True" at bounding box center [846, 188] width 8 height 7
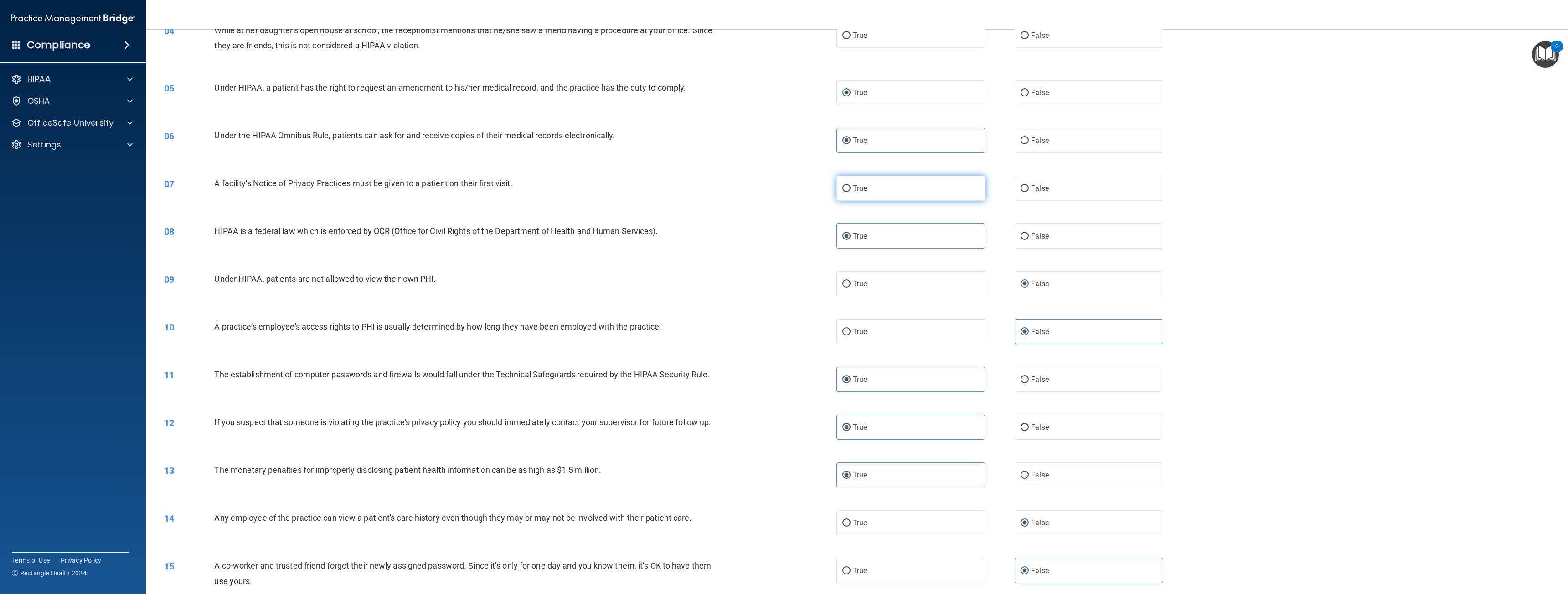
radio input "true"
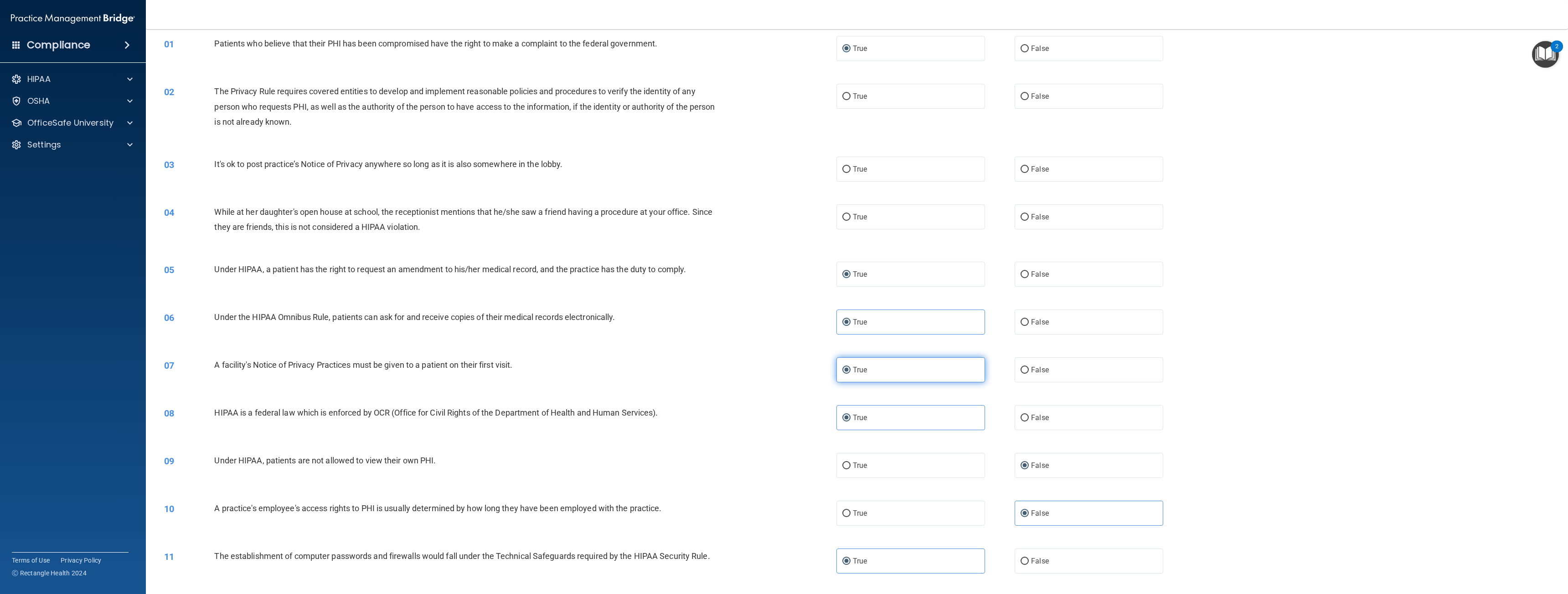
scroll to position [35, 0]
click at [1039, 211] on label "False" at bounding box center [1089, 217] width 149 height 25
click at [1028, 214] on input "False" at bounding box center [1024, 217] width 8 height 7
radio input "true"
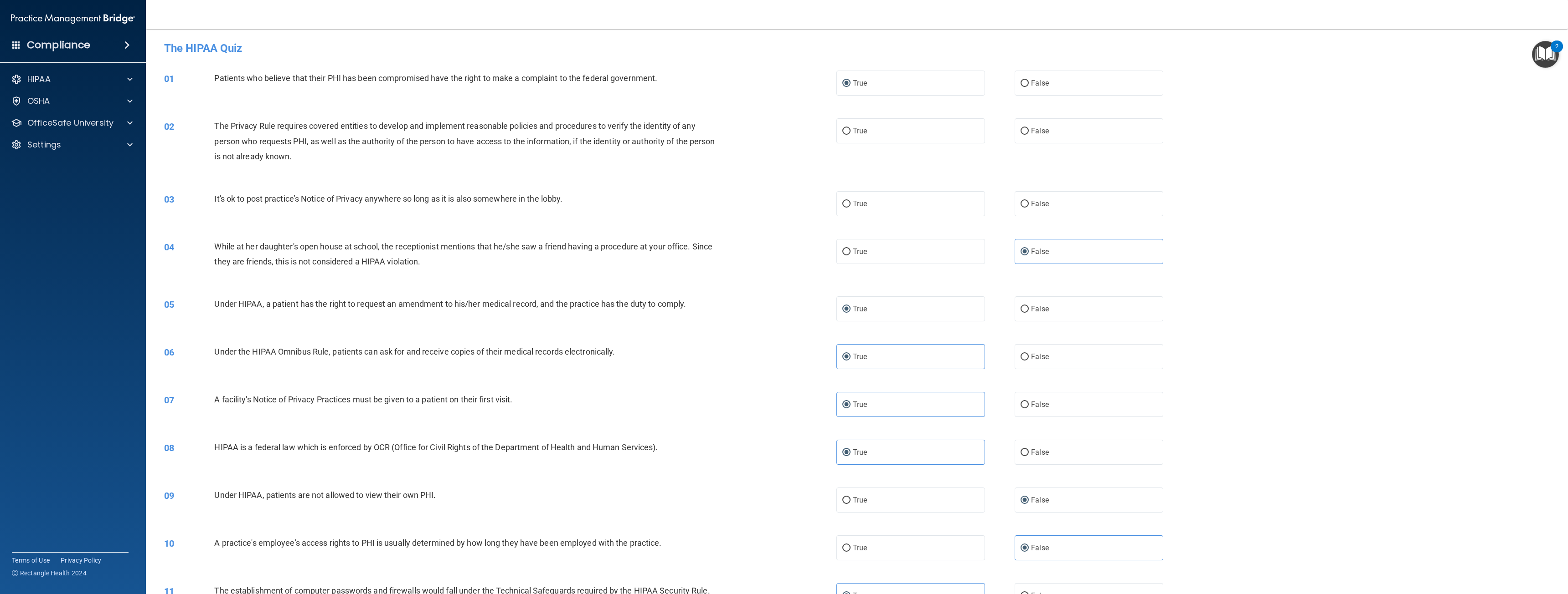
scroll to position [0, 0]
click at [1024, 202] on label "False" at bounding box center [1089, 206] width 149 height 25
click at [1024, 203] on input "False" at bounding box center [1024, 206] width 8 height 7
radio input "true"
click at [872, 138] on label "True" at bounding box center [911, 132] width 149 height 25
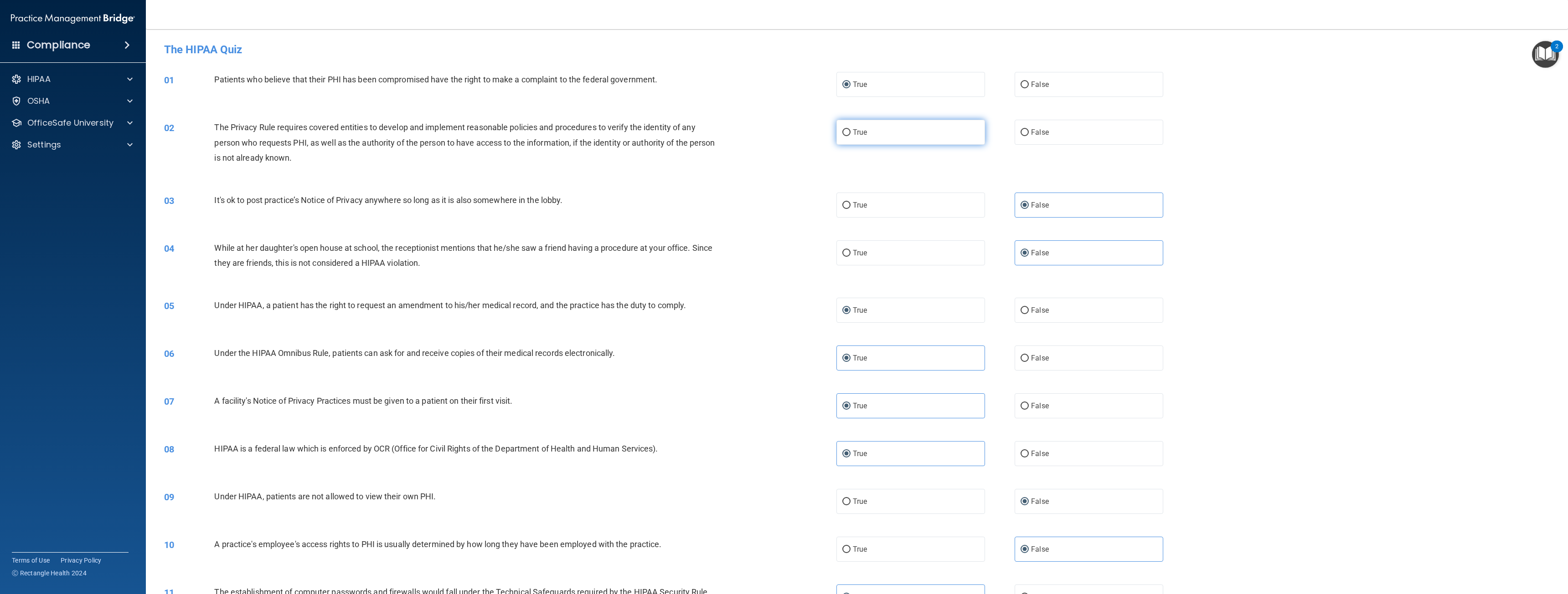
click at [850, 136] on input "True" at bounding box center [846, 132] width 8 height 7
radio input "true"
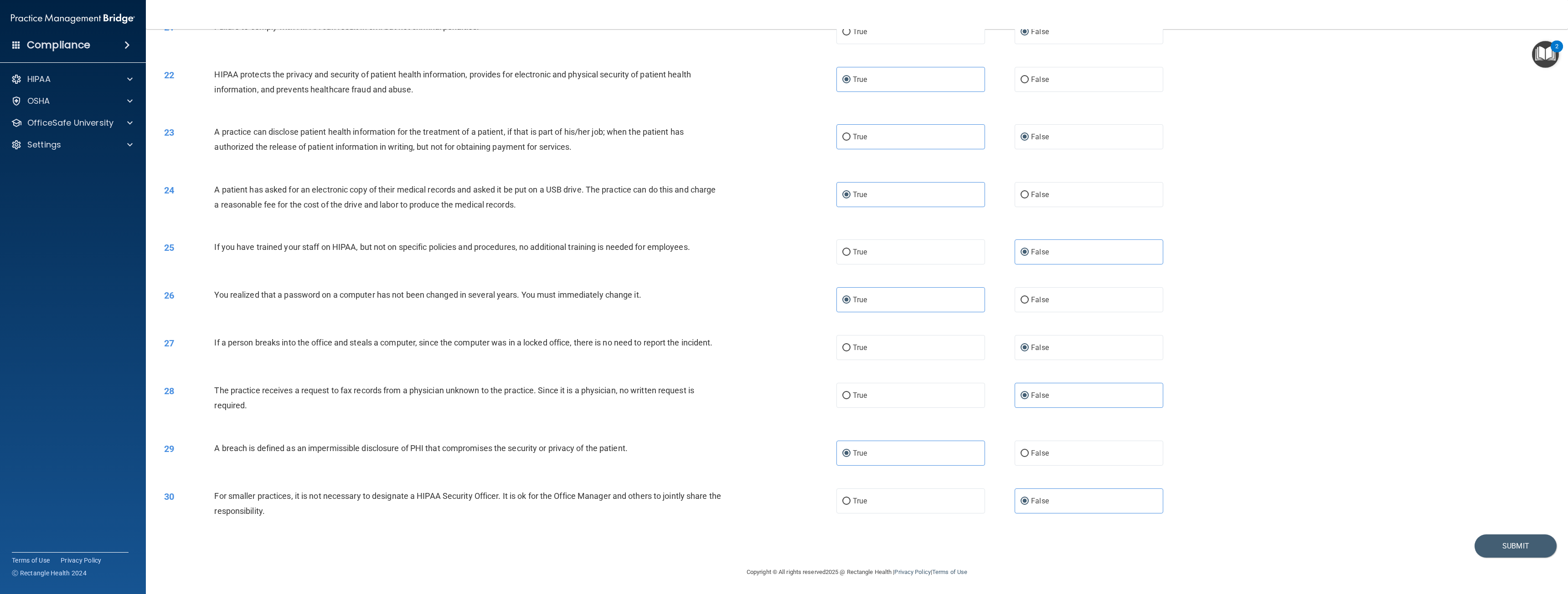
scroll to position [1083, 0]
click at [1490, 528] on div "30 For smaller practices, it is not necessary to designate a HIPAA Security Off…" at bounding box center [857, 506] width 1400 height 58
click at [1522, 552] on button "Submit" at bounding box center [1515, 546] width 82 height 23
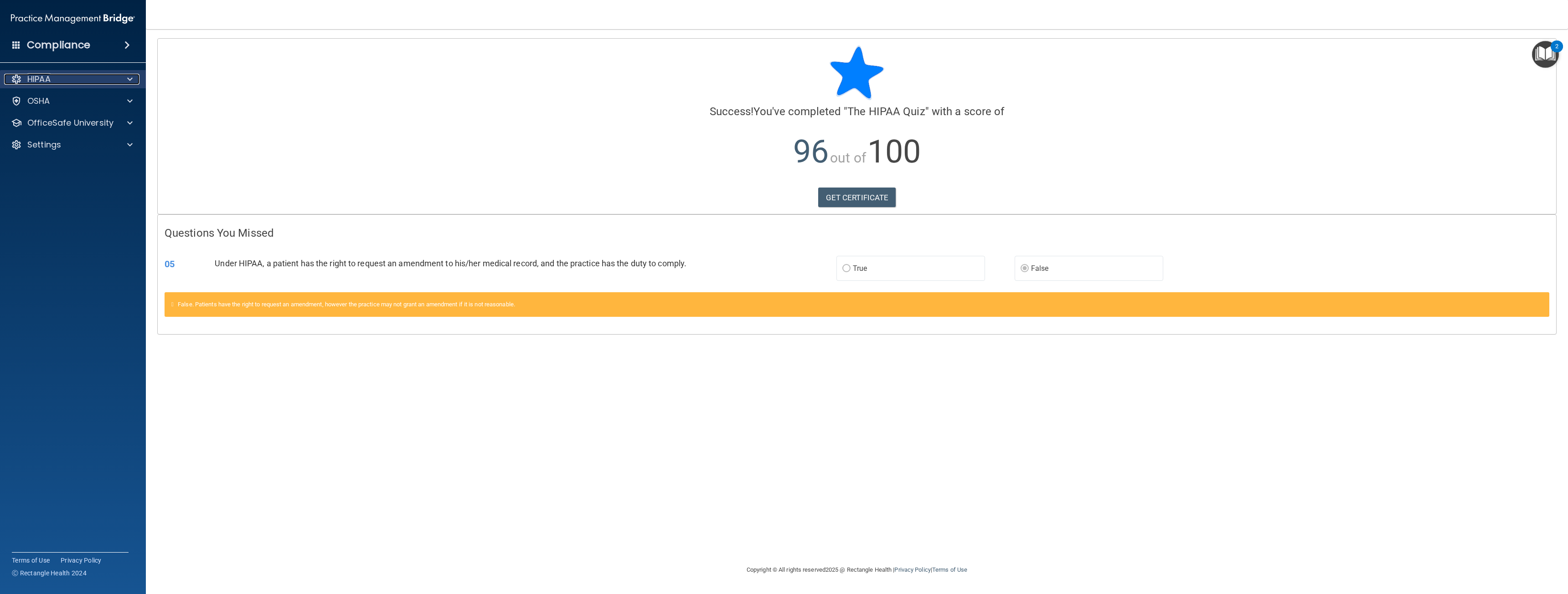
click at [131, 76] on span at bounding box center [130, 78] width 6 height 11
click at [887, 199] on link "GET CERTIFICATE" at bounding box center [857, 198] width 78 height 20
click at [40, 42] on h4 "Compliance" at bounding box center [58, 45] width 64 height 13
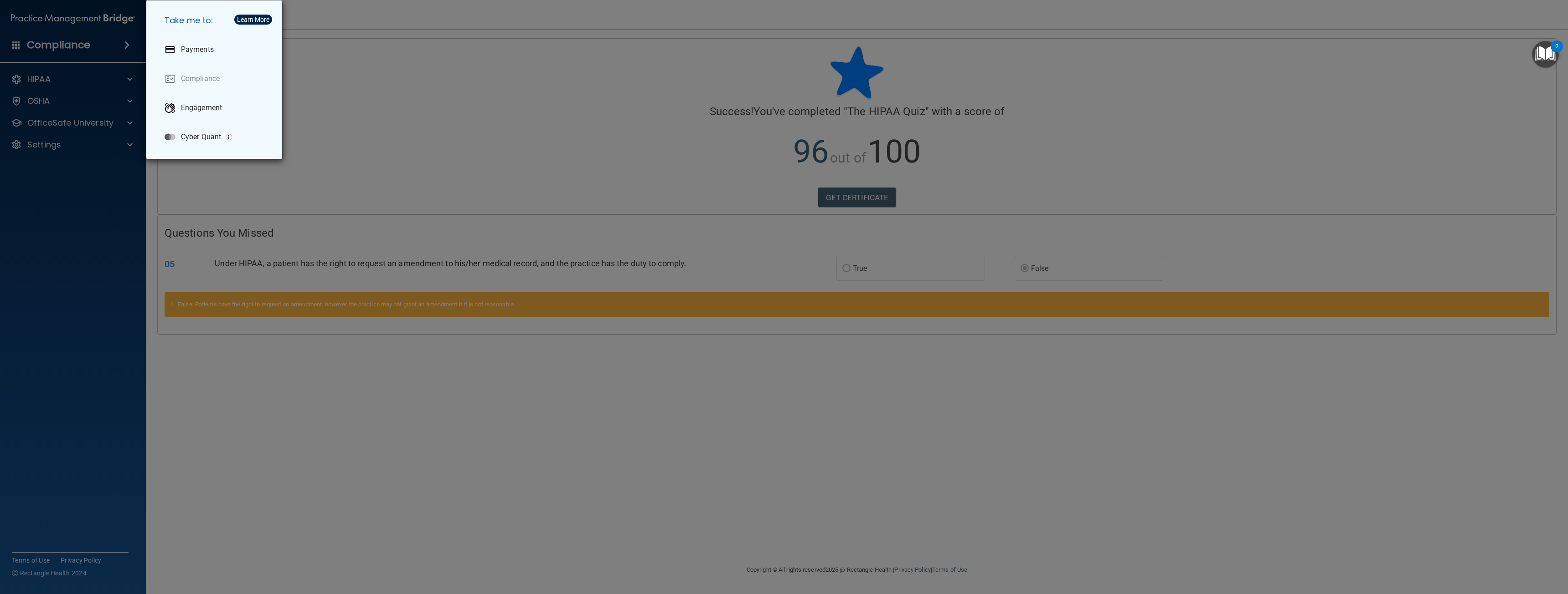
click at [46, 72] on div "Take me to: Payments Compliance Engagement Cyber Quant" at bounding box center [784, 297] width 1568 height 594
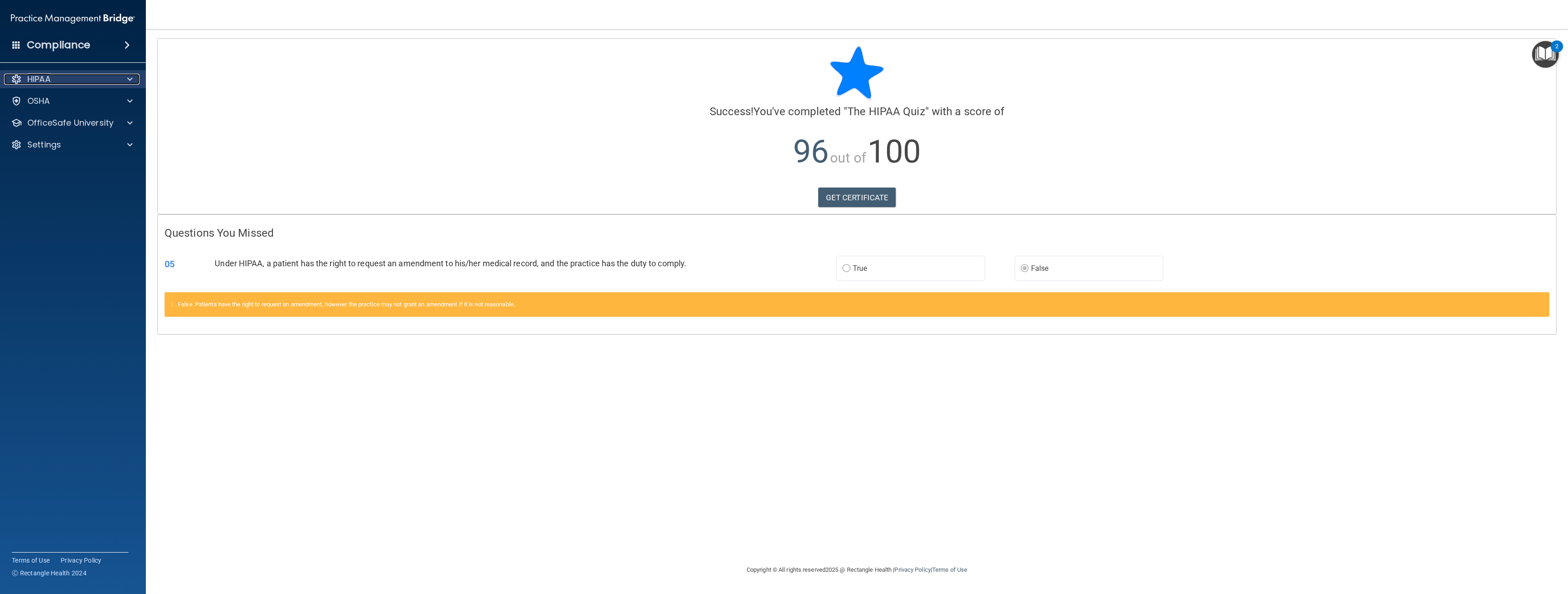
click at [137, 79] on div at bounding box center [128, 78] width 23 height 11
click at [90, 105] on p "Documents and Policies" at bounding box center [68, 101] width 124 height 9
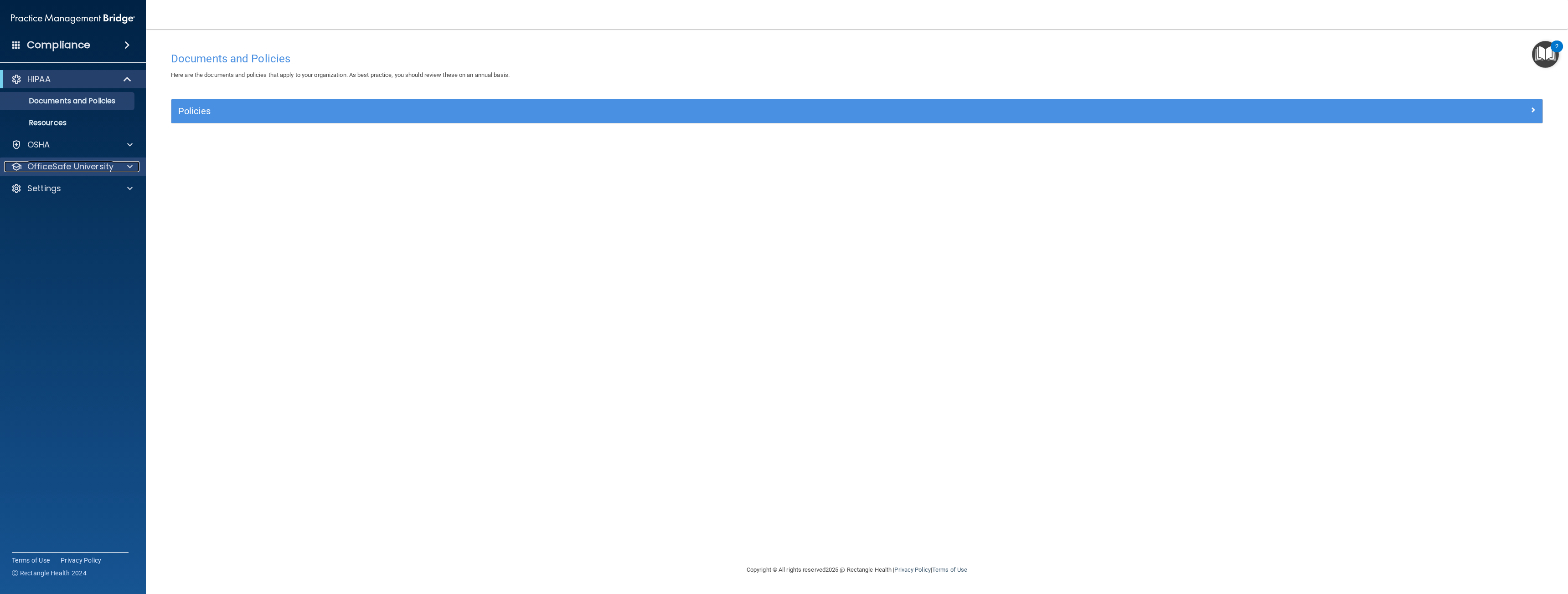
click at [119, 164] on div at bounding box center [128, 166] width 23 height 11
click at [65, 191] on p "HIPAA Training" at bounding box center [43, 188] width 75 height 9
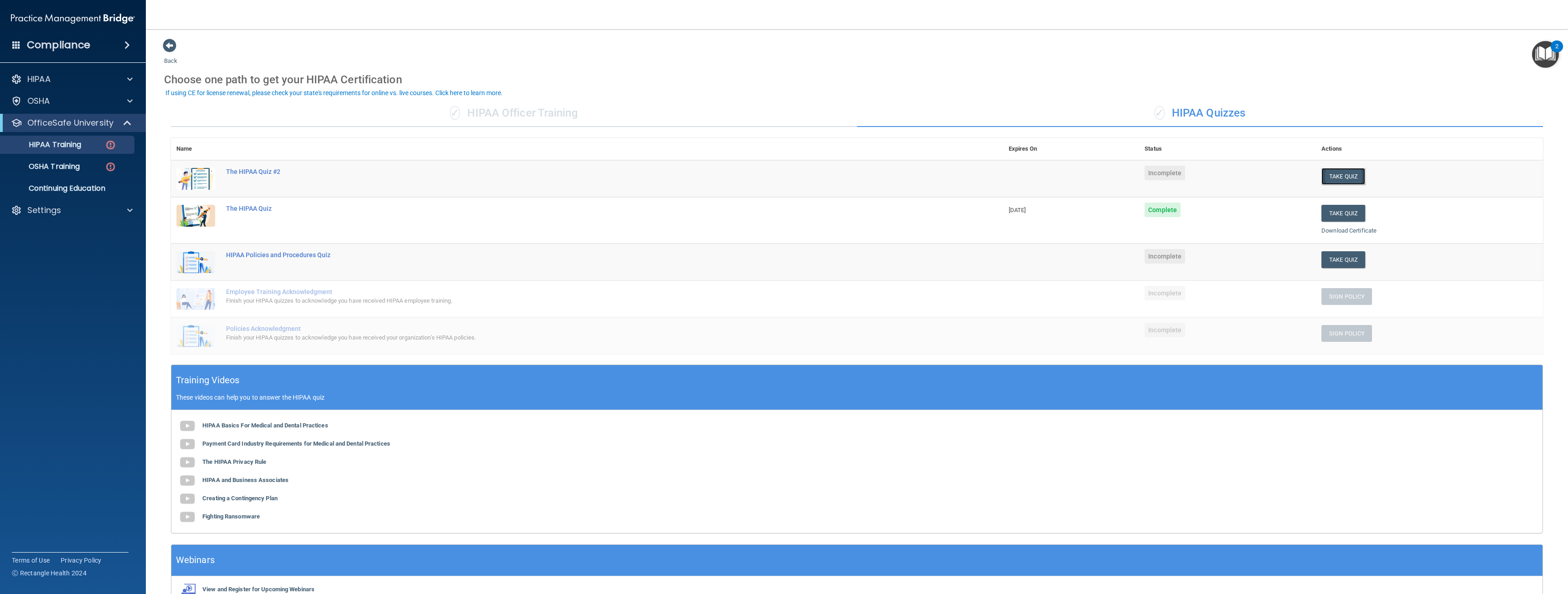
click at [1326, 173] on button "Take Quiz" at bounding box center [1343, 176] width 44 height 17
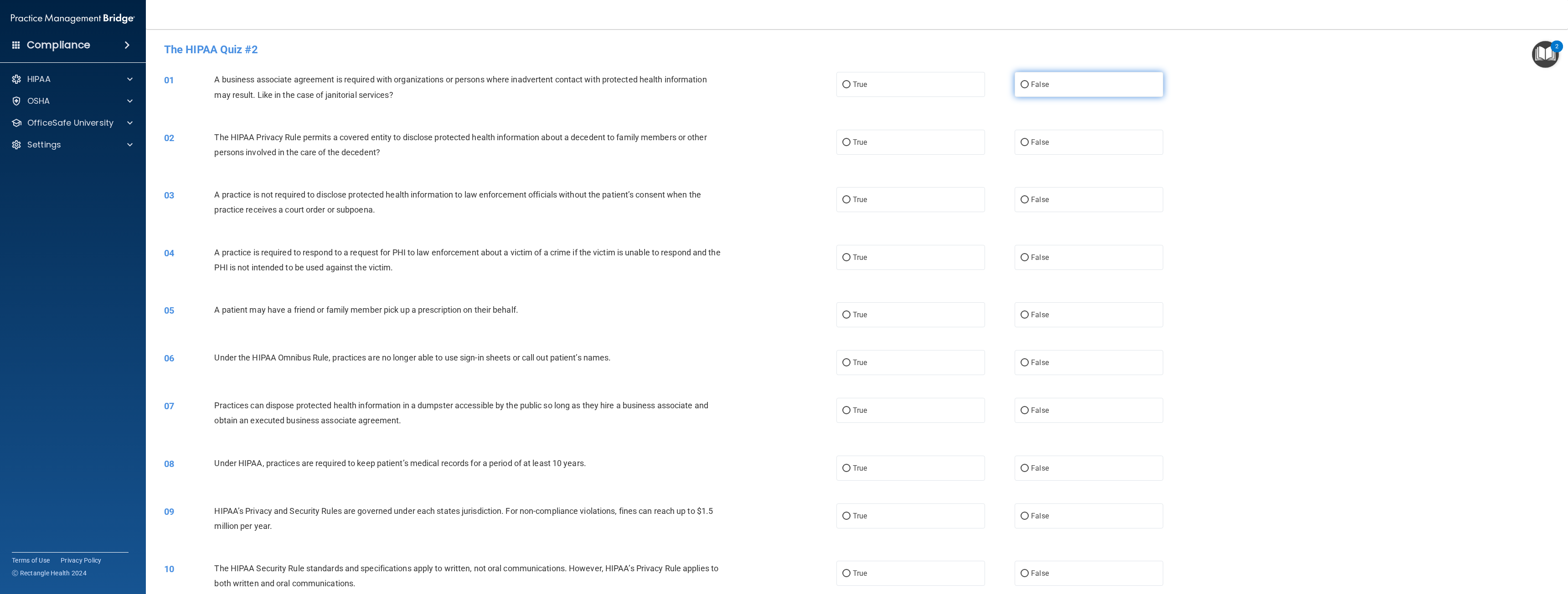
click at [1024, 89] on label "False" at bounding box center [1089, 85] width 149 height 25
click at [1024, 88] on input "False" at bounding box center [1024, 84] width 8 height 7
radio input "true"
click at [855, 313] on span "True" at bounding box center [860, 314] width 14 height 9
click at [850, 313] on input "True" at bounding box center [846, 315] width 8 height 7
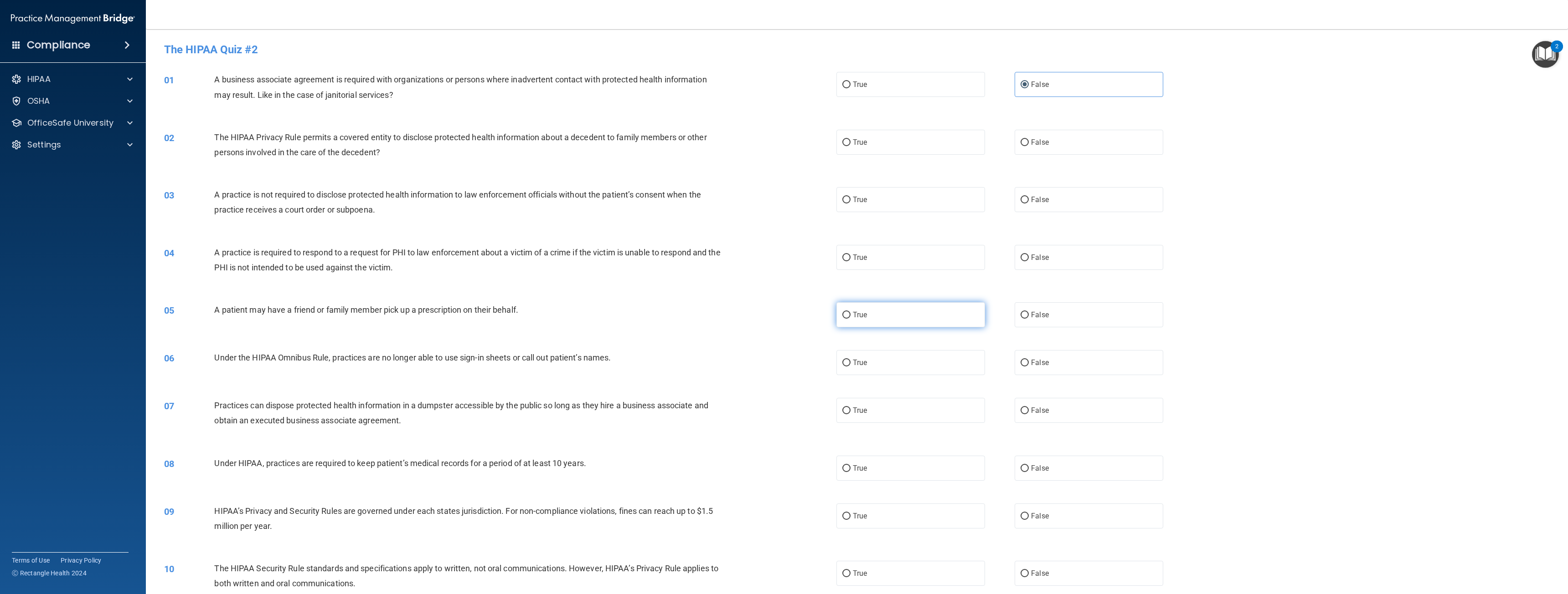
radio input "true"
click at [886, 356] on label "True" at bounding box center [911, 363] width 149 height 25
click at [850, 360] on input "True" at bounding box center [846, 363] width 8 height 7
radio input "true"
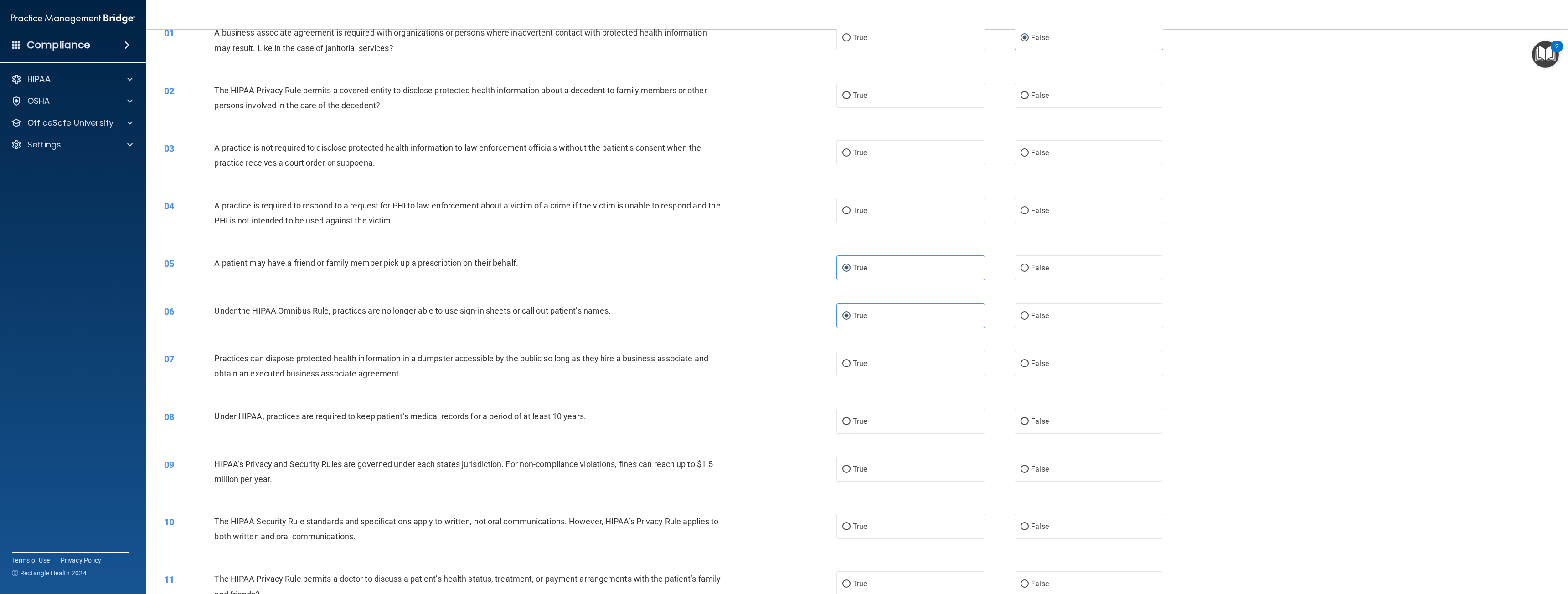
scroll to position [91, 0]
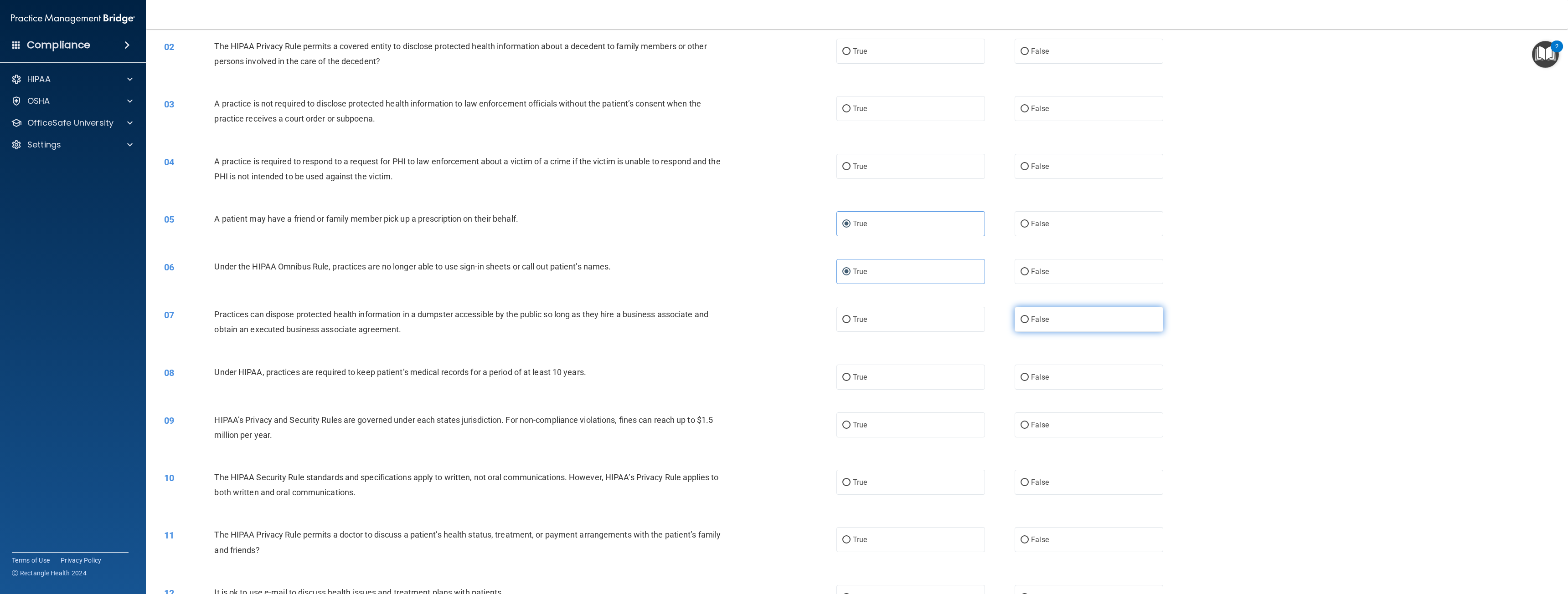
click at [1096, 313] on label "False" at bounding box center [1089, 320] width 149 height 25
click at [1028, 316] on input "False" at bounding box center [1024, 319] width 8 height 7
radio input "true"
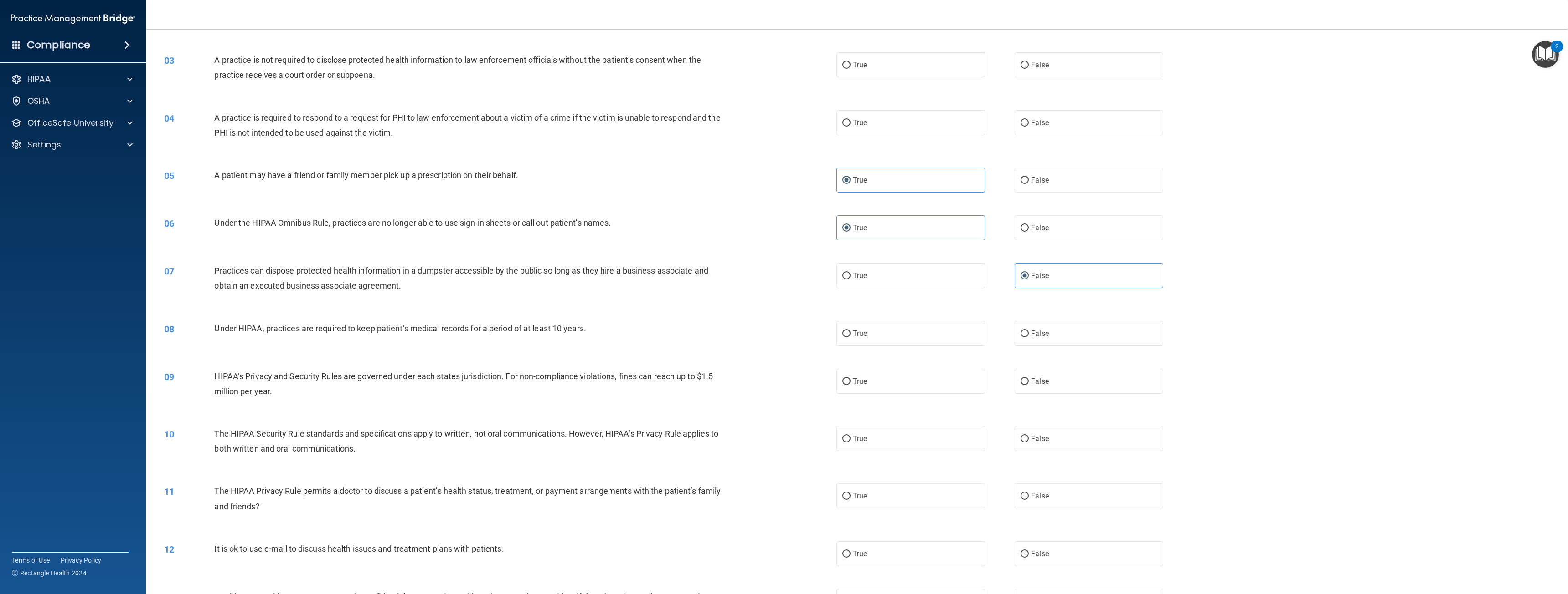
scroll to position [137, 0]
click at [1056, 327] on label "False" at bounding box center [1089, 332] width 149 height 25
click at [1028, 329] on input "False" at bounding box center [1024, 332] width 8 height 7
radio input "true"
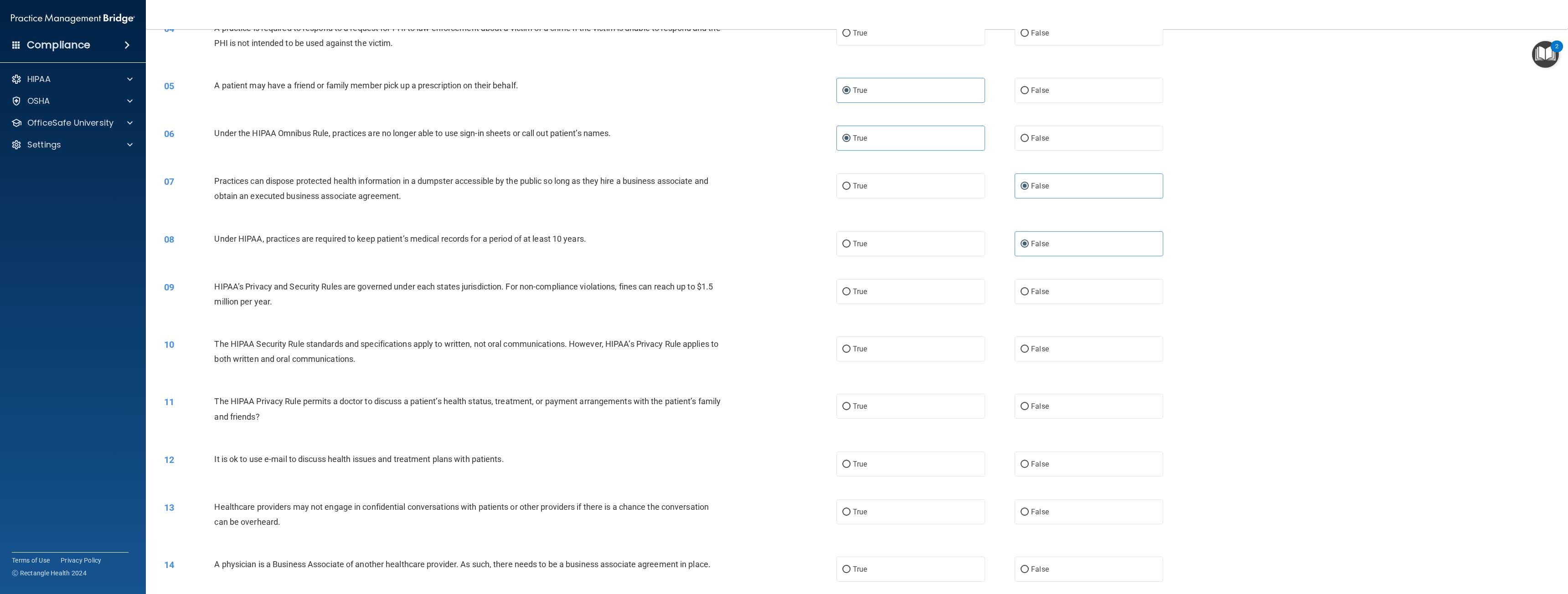
scroll to position [228, 0]
click at [917, 294] on label "True" at bounding box center [911, 289] width 149 height 25
click at [850, 293] on input "True" at bounding box center [846, 289] width 8 height 7
radio input "true"
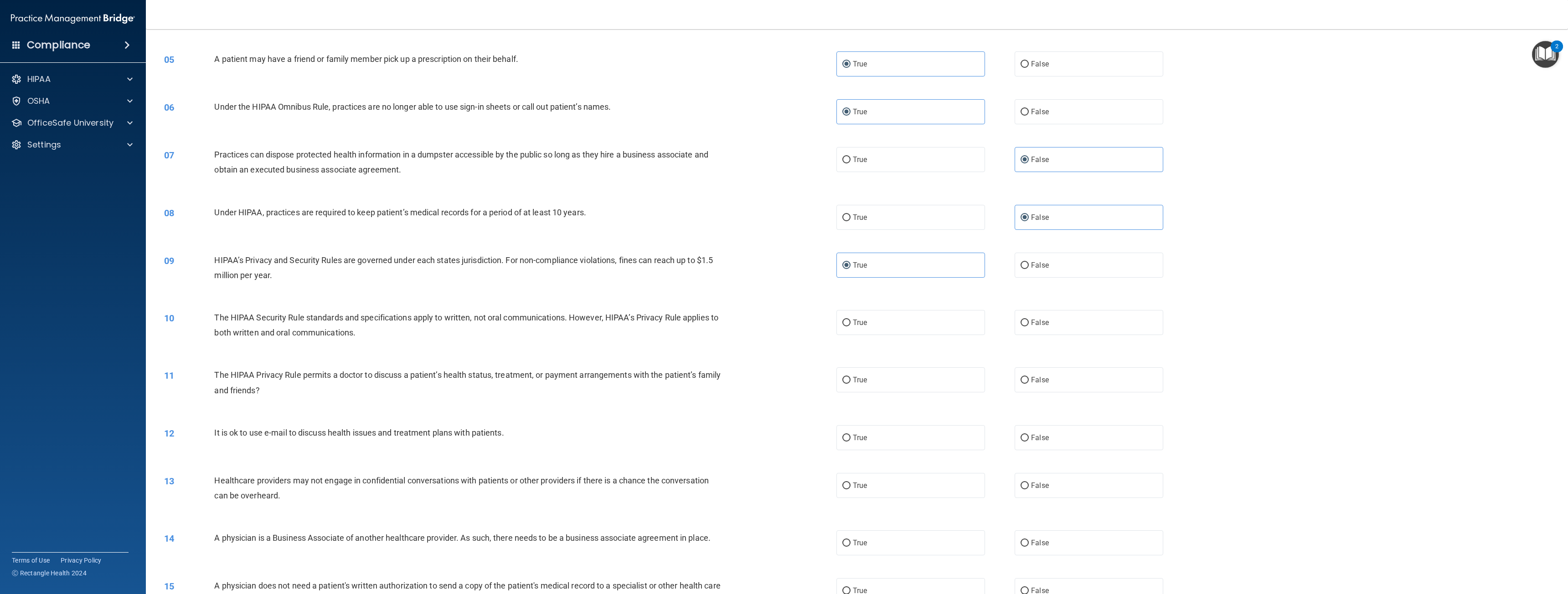
scroll to position [273, 0]
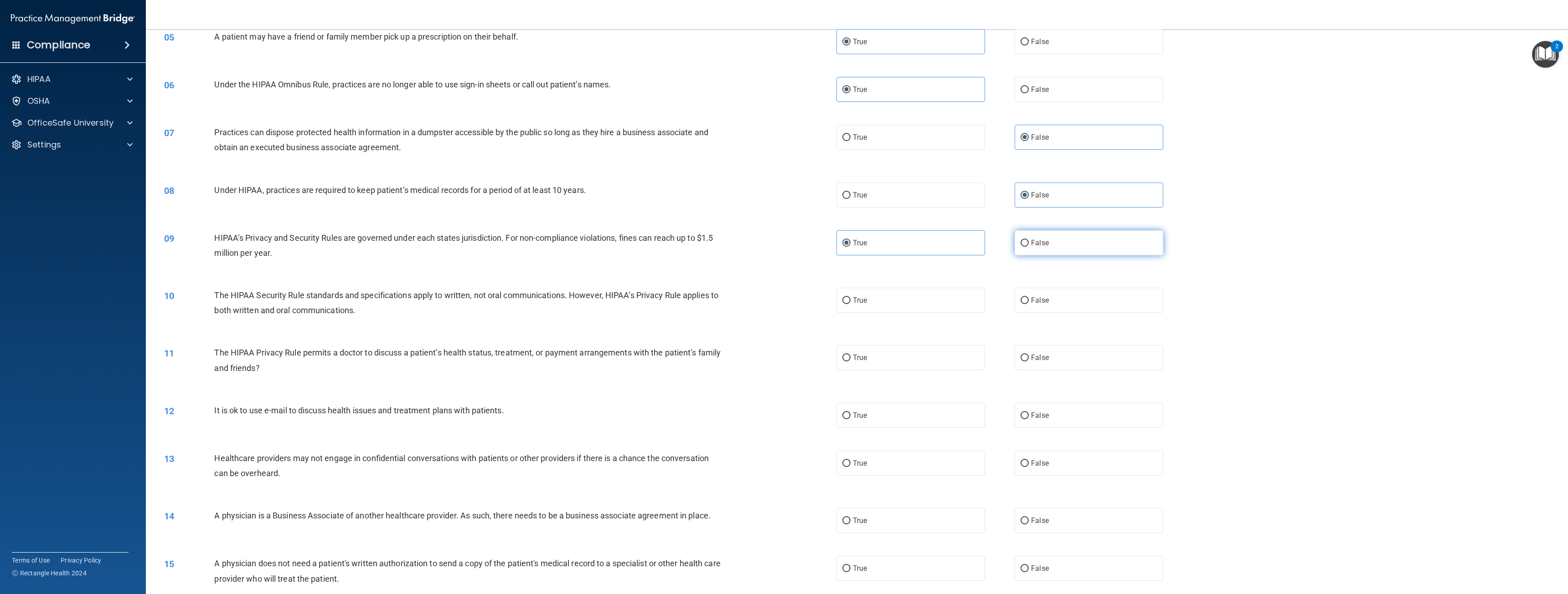
click at [1044, 240] on label "False" at bounding box center [1089, 243] width 149 height 25
click at [1028, 240] on input "False" at bounding box center [1024, 243] width 8 height 7
radio input "true"
radio input "false"
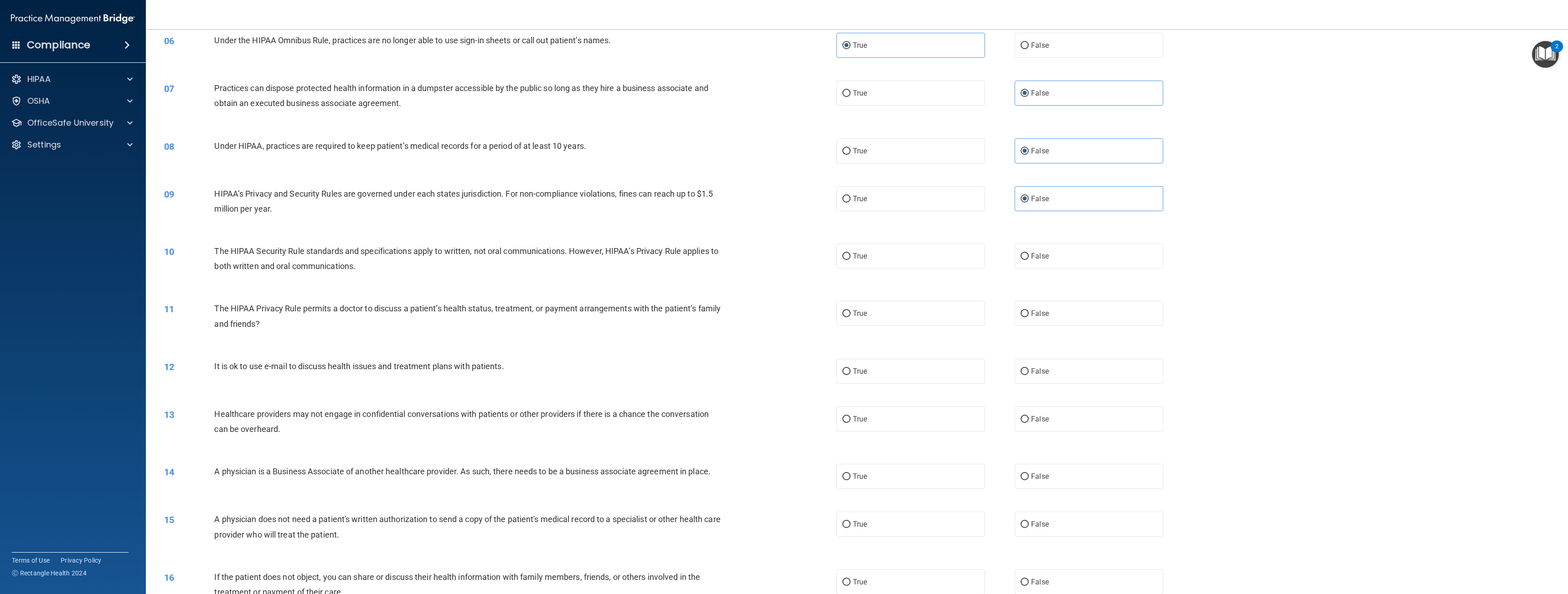
scroll to position [319, 0]
click at [1055, 262] on label "False" at bounding box center [1089, 255] width 149 height 25
click at [1028, 258] on input "False" at bounding box center [1024, 254] width 8 height 7
radio input "true"
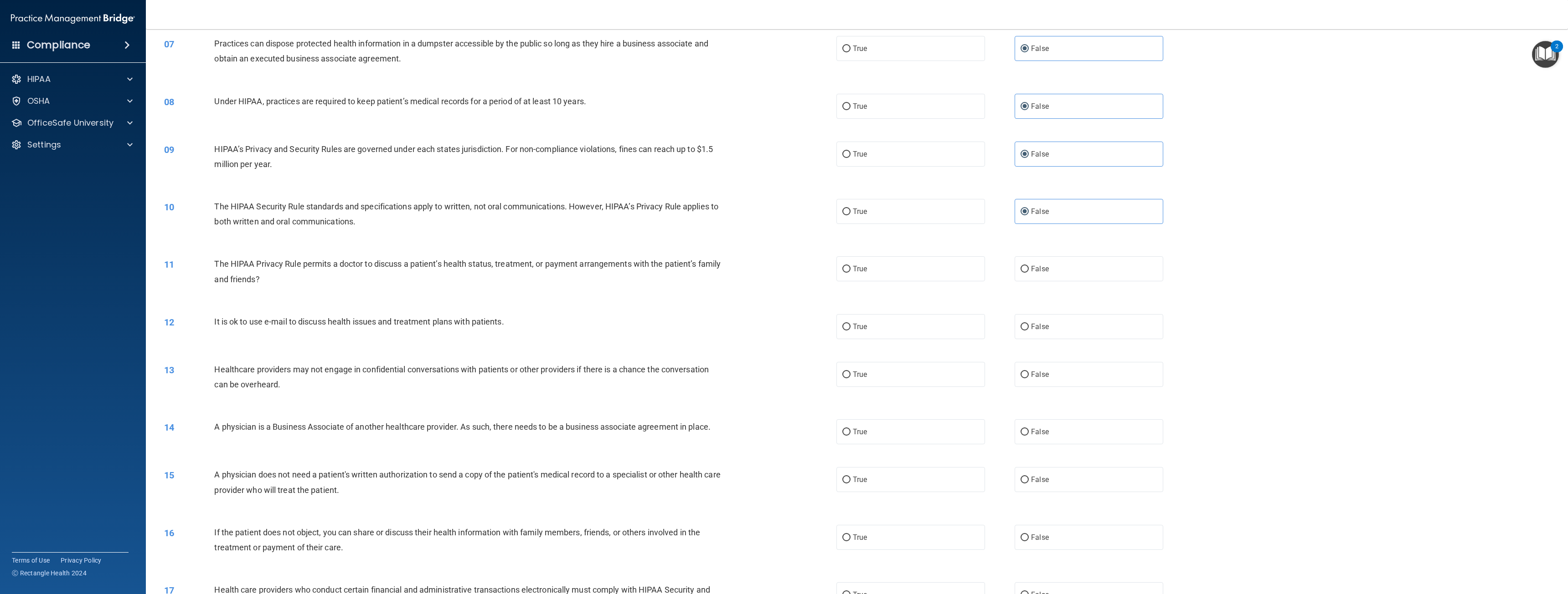
scroll to position [364, 0]
click at [1036, 261] on label "False" at bounding box center [1089, 267] width 149 height 25
click at [1028, 263] on input "False" at bounding box center [1024, 266] width 8 height 7
radio input "true"
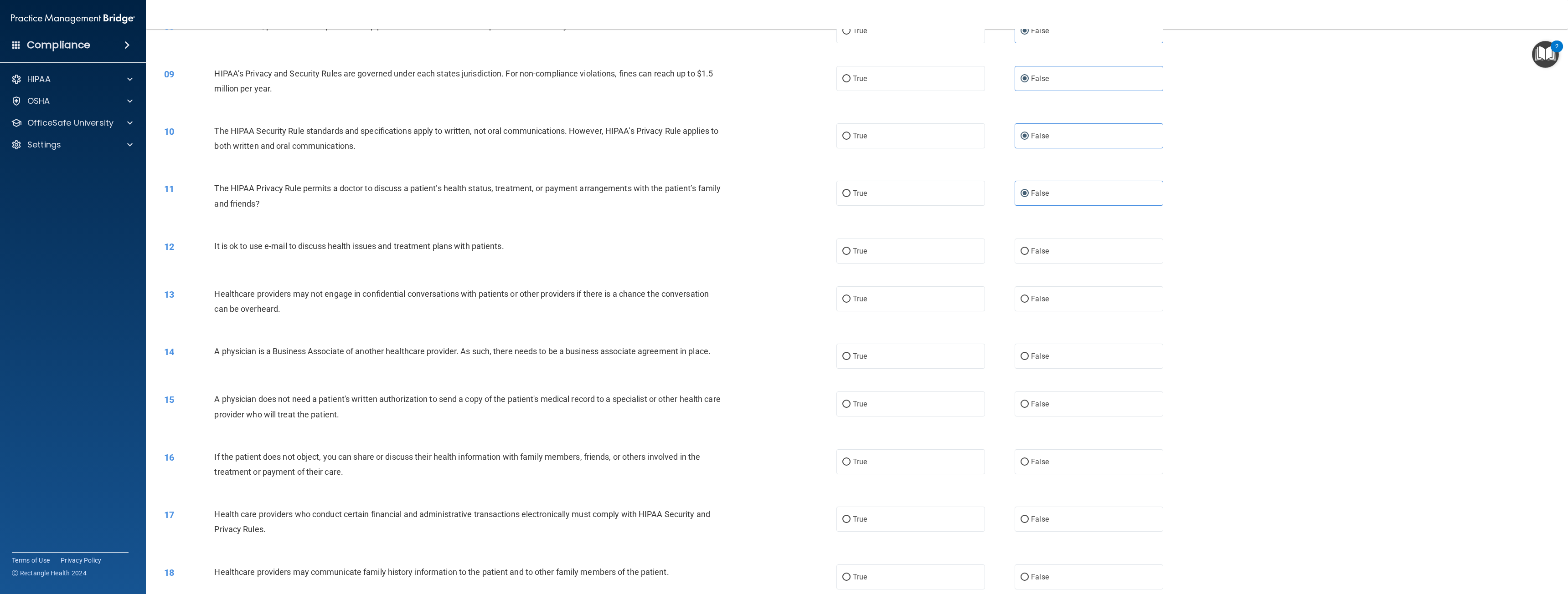
scroll to position [455, 0]
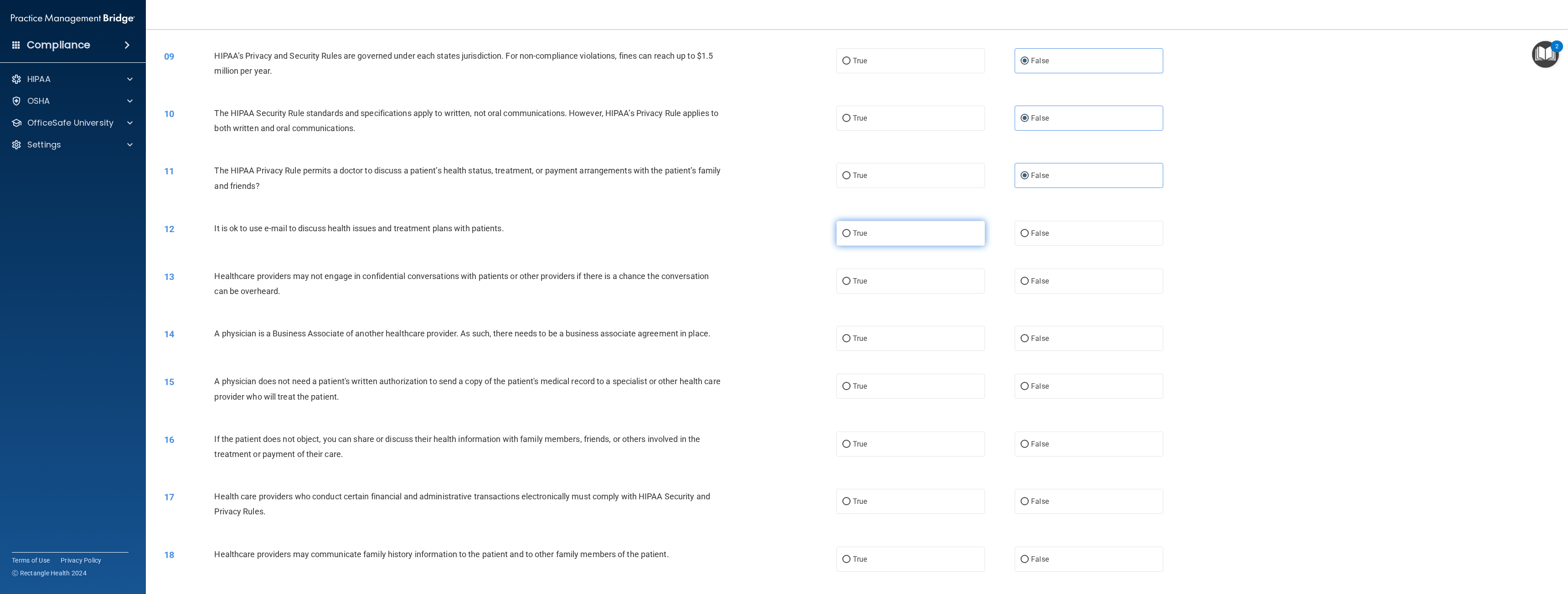
click at [898, 240] on label "True" at bounding box center [911, 234] width 149 height 25
click at [850, 237] on input "True" at bounding box center [846, 233] width 8 height 7
radio input "true"
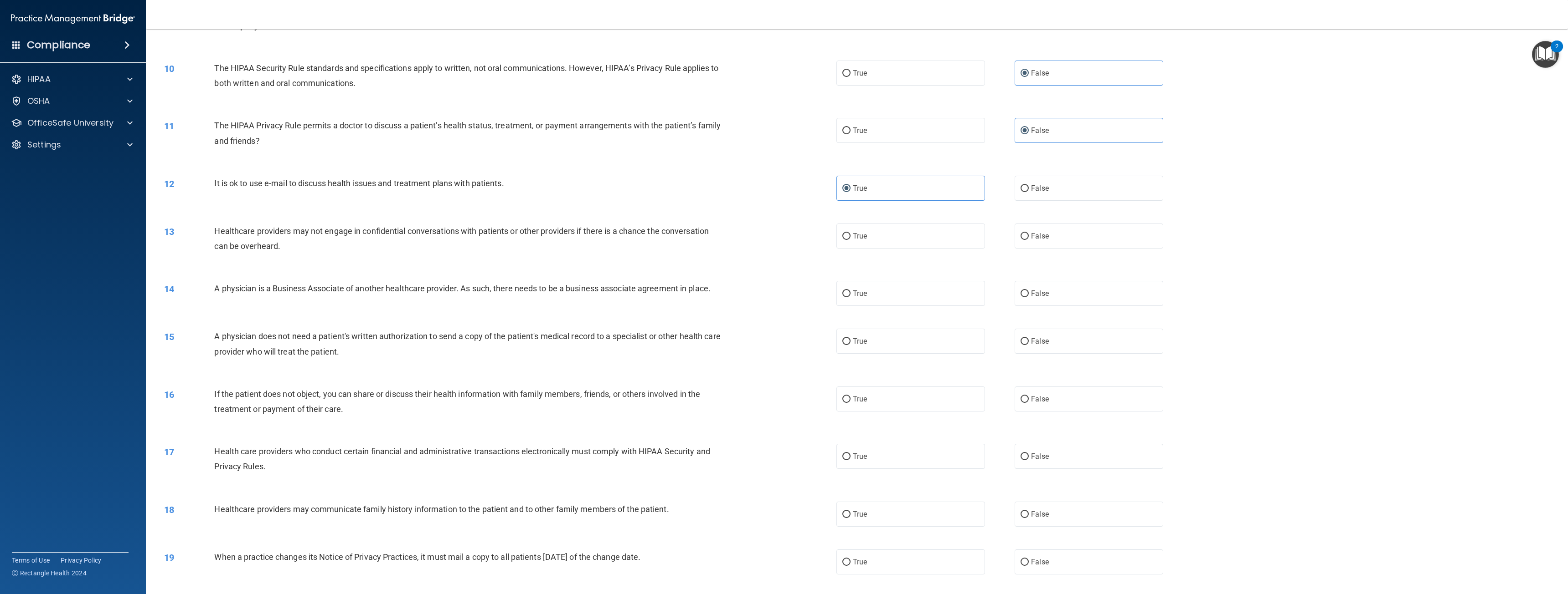
scroll to position [501, 0]
click at [895, 235] on label "True" at bounding box center [911, 236] width 149 height 25
click at [850, 235] on input "True" at bounding box center [846, 236] width 8 height 7
radio input "true"
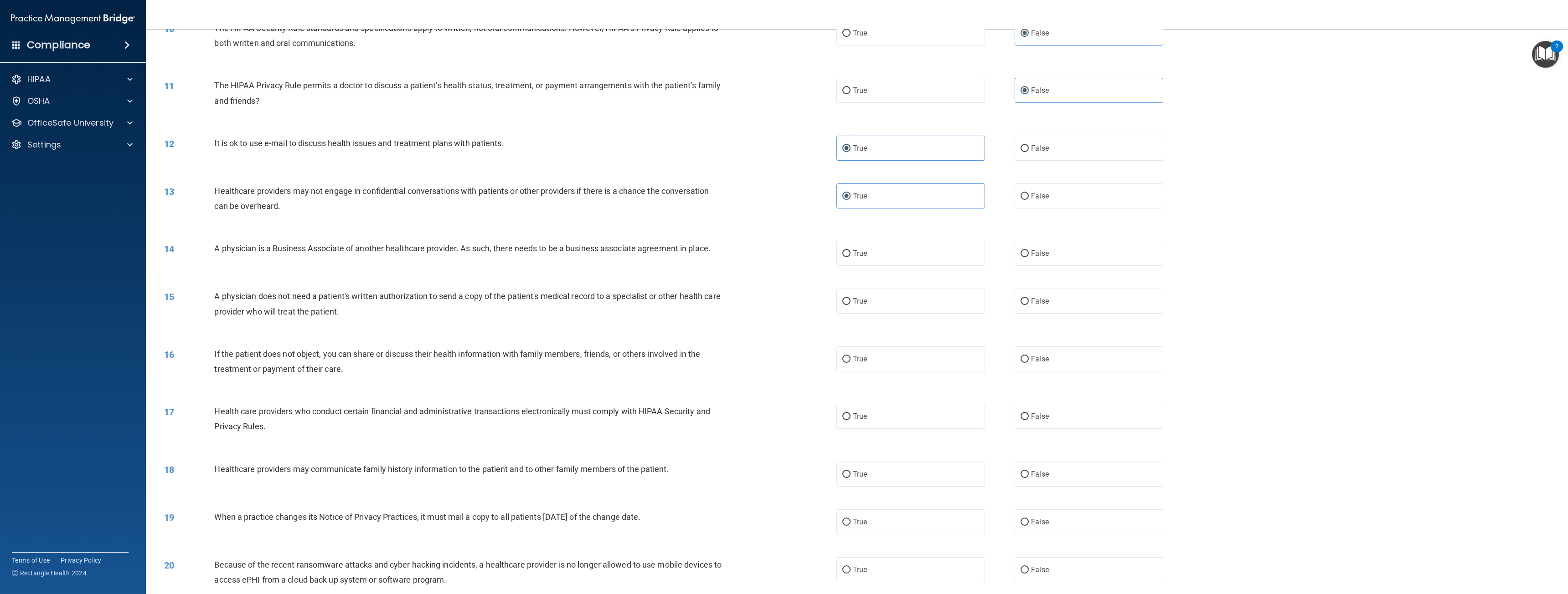
scroll to position [546, 0]
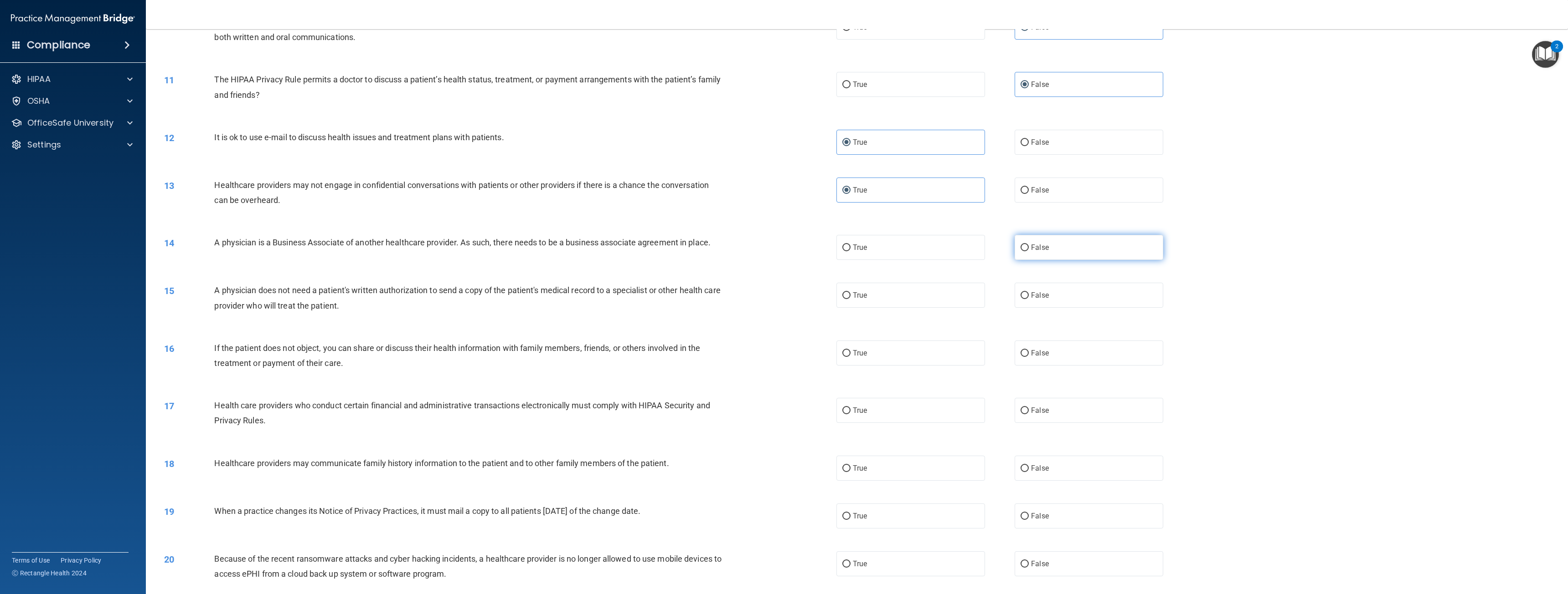
click at [1047, 248] on label "False" at bounding box center [1089, 248] width 149 height 25
click at [1028, 248] on input "False" at bounding box center [1024, 248] width 8 height 7
radio input "true"
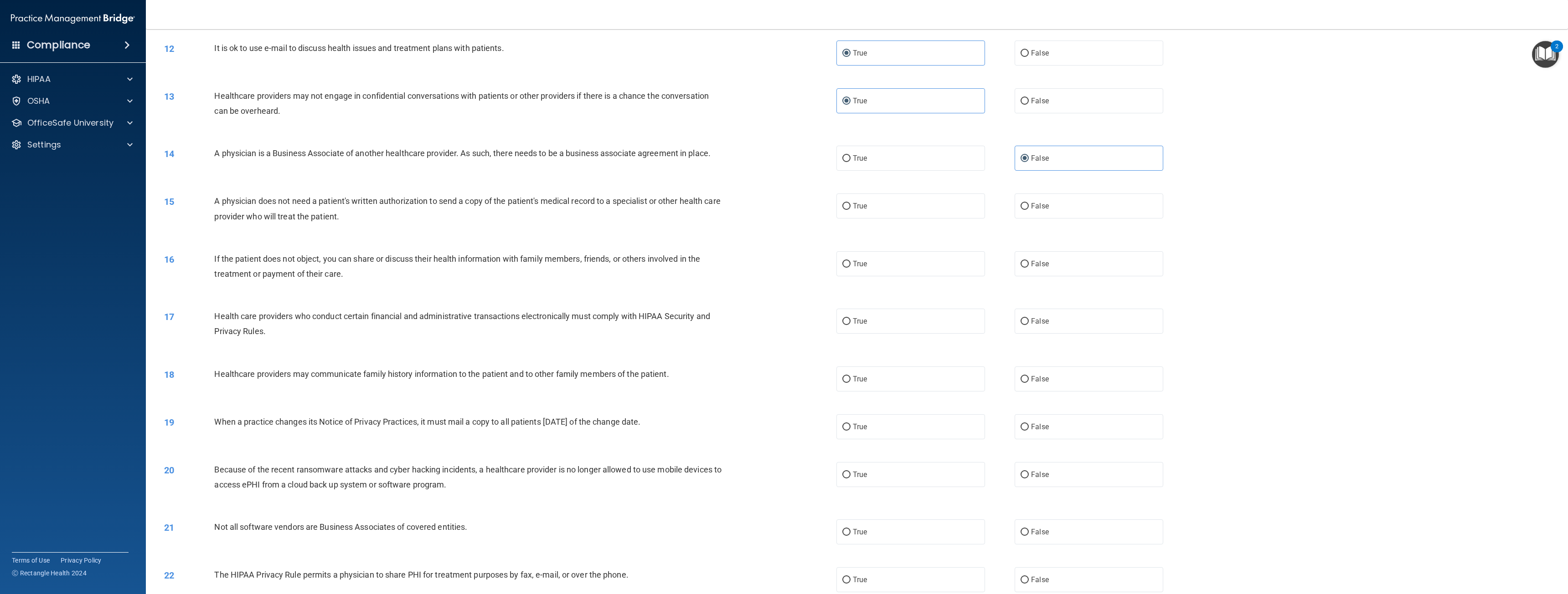
scroll to position [637, 0]
click at [837, 207] on label "True" at bounding box center [911, 205] width 149 height 25
click at [842, 207] on input "True" at bounding box center [846, 205] width 8 height 7
radio input "true"
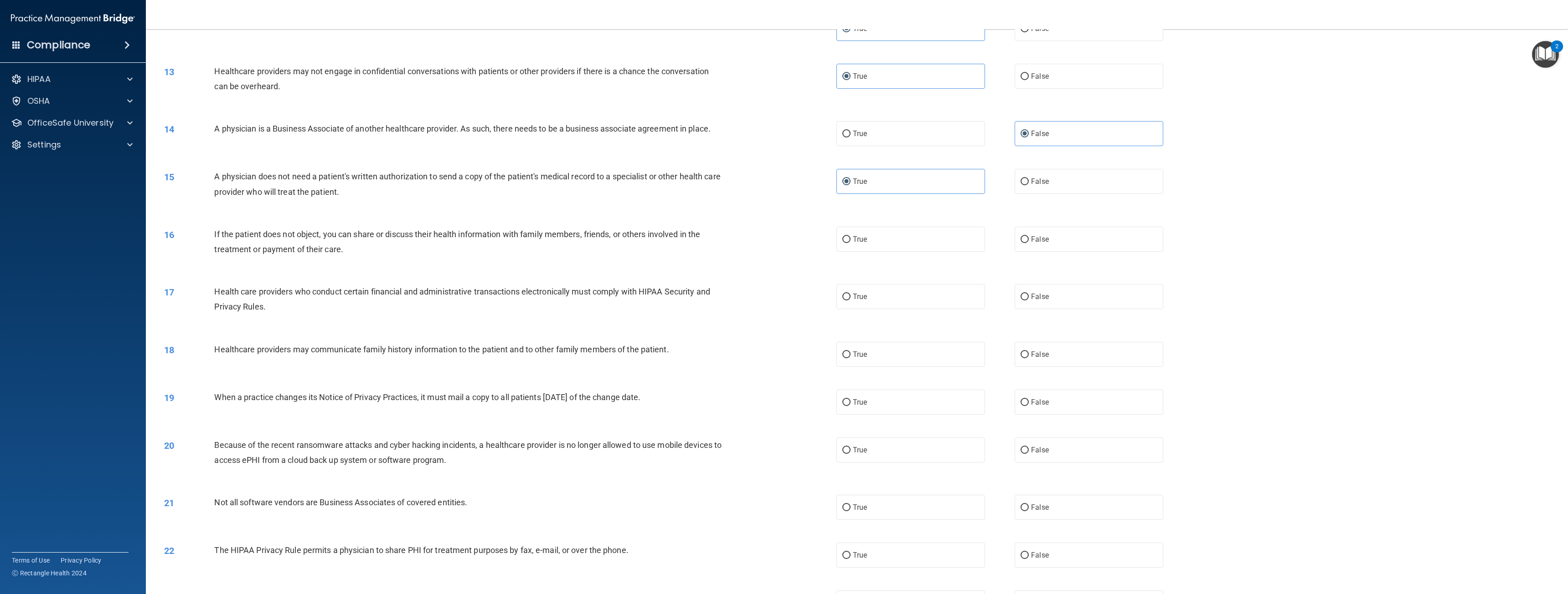
scroll to position [683, 0]
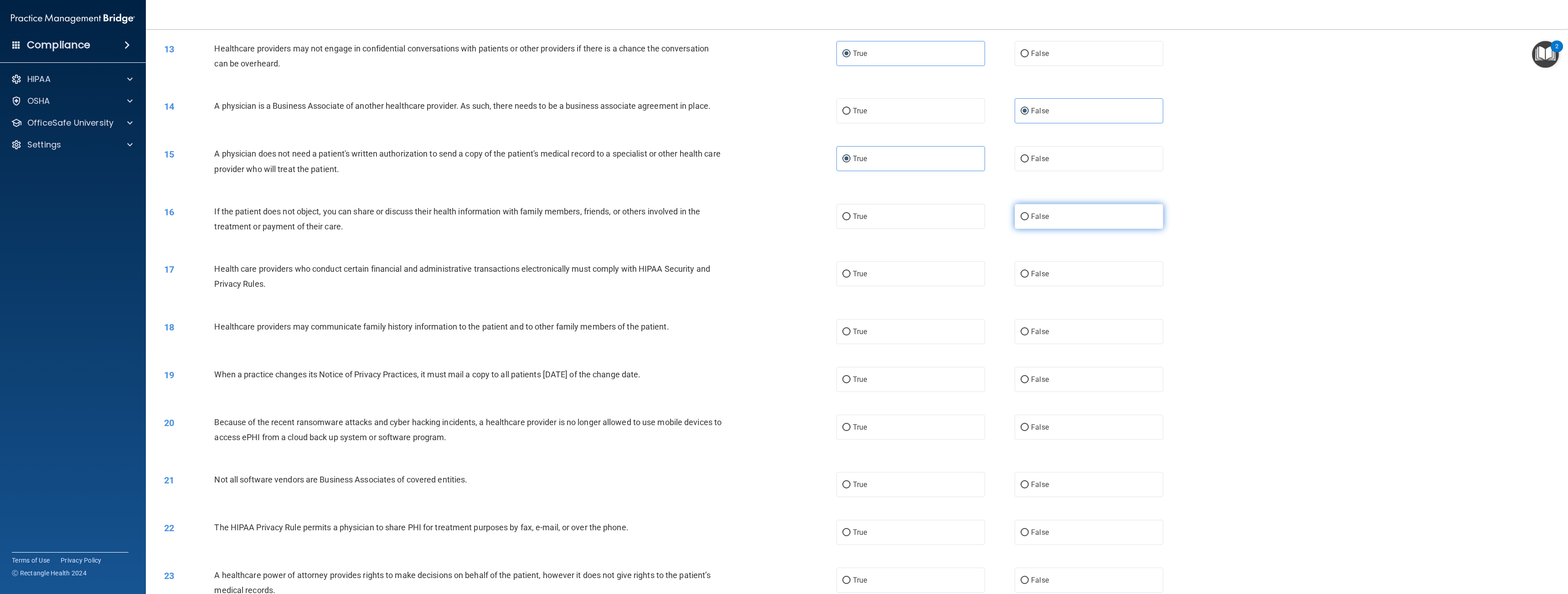
click at [1025, 212] on label "False" at bounding box center [1089, 216] width 149 height 25
click at [1025, 213] on input "False" at bounding box center [1024, 216] width 8 height 7
radio input "true"
click at [847, 269] on label "True" at bounding box center [911, 274] width 149 height 25
click at [847, 271] on input "True" at bounding box center [846, 274] width 8 height 7
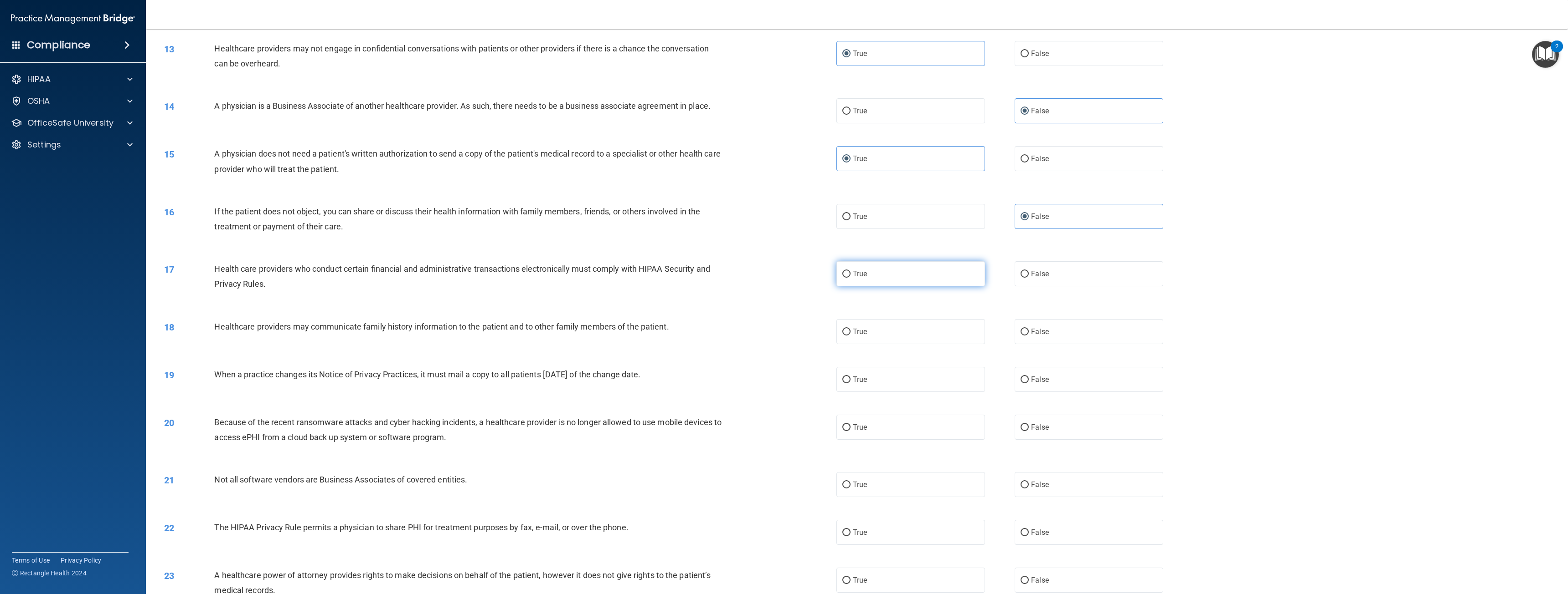
radio input "true"
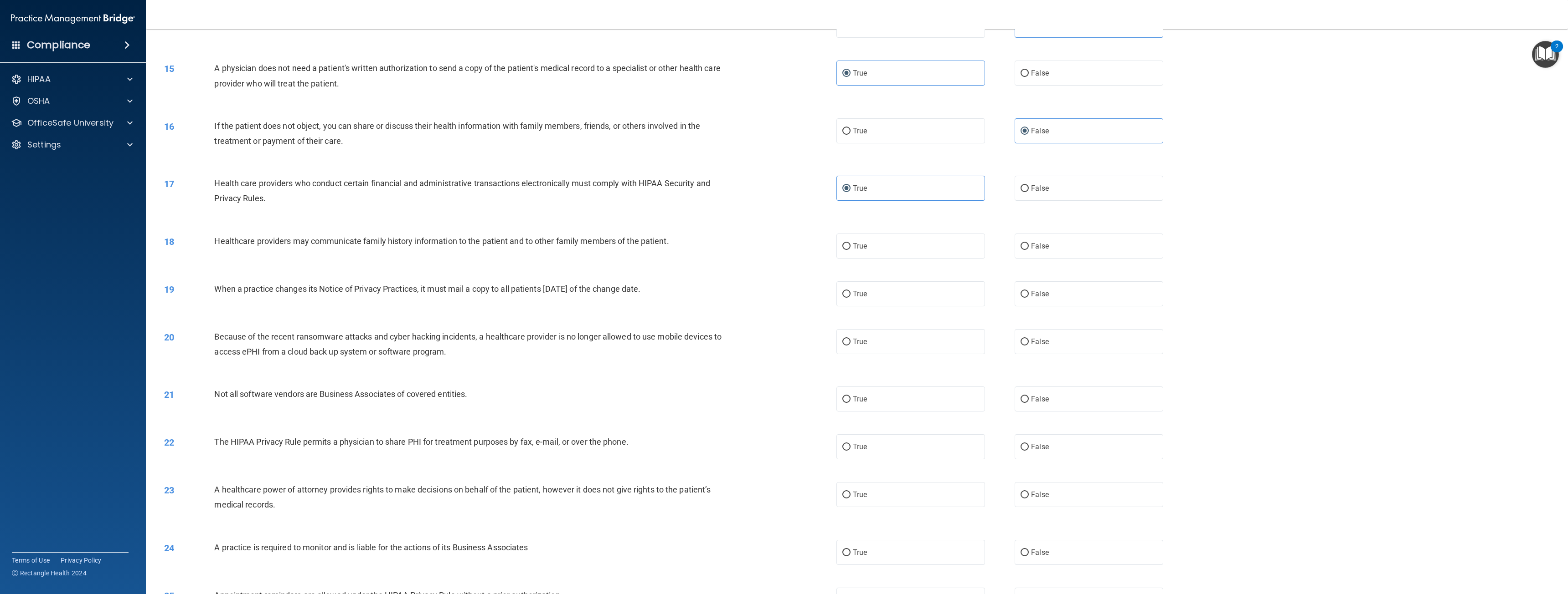
scroll to position [774, 0]
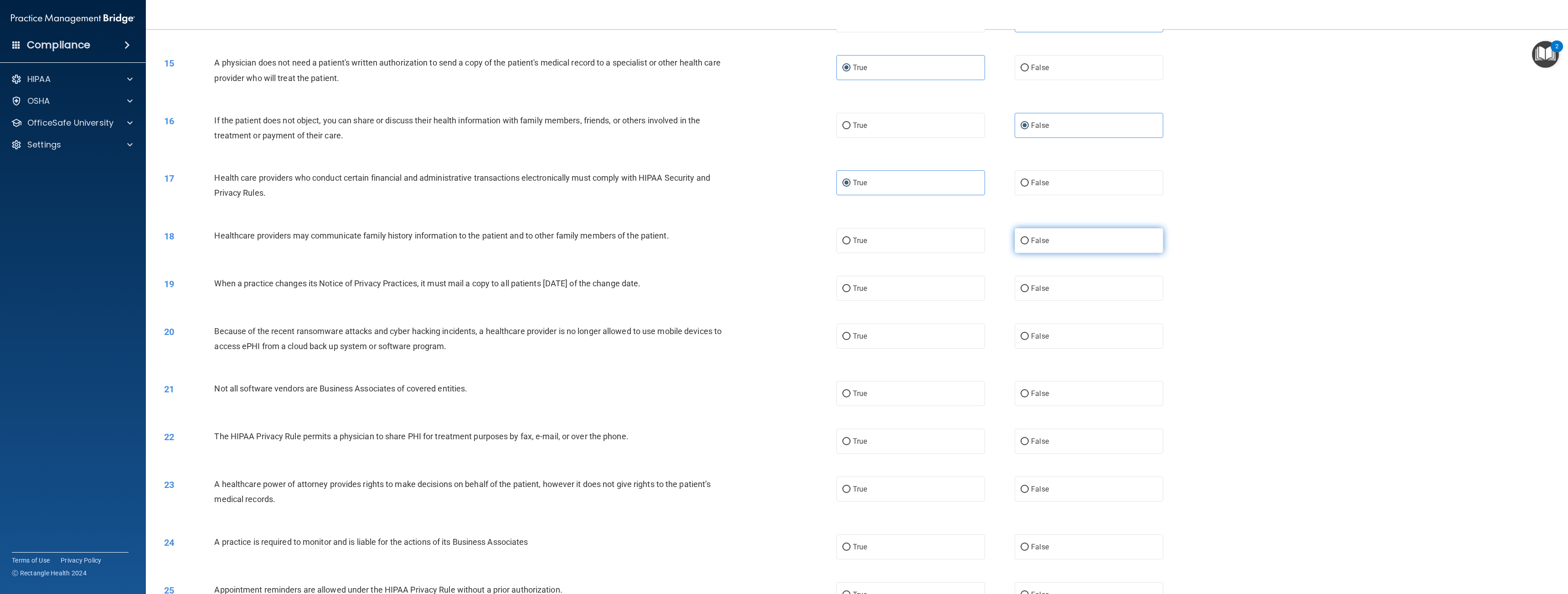
click at [1036, 235] on label "False" at bounding box center [1089, 241] width 149 height 25
click at [1028, 238] on input "False" at bounding box center [1024, 241] width 8 height 7
radio input "true"
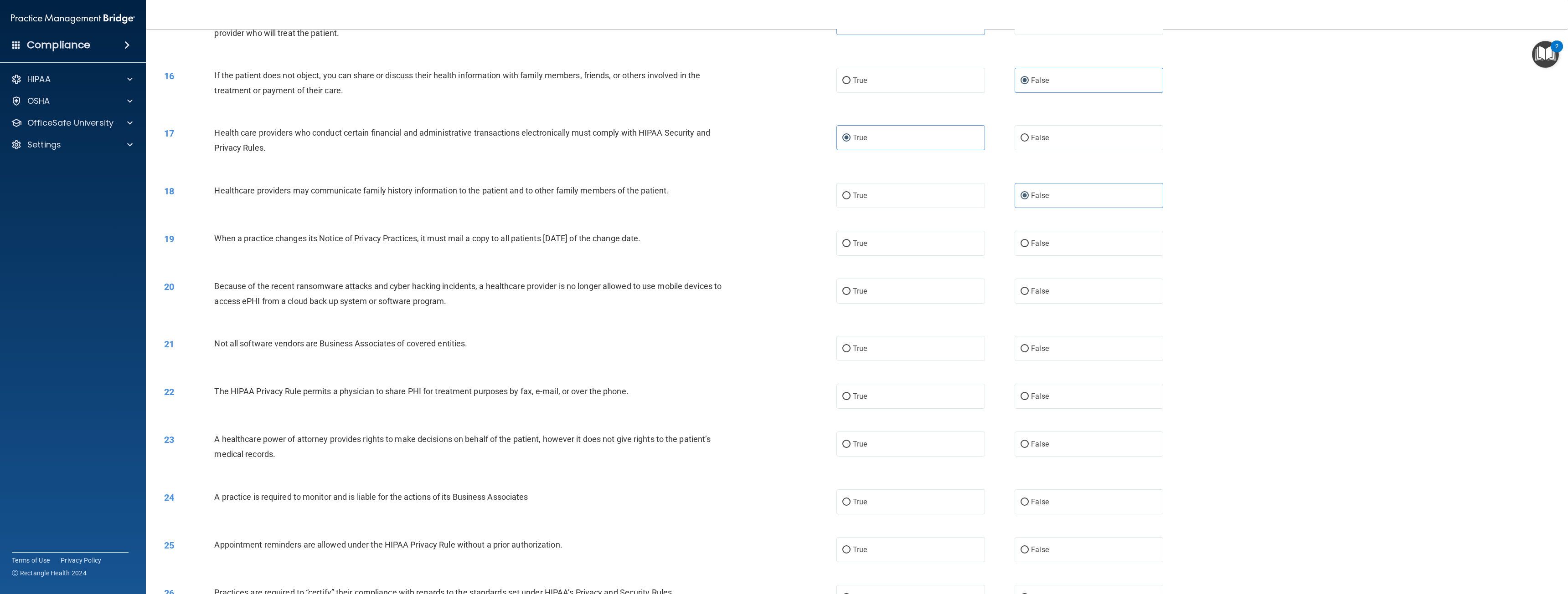
scroll to position [820, 0]
click at [865, 239] on label "True" at bounding box center [911, 243] width 149 height 25
click at [850, 240] on input "True" at bounding box center [846, 243] width 8 height 7
radio input "true"
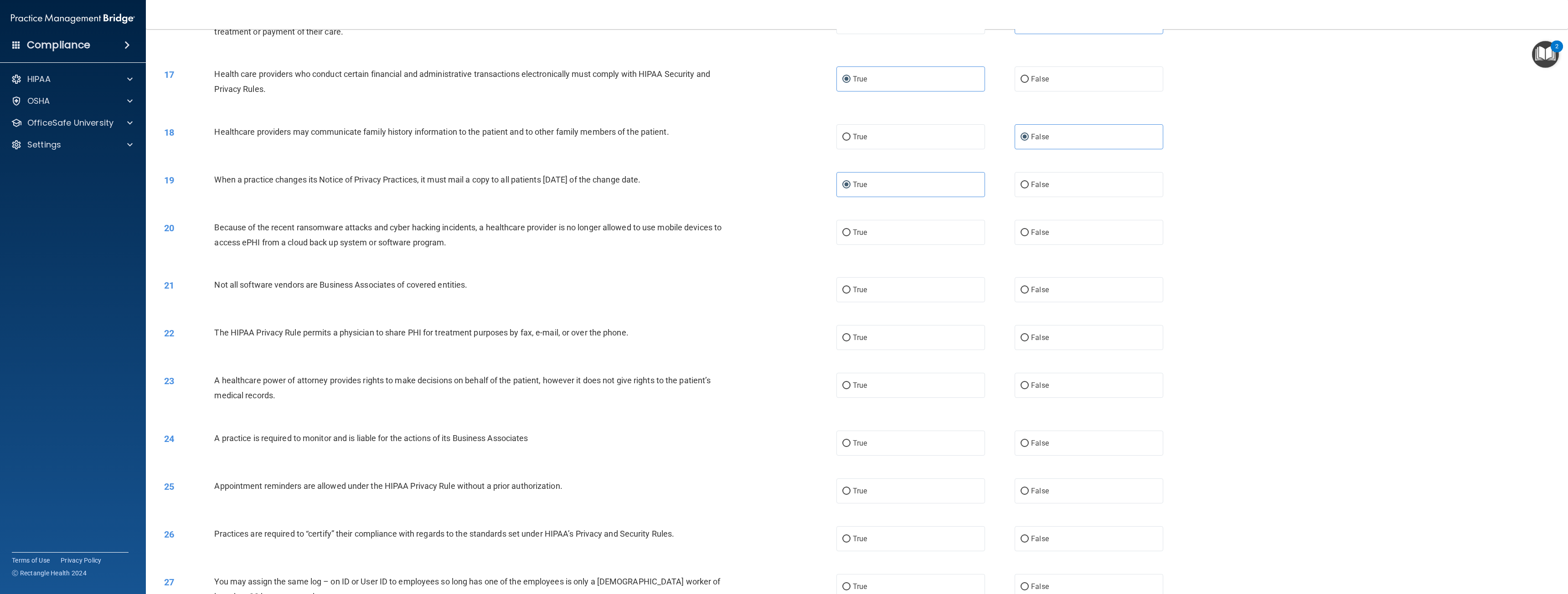
scroll to position [911, 0]
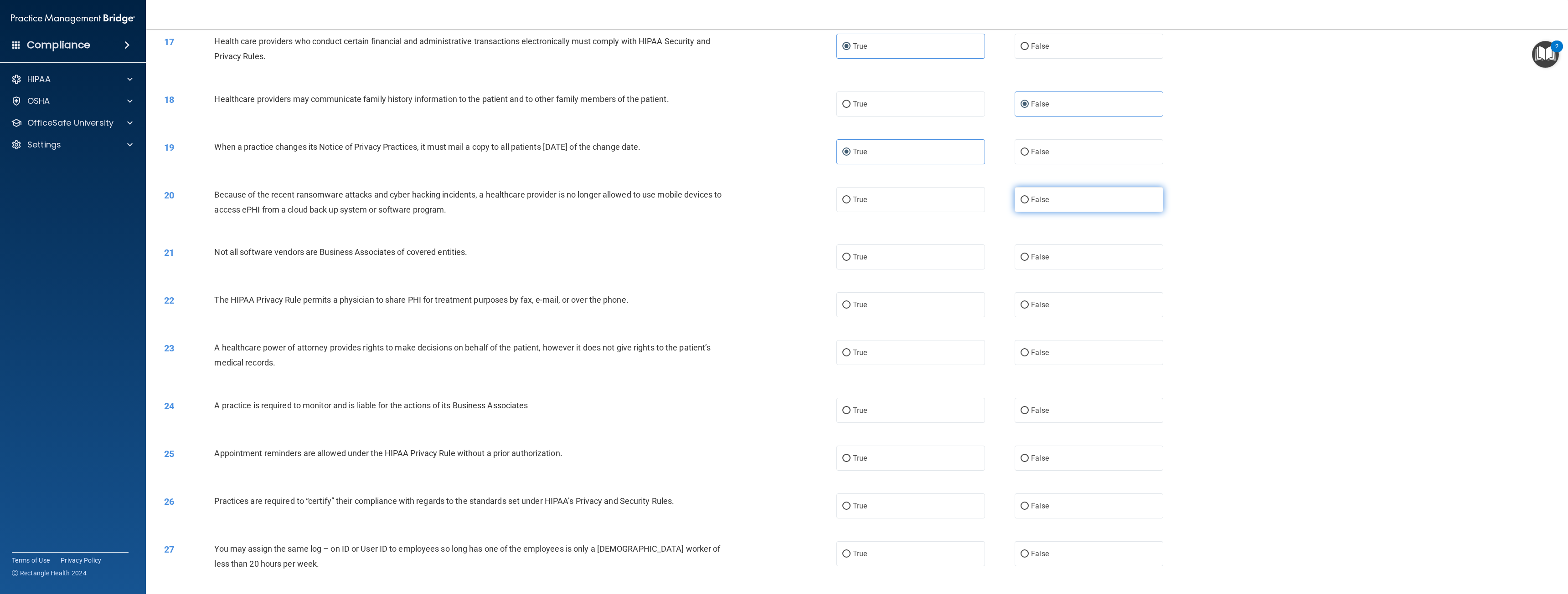
click at [1047, 197] on label "False" at bounding box center [1089, 200] width 149 height 25
click at [1028, 197] on input "False" at bounding box center [1024, 200] width 8 height 7
radio input "true"
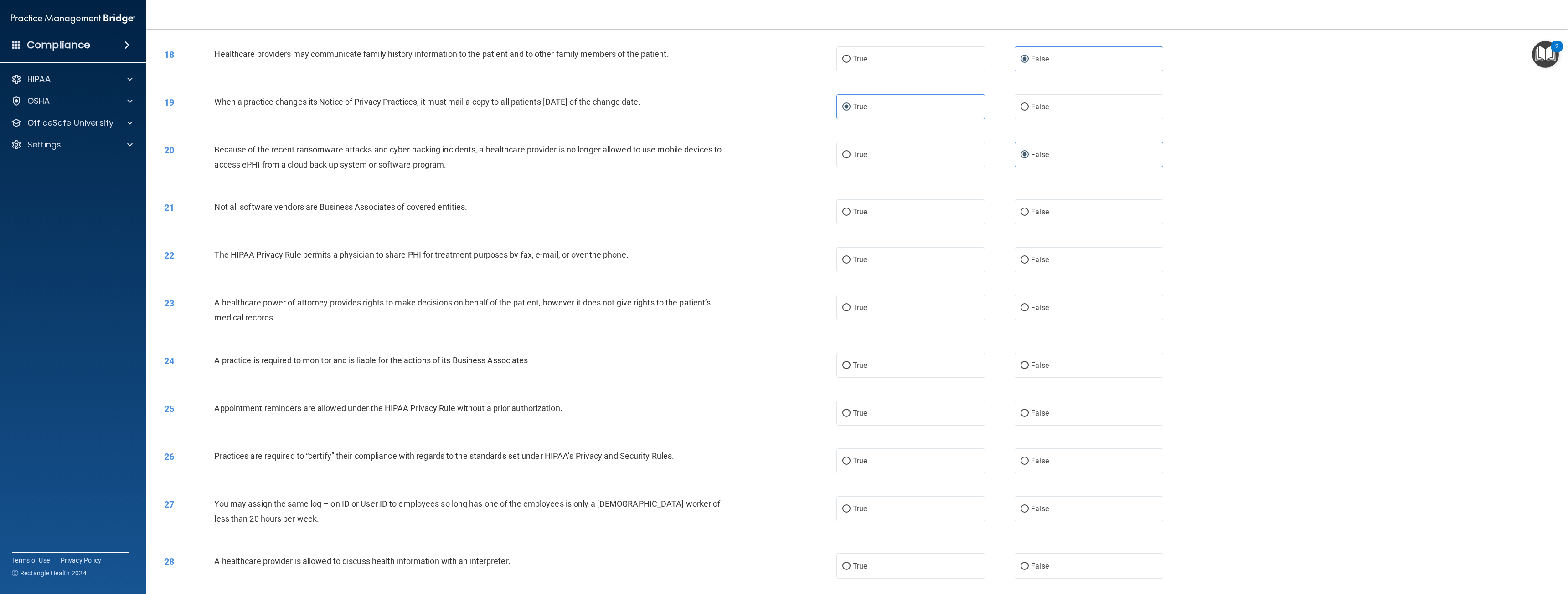
scroll to position [956, 0]
click at [874, 200] on label "True" at bounding box center [911, 211] width 149 height 25
click at [850, 208] on input "True" at bounding box center [846, 211] width 8 height 7
radio input "true"
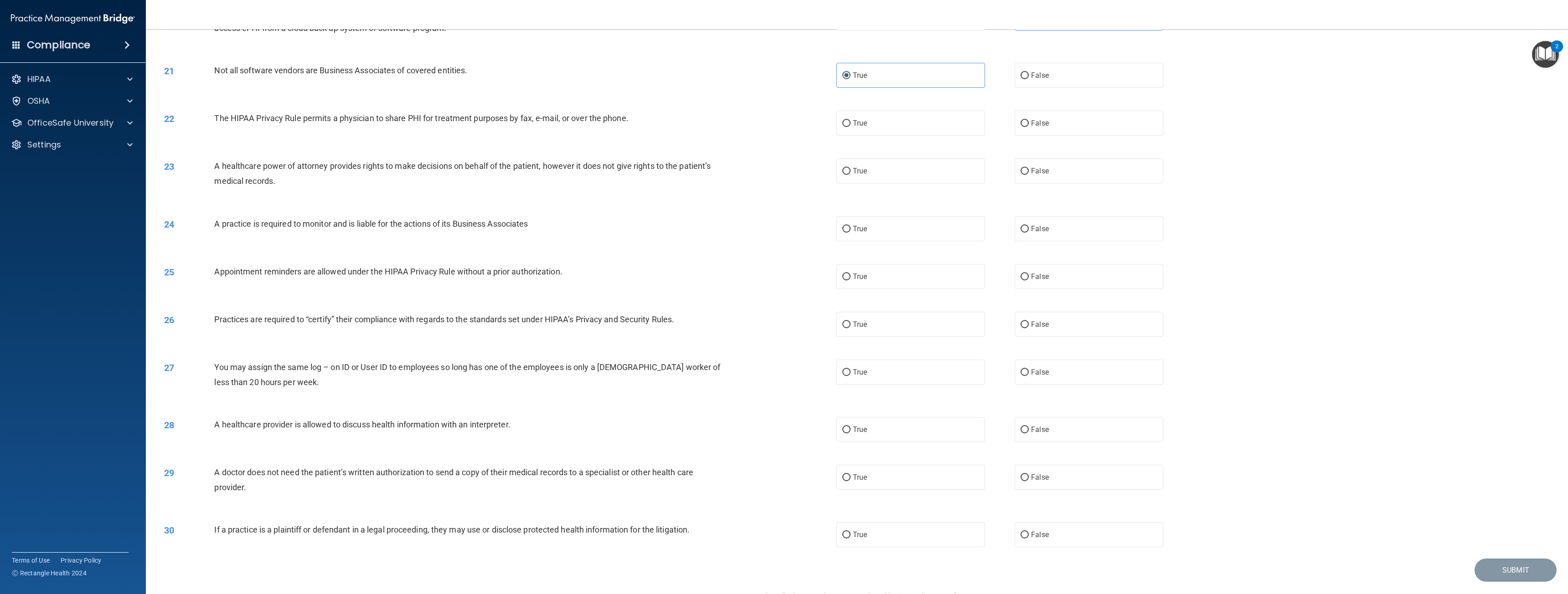
scroll to position [1093, 0]
click at [1016, 275] on label "False" at bounding box center [1089, 276] width 149 height 25
click at [1021, 275] on input "False" at bounding box center [1024, 276] width 8 height 7
radio input "true"
click at [868, 318] on label "True" at bounding box center [911, 324] width 149 height 25
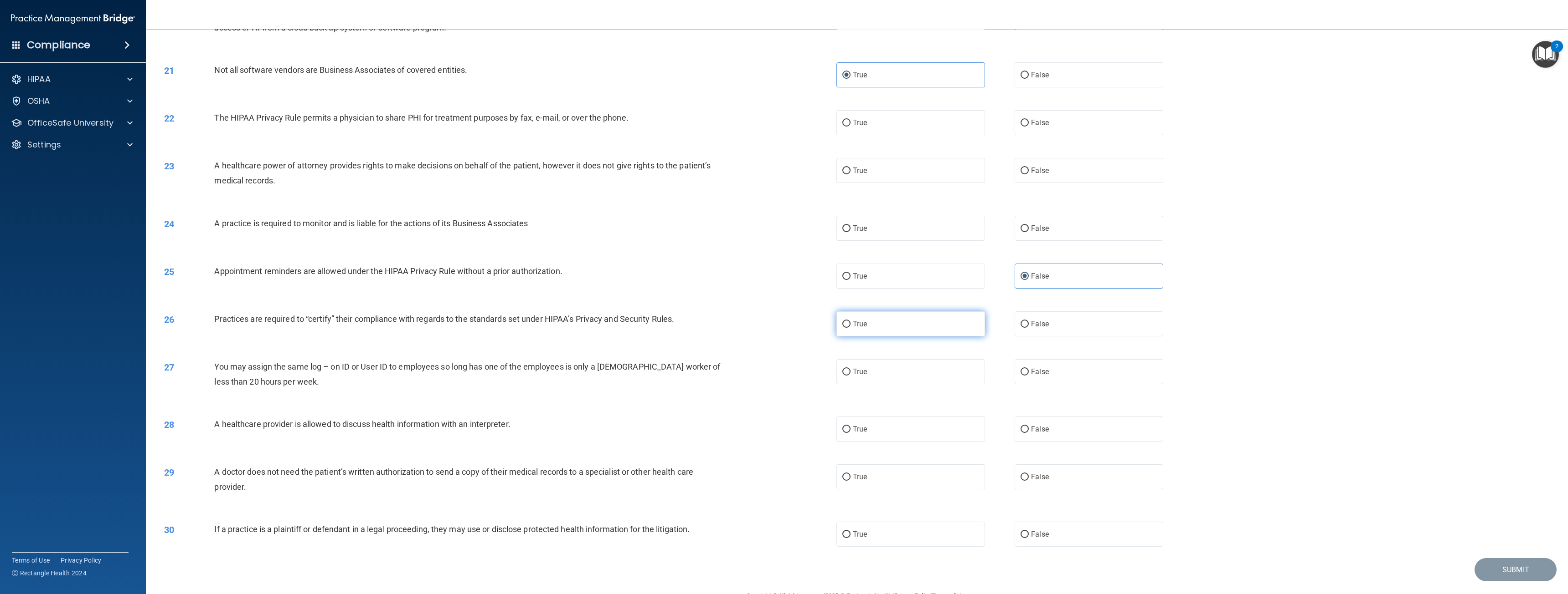
click at [850, 321] on input "True" at bounding box center [846, 324] width 8 height 7
radio input "true"
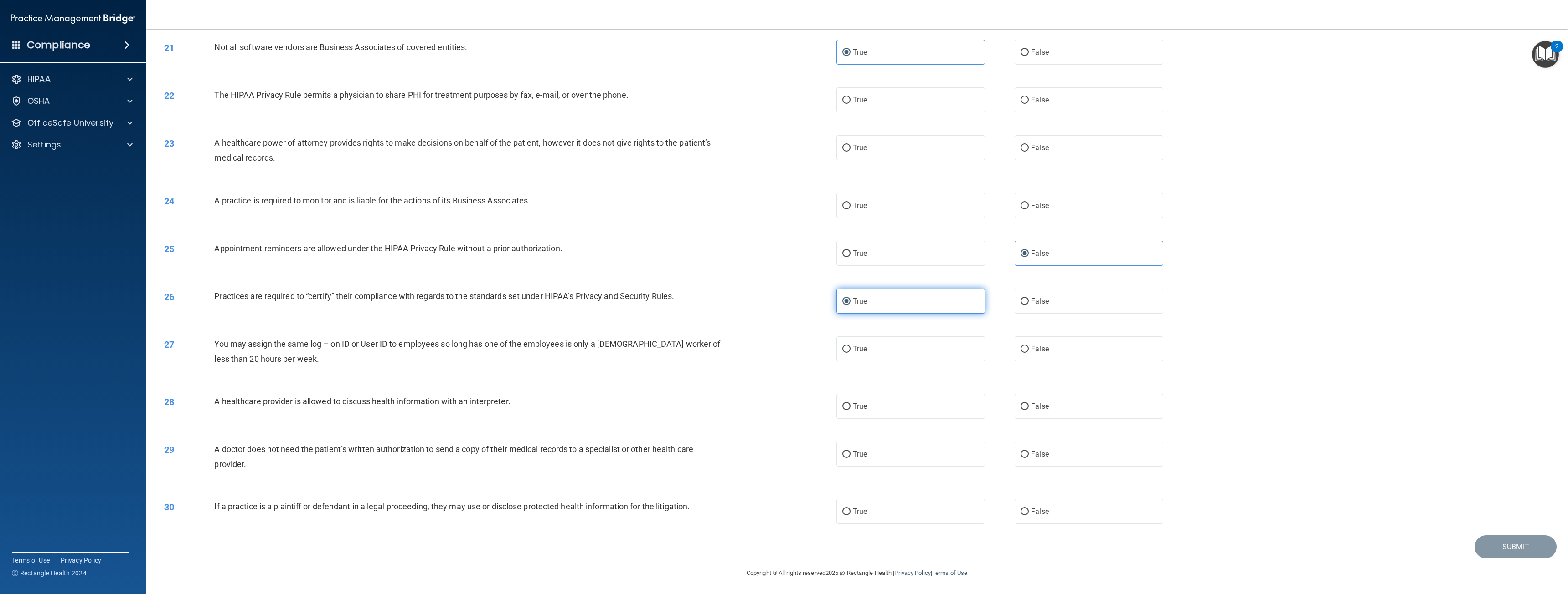
scroll to position [1117, 0]
click at [1033, 344] on span "False" at bounding box center [1040, 347] width 18 height 9
click at [1028, 345] on input "False" at bounding box center [1024, 348] width 8 height 7
radio input "true"
click at [1031, 403] on span "False" at bounding box center [1040, 405] width 18 height 9
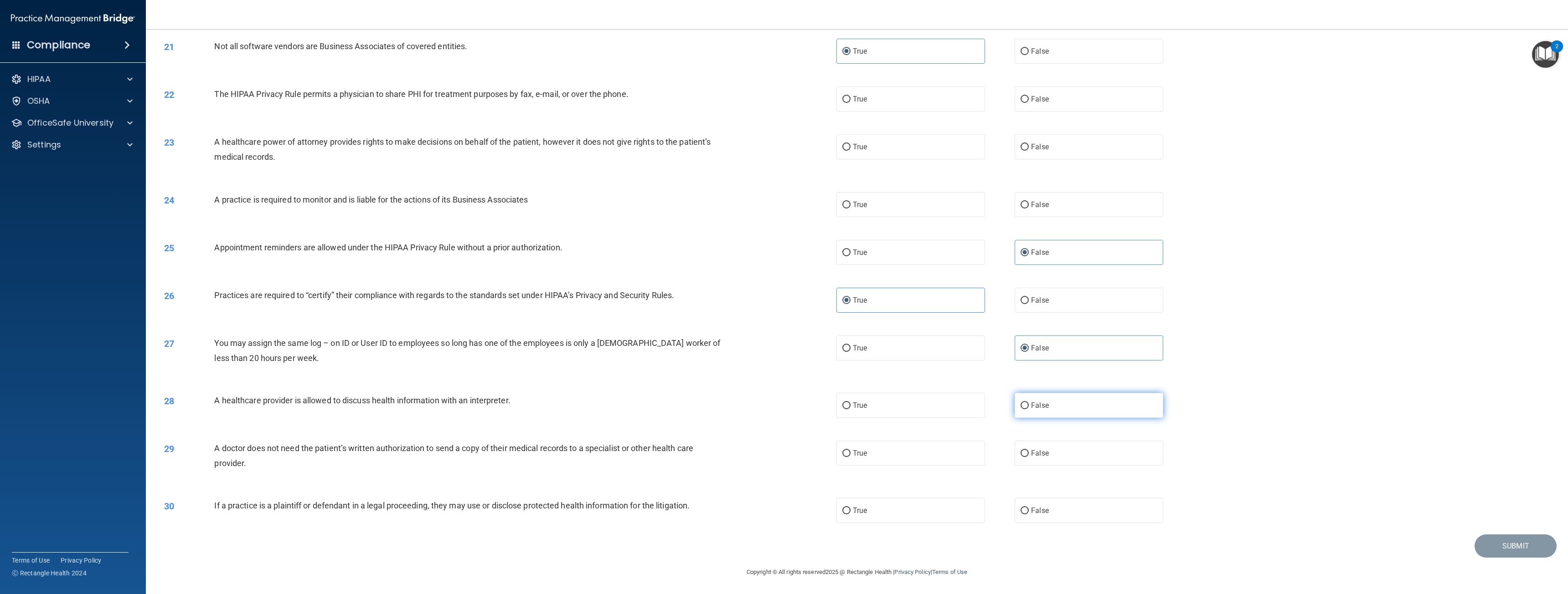
click at [1028, 403] on input "False" at bounding box center [1024, 405] width 8 height 7
radio input "true"
click at [948, 403] on label "True" at bounding box center [911, 406] width 149 height 25
click at [850, 403] on input "True" at bounding box center [846, 405] width 8 height 7
radio input "true"
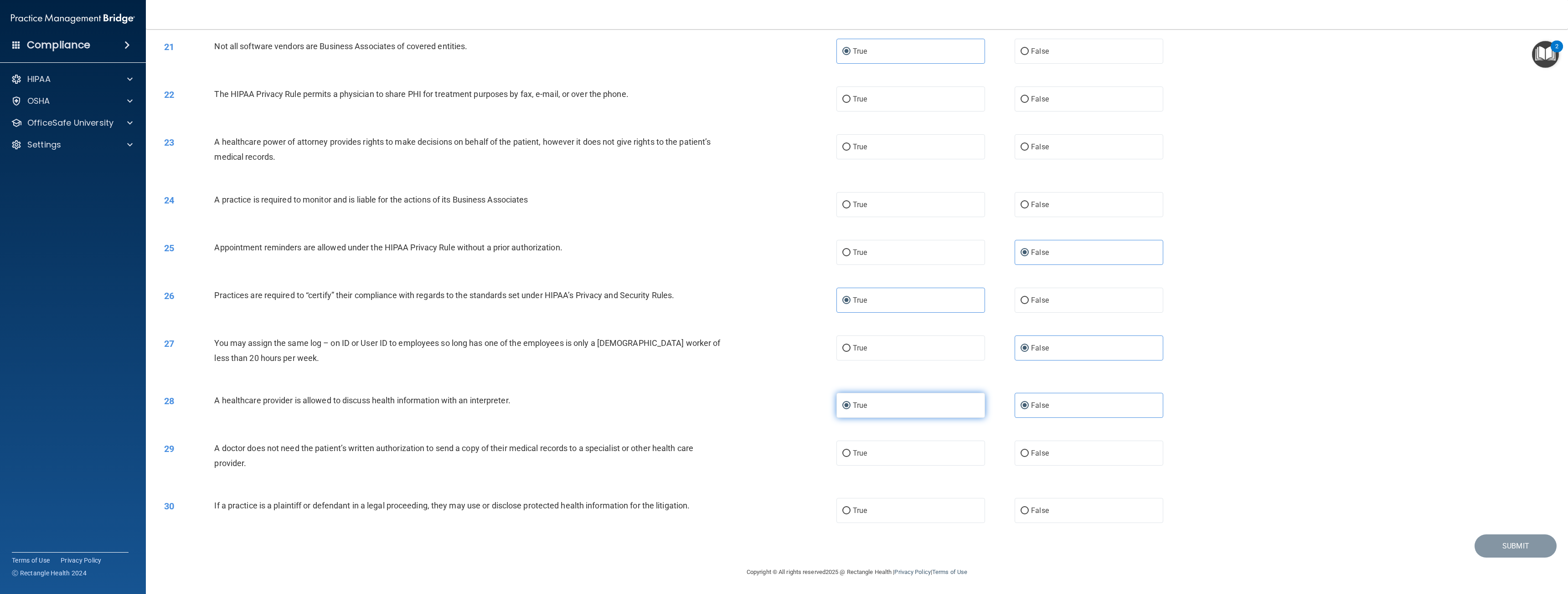
radio input "false"
click at [940, 459] on label "True" at bounding box center [911, 453] width 149 height 25
click at [850, 457] on input "True" at bounding box center [846, 453] width 8 height 7
radio input "true"
click at [1031, 456] on span "False" at bounding box center [1040, 453] width 18 height 9
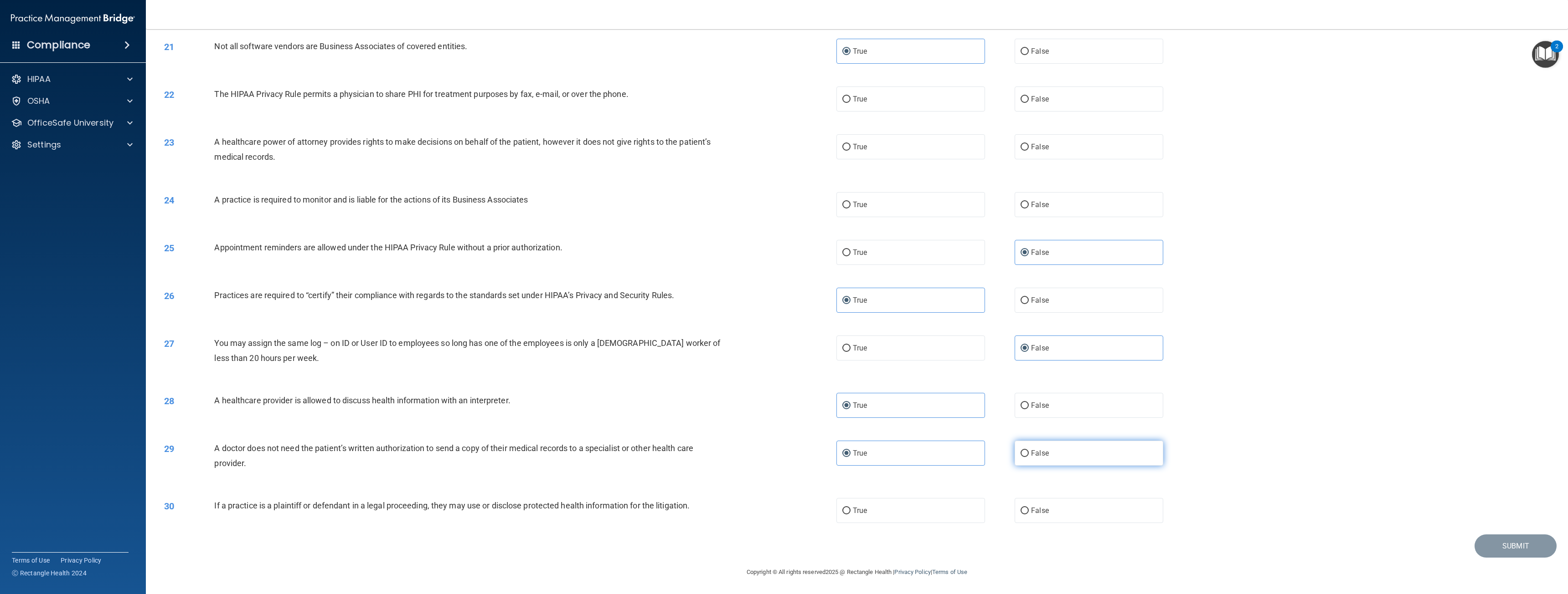
click at [1028, 456] on input "False" at bounding box center [1024, 453] width 8 height 7
radio input "true"
click at [848, 452] on label "True" at bounding box center [911, 453] width 149 height 25
click at [848, 452] on input "True" at bounding box center [846, 453] width 8 height 7
radio input "true"
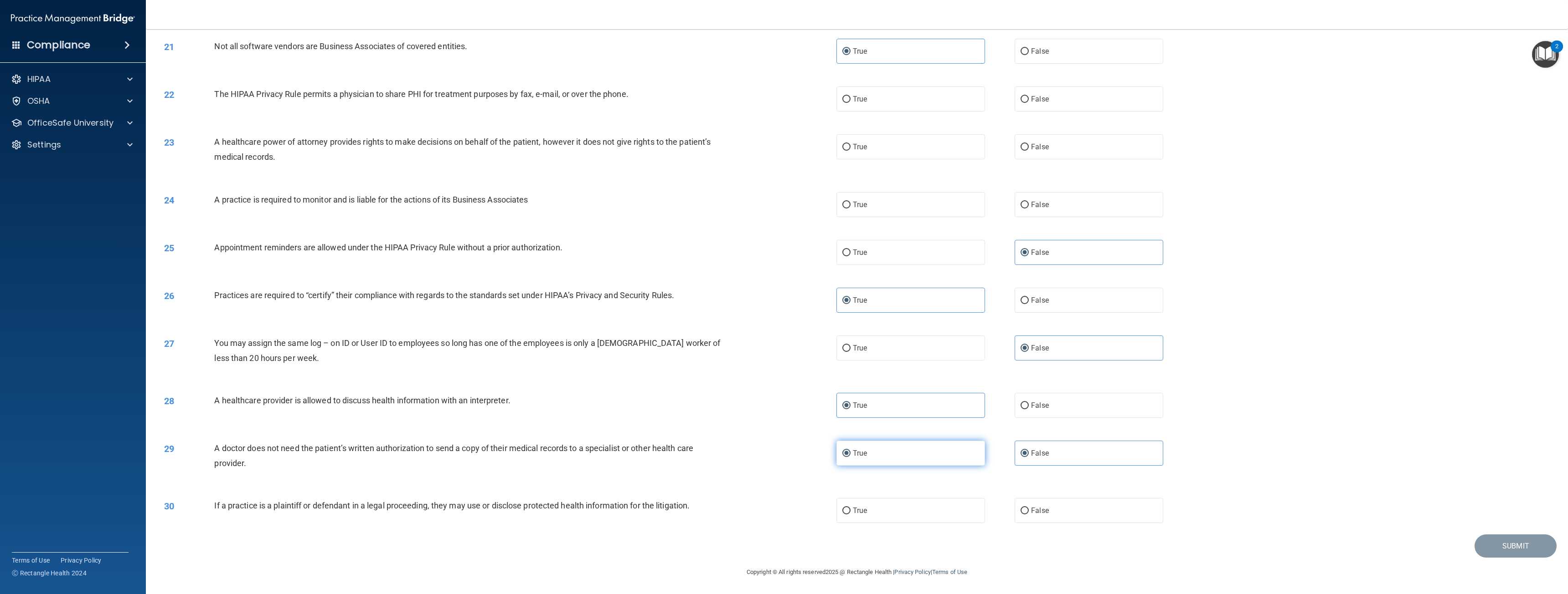
radio input "false"
click at [867, 507] on label "True" at bounding box center [911, 511] width 149 height 25
click at [850, 508] on input "True" at bounding box center [846, 511] width 8 height 7
radio input "true"
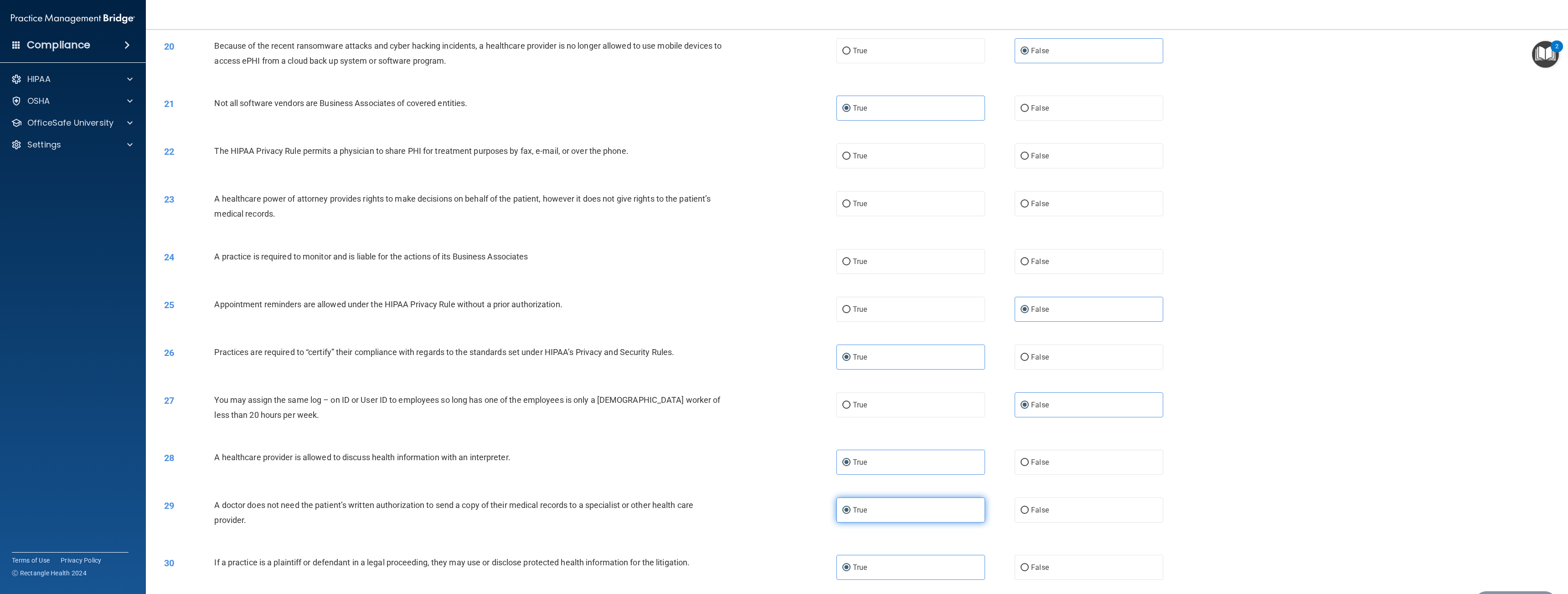
scroll to position [1026, 0]
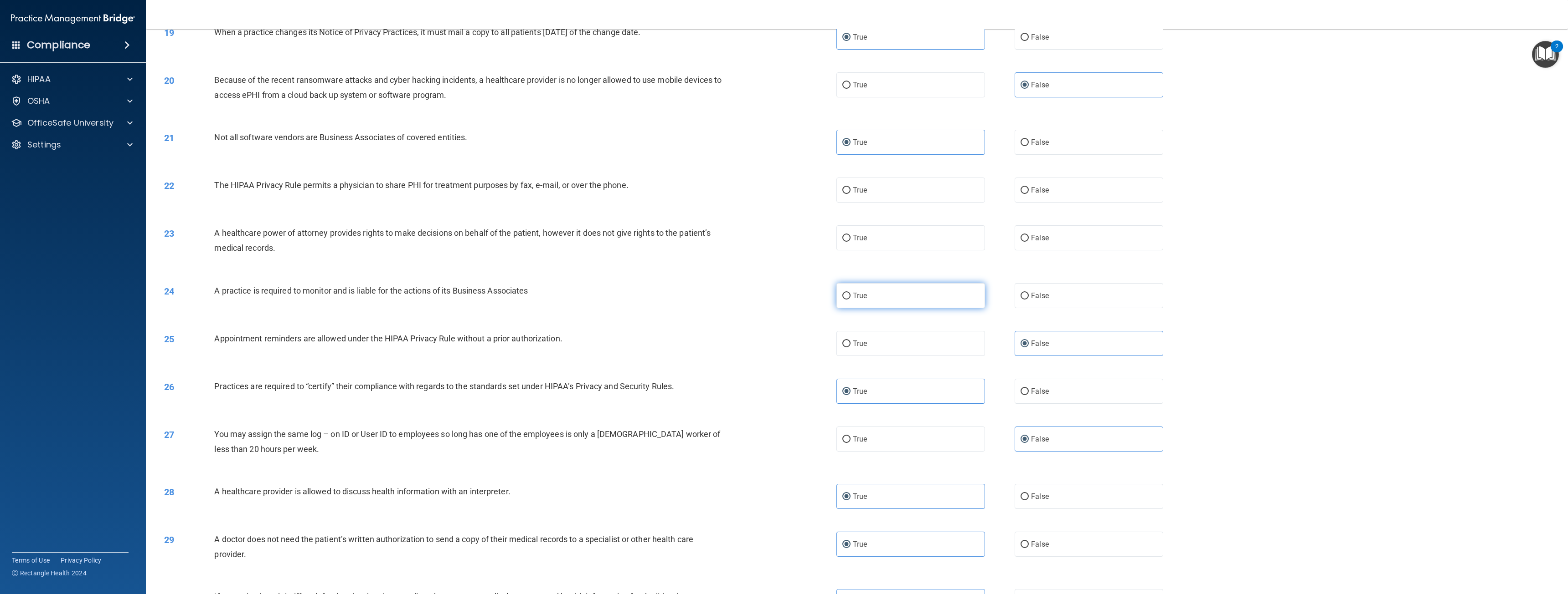
click at [889, 297] on label "True" at bounding box center [911, 296] width 149 height 25
click at [850, 297] on input "True" at bounding box center [846, 296] width 8 height 7
radio input "true"
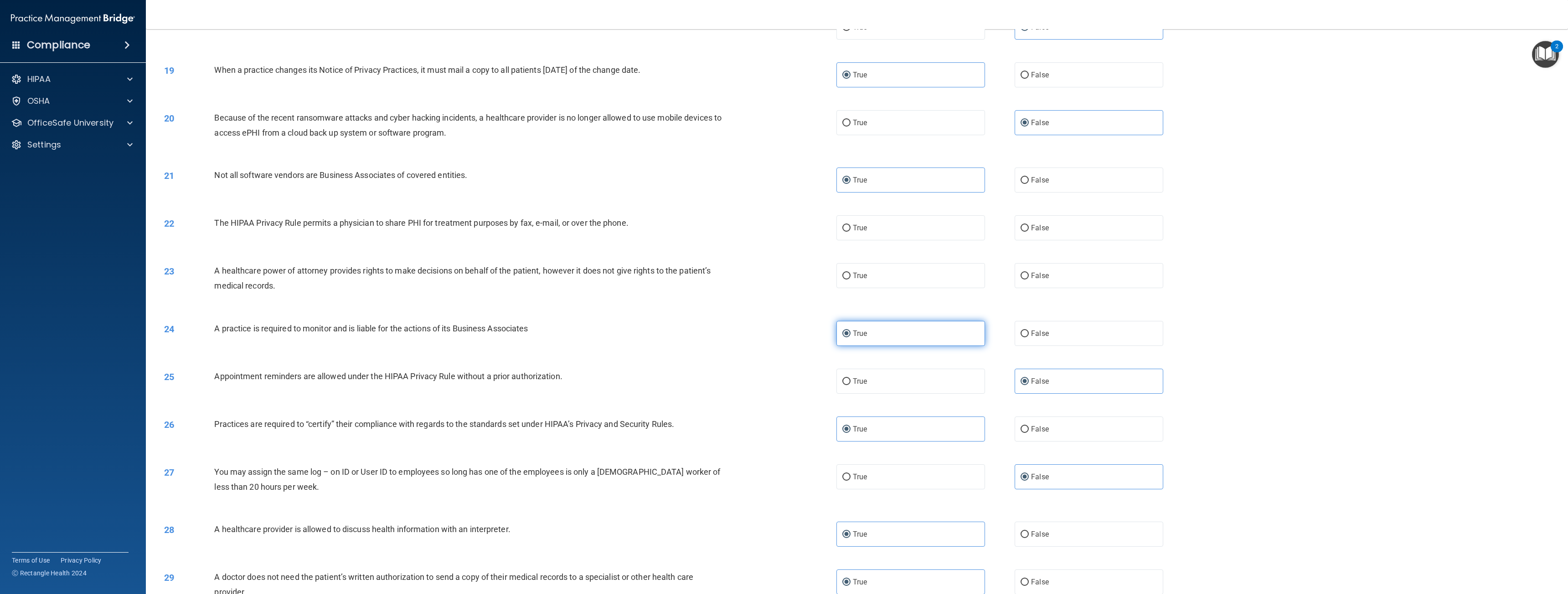
scroll to position [935, 0]
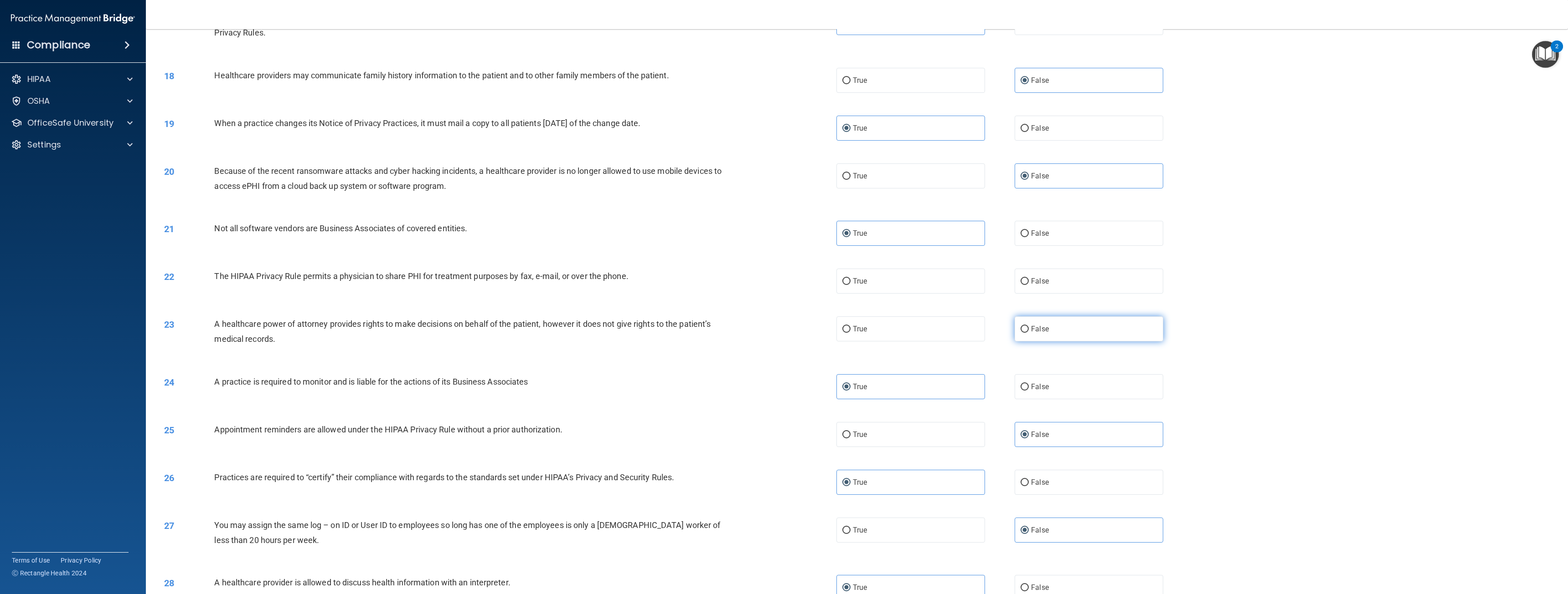
click at [1026, 332] on label "False" at bounding box center [1089, 329] width 149 height 25
click at [1026, 332] on input "False" at bounding box center [1024, 329] width 8 height 7
radio input "true"
click at [888, 286] on label "True" at bounding box center [911, 282] width 149 height 25
click at [850, 285] on input "True" at bounding box center [846, 281] width 8 height 7
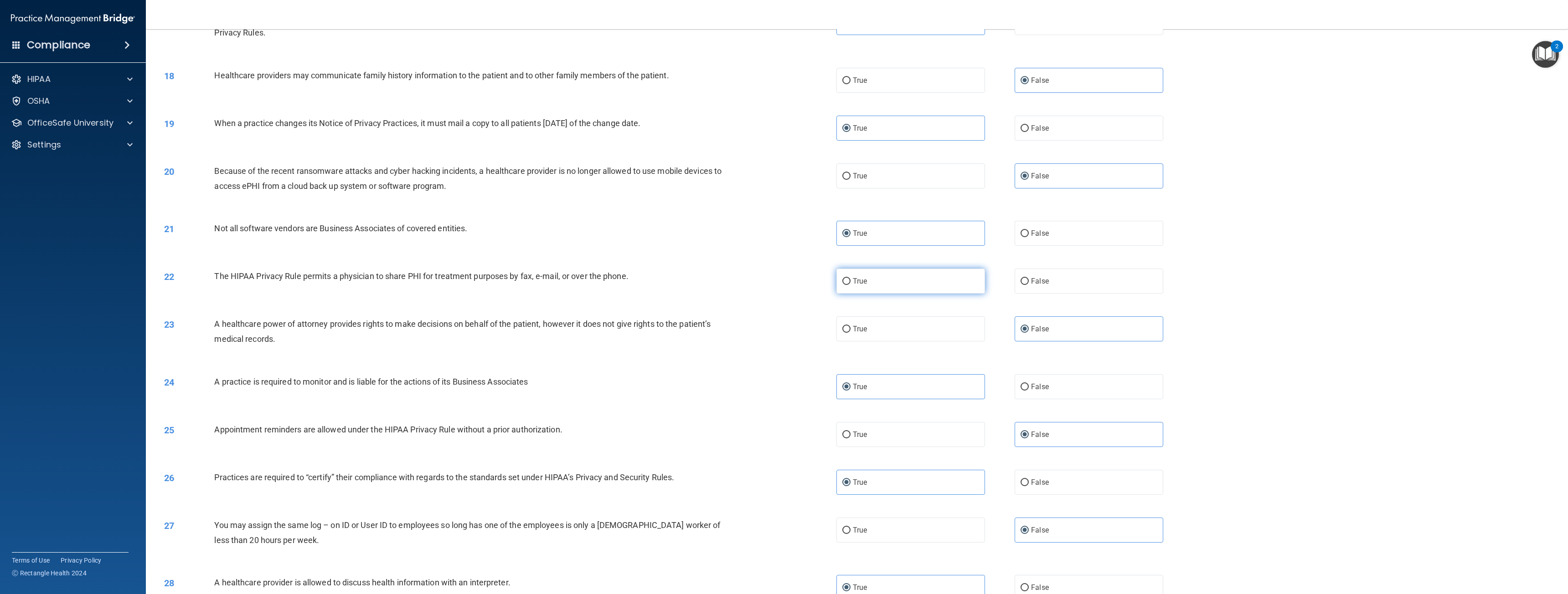
radio input "true"
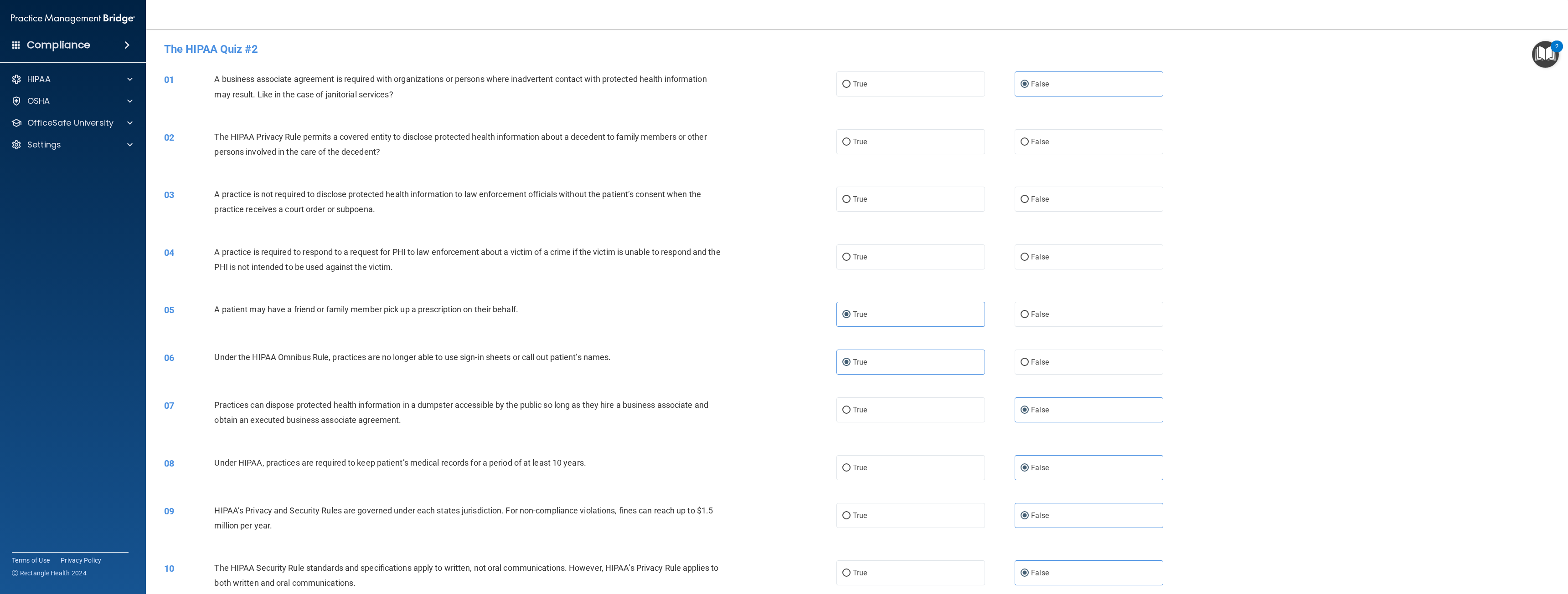
scroll to position [0, 0]
click at [1034, 202] on span "False" at bounding box center [1040, 200] width 18 height 9
click at [1028, 202] on input "False" at bounding box center [1024, 200] width 8 height 7
radio input "true"
click at [889, 256] on label "True" at bounding box center [911, 257] width 149 height 25
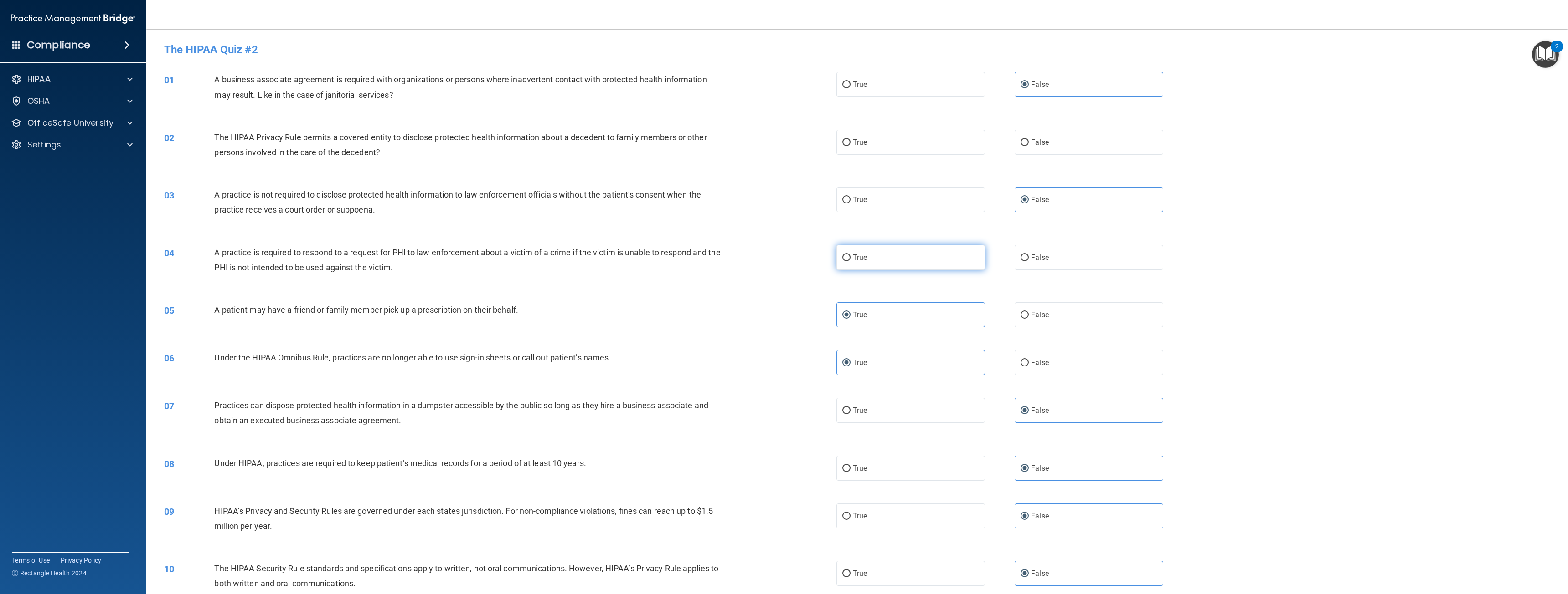
click at [850, 256] on input "True" at bounding box center [846, 257] width 8 height 7
radio input "true"
click at [1026, 141] on label "False" at bounding box center [1089, 143] width 149 height 25
click at [1026, 141] on input "False" at bounding box center [1024, 142] width 8 height 7
radio input "true"
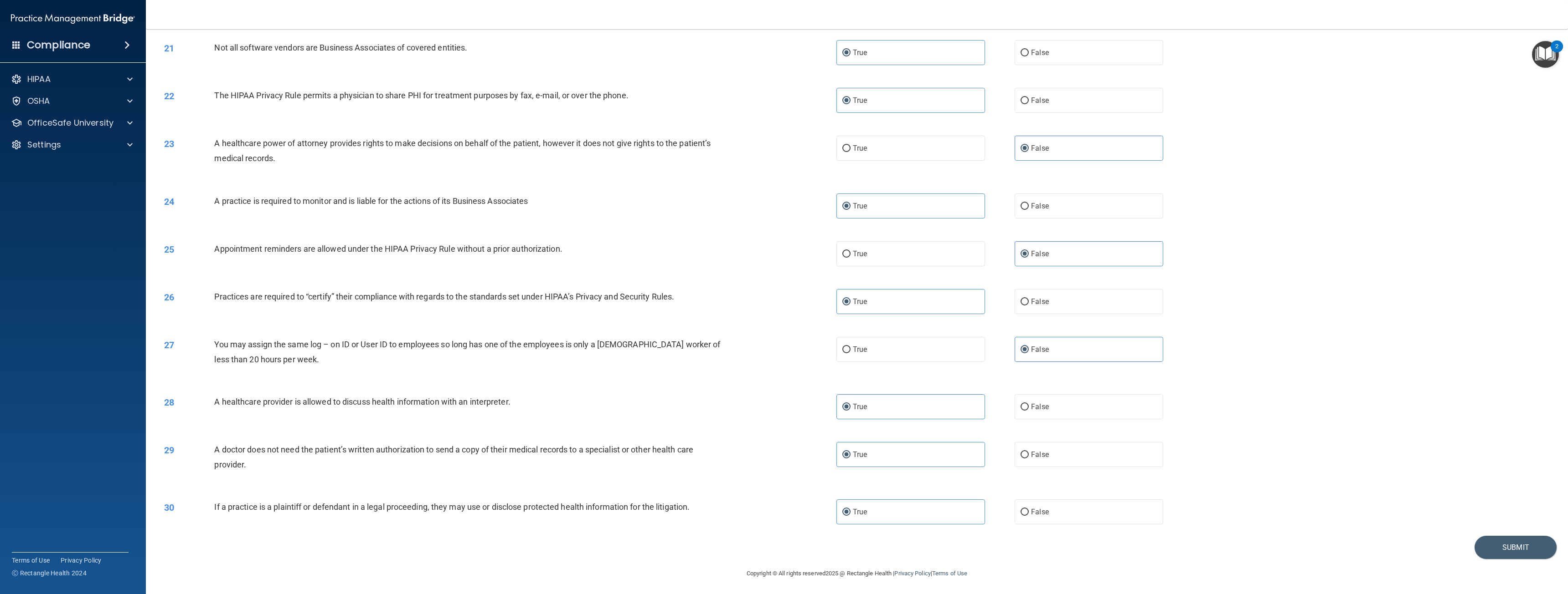
scroll to position [1117, 0]
click at [1507, 545] on button "Submit" at bounding box center [1515, 546] width 82 height 23
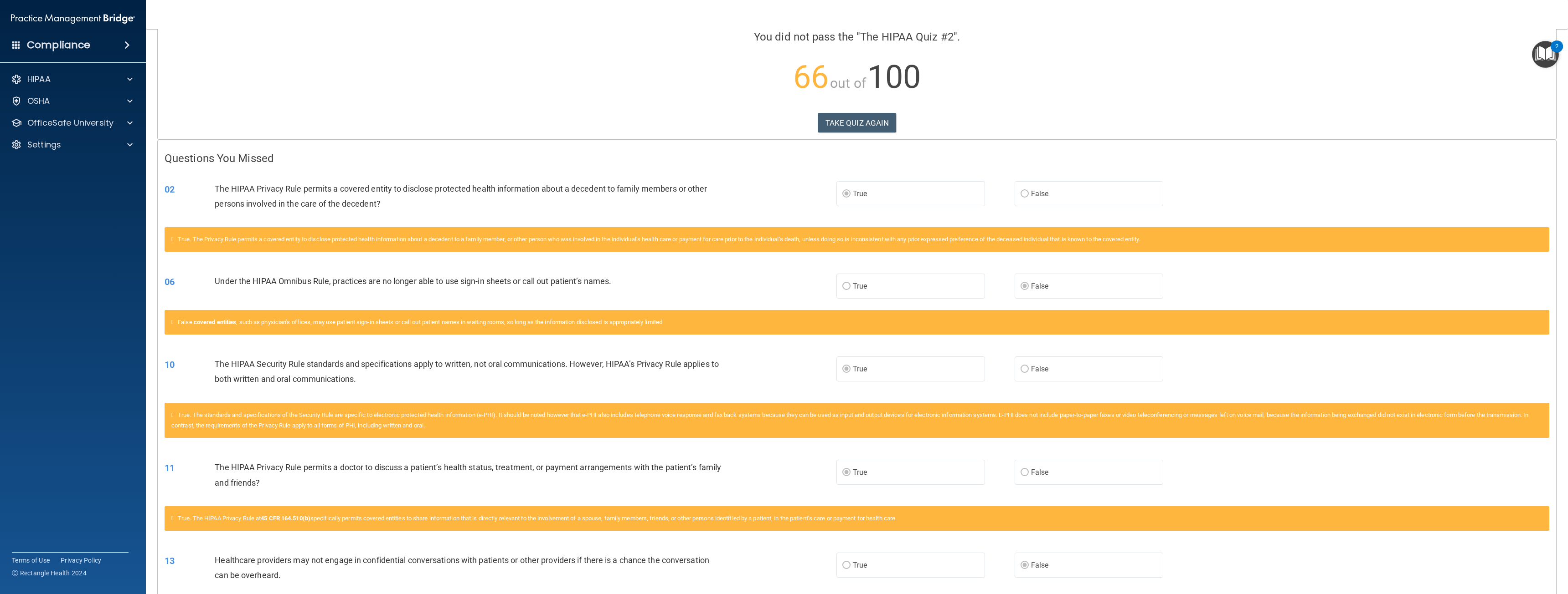
scroll to position [69, 0]
